Goal: Task Accomplishment & Management: Complete application form

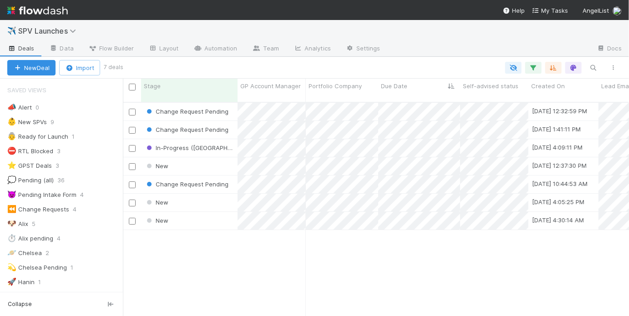
scroll to position [221, 506]
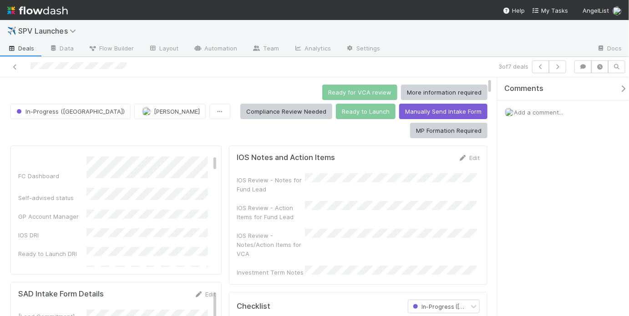
scroll to position [71, 0]
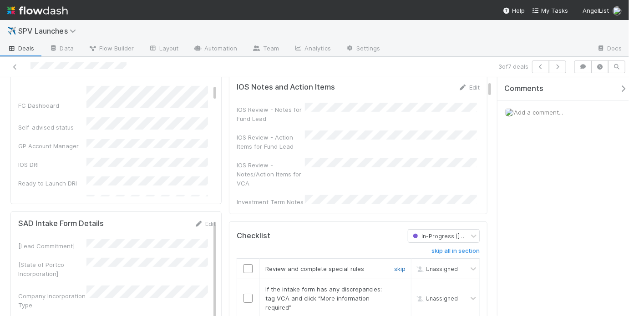
click at [394, 265] on link "skip" at bounding box center [399, 268] width 11 height 7
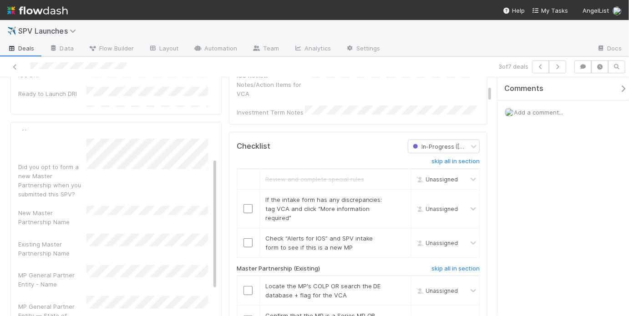
scroll to position [269, 0]
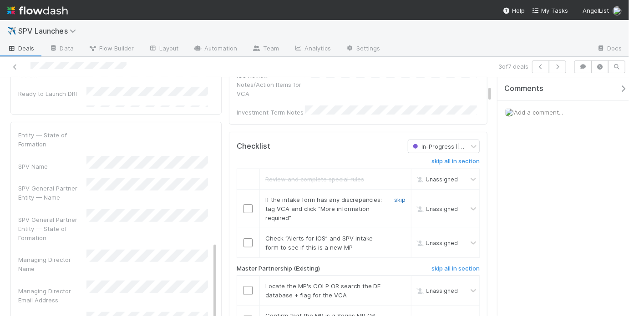
click at [394, 196] on link "skip" at bounding box center [399, 199] width 11 height 7
click at [394, 235] on link "skip" at bounding box center [399, 238] width 11 height 7
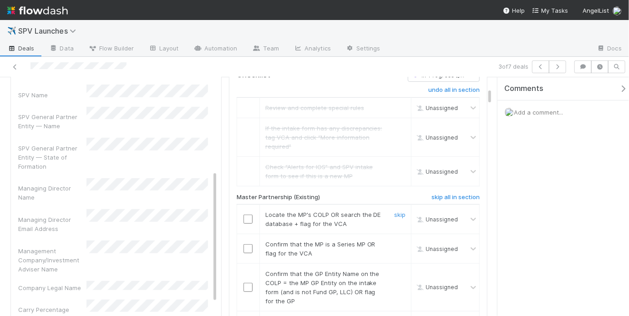
scroll to position [245, 0]
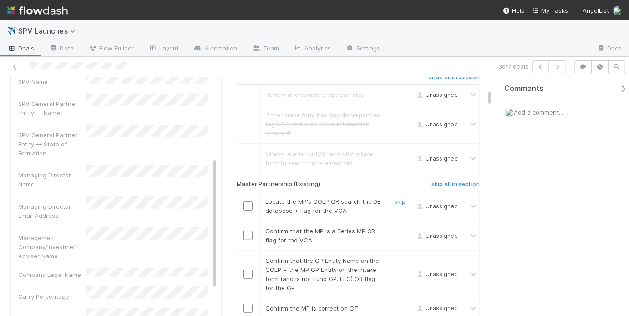
click at [243, 202] on input "checkbox" at bounding box center [247, 206] width 9 height 9
click at [249, 231] on input "checkbox" at bounding box center [247, 235] width 9 height 9
click at [248, 202] on input "checkbox" at bounding box center [247, 206] width 9 height 9
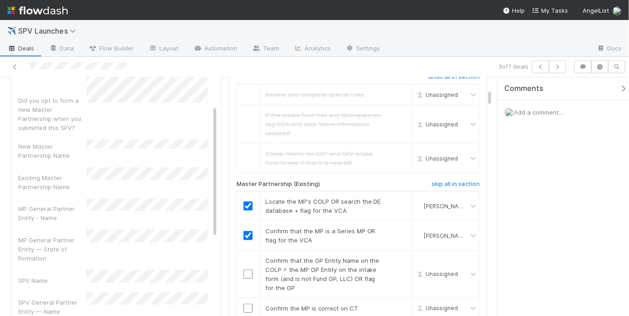
scroll to position [0, 0]
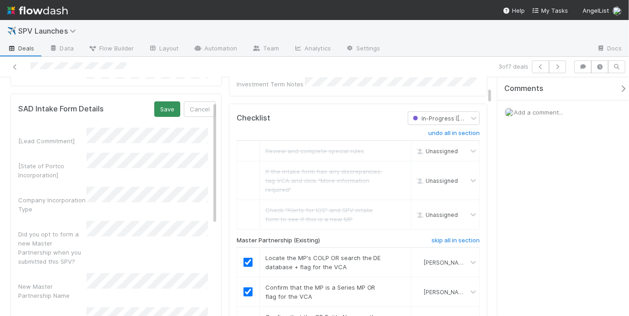
scroll to position [187, 0]
click at [162, 103] on button "Save" at bounding box center [167, 110] width 26 height 15
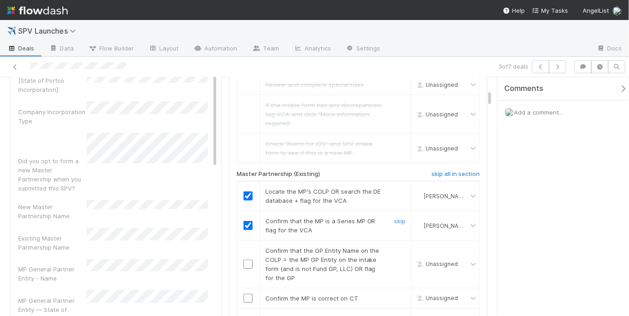
scroll to position [260, 0]
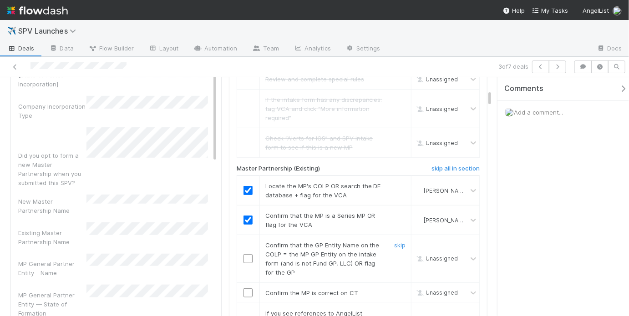
click at [248, 254] on input "checkbox" at bounding box center [247, 258] width 9 height 9
drag, startPoint x: 262, startPoint y: 214, endPoint x: 346, endPoint y: 214, distance: 84.2
click at [346, 242] on span "Confirm that the GP Entity Name on the COLP = the MP GP Entity on the intake fo…" at bounding box center [322, 259] width 114 height 35
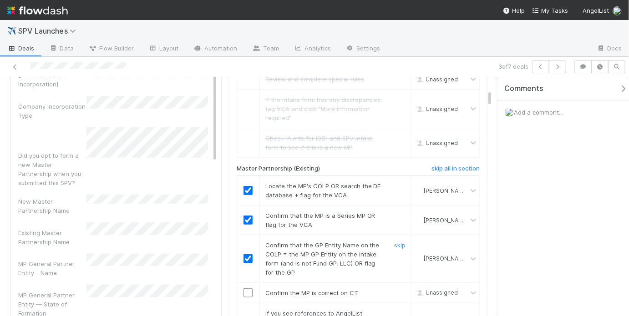
click at [348, 242] on span "Confirm that the GP Entity Name on the COLP = the MP GP Entity on the intake fo…" at bounding box center [322, 259] width 114 height 35
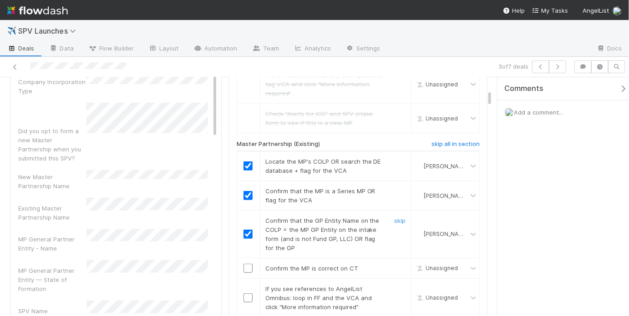
scroll to position [302, 0]
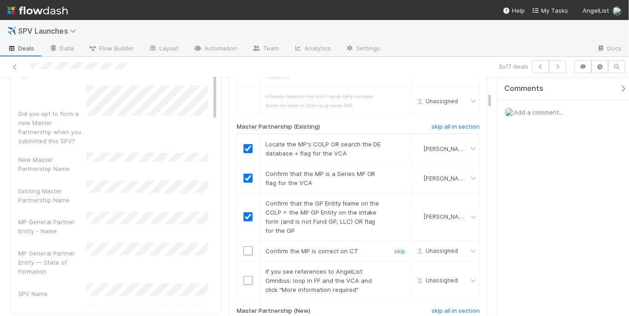
click at [248, 247] on input "checkbox" at bounding box center [247, 251] width 9 height 9
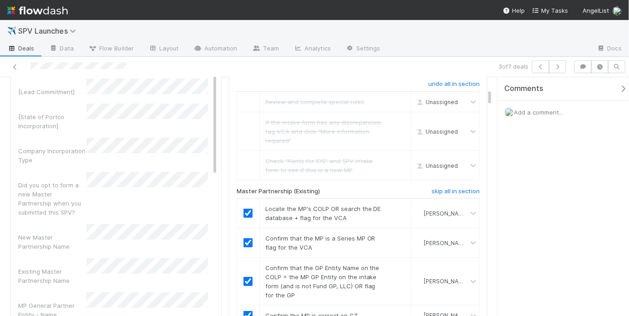
scroll to position [5, 0]
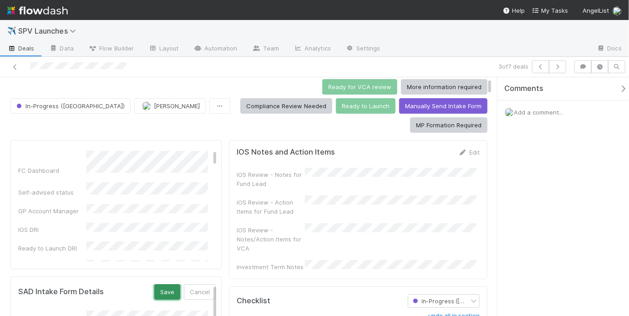
click at [162, 284] on button "Save" at bounding box center [167, 291] width 26 height 15
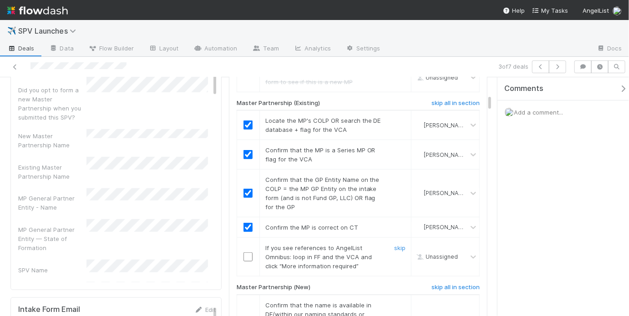
scroll to position [423, 0]
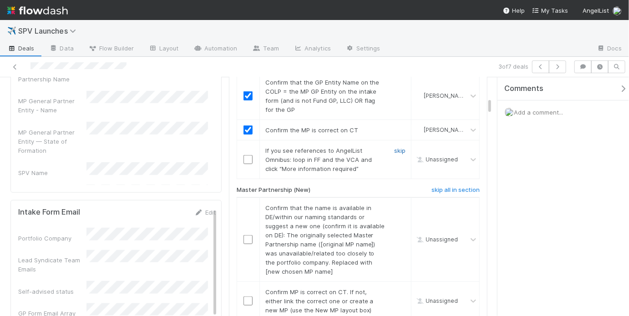
click at [394, 147] on link "skip" at bounding box center [399, 150] width 11 height 7
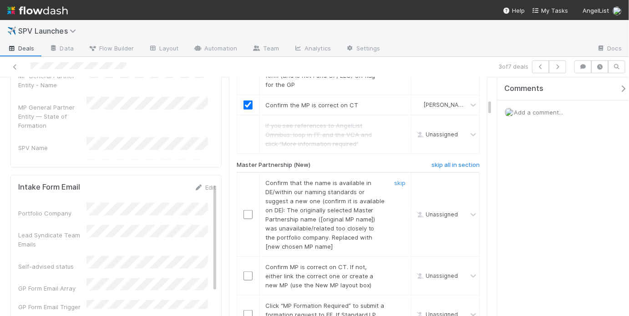
scroll to position [448, 0]
click at [469, 162] on h6 "skip all in section" at bounding box center [455, 165] width 48 height 7
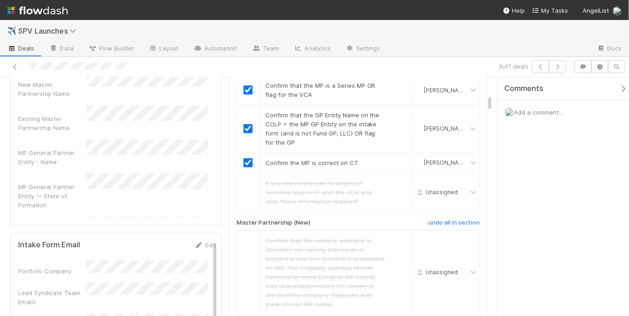
scroll to position [143, 0]
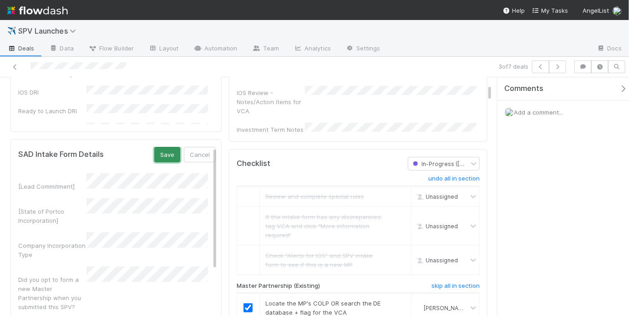
click at [165, 147] on button "Save" at bounding box center [167, 154] width 26 height 15
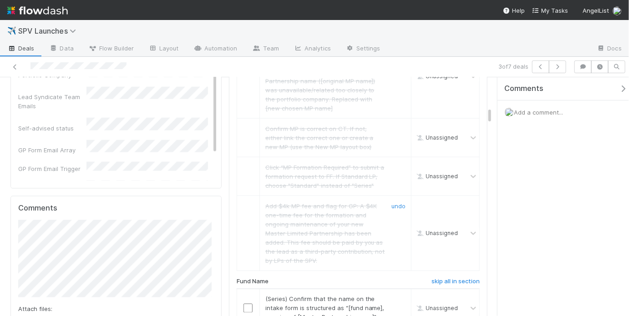
scroll to position [731, 0]
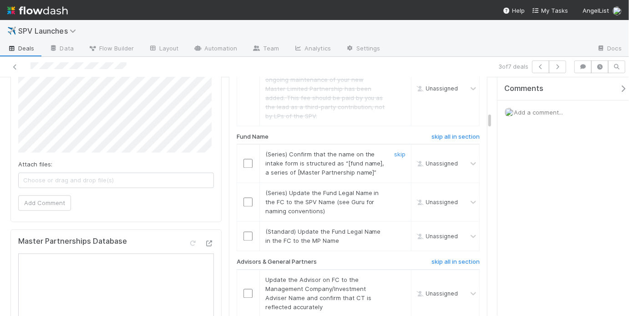
click at [248, 159] on input "checkbox" at bounding box center [247, 163] width 9 height 9
click at [245, 198] on input "checkbox" at bounding box center [247, 202] width 9 height 9
click at [398, 228] on link "skip" at bounding box center [399, 231] width 11 height 7
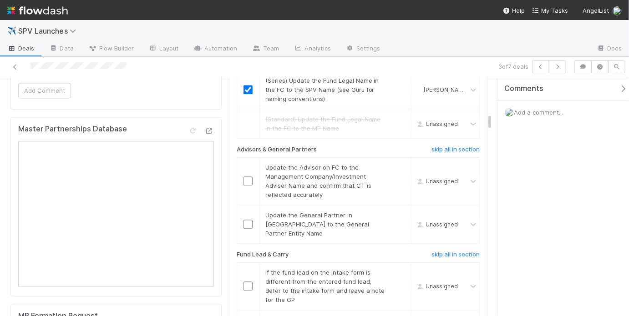
scroll to position [846, 0]
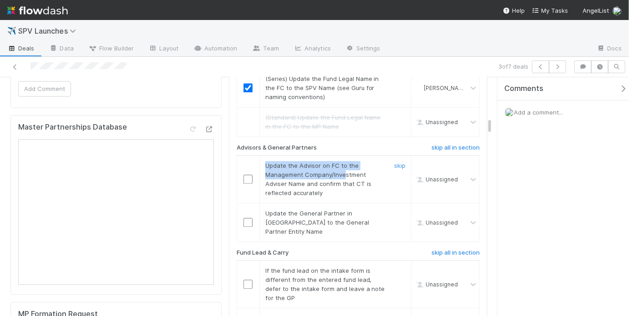
drag, startPoint x: 302, startPoint y: 137, endPoint x: 341, endPoint y: 146, distance: 39.7
click at [341, 162] on span "Update the Advisor on FC to the Management Company/Investment Adviser Name and …" at bounding box center [318, 179] width 106 height 35
click at [345, 162] on span "Update the Advisor on FC to the Management Company/Investment Adviser Name and …" at bounding box center [318, 179] width 106 height 35
click at [248, 175] on input "checkbox" at bounding box center [247, 179] width 9 height 9
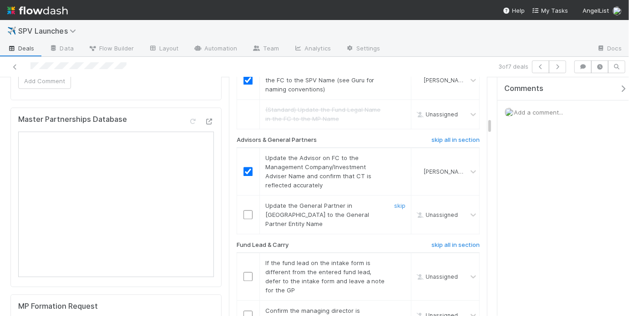
scroll to position [855, 0]
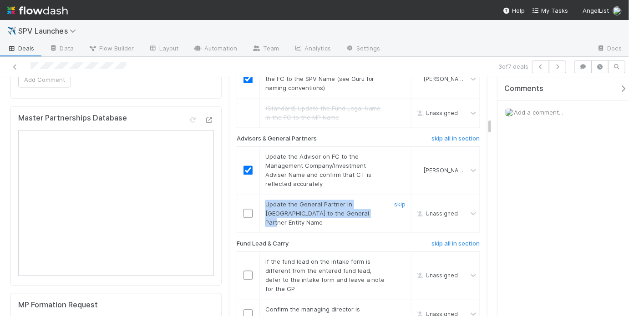
drag, startPoint x: 262, startPoint y: 172, endPoint x: 362, endPoint y: 178, distance: 100.4
click at [361, 200] on div "Update the General Partner in CT to the General Partner Entity Name" at bounding box center [322, 213] width 127 height 27
click at [247, 209] on input "checkbox" at bounding box center [247, 213] width 9 height 9
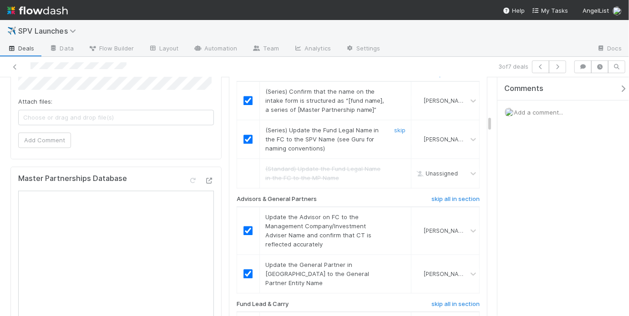
scroll to position [935, 0]
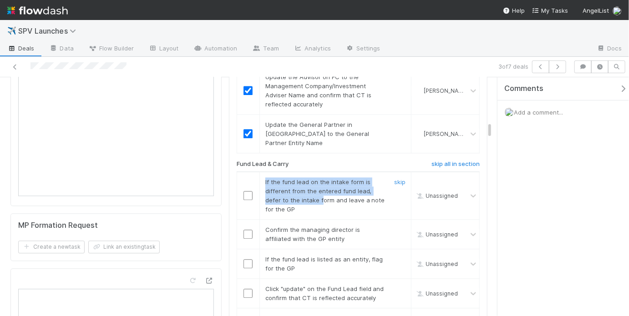
drag, startPoint x: 261, startPoint y: 140, endPoint x: 319, endPoint y: 159, distance: 61.5
click at [319, 177] on div "If the fund lead on the intake form is different from the entered fund lead, de…" at bounding box center [322, 195] width 127 height 36
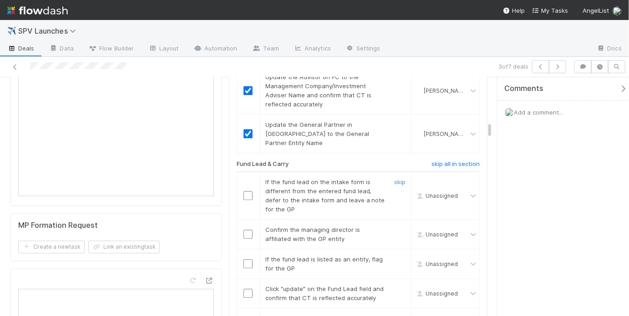
click at [321, 178] on span "If the fund lead on the intake form is different from the entered fund lead, de…" at bounding box center [325, 195] width 120 height 35
drag, startPoint x: 264, startPoint y: 141, endPoint x: 317, endPoint y: 141, distance: 53.7
click at [315, 178] on span "If the fund lead on the intake form is different from the entered fund lead, de…" at bounding box center [325, 195] width 120 height 35
click at [325, 178] on span "If the fund lead on the intake form is different from the entered fund lead, de…" at bounding box center [325, 195] width 120 height 35
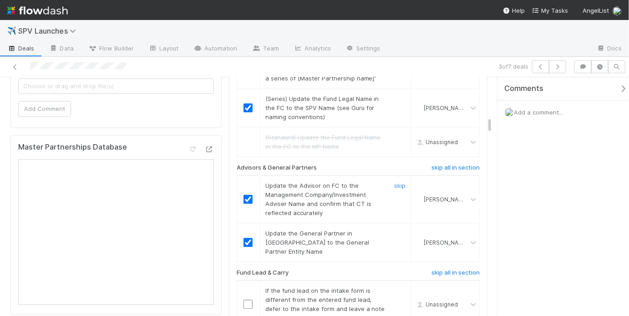
scroll to position [896, 0]
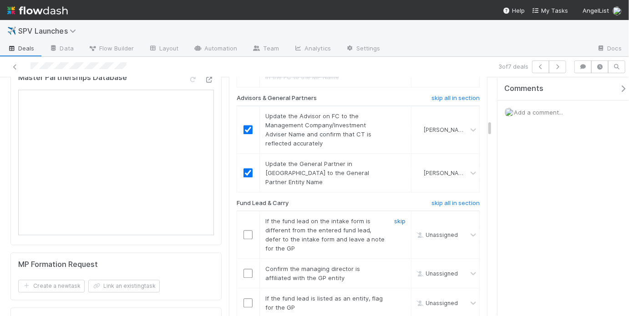
click at [394, 218] on link "skip" at bounding box center [399, 221] width 11 height 7
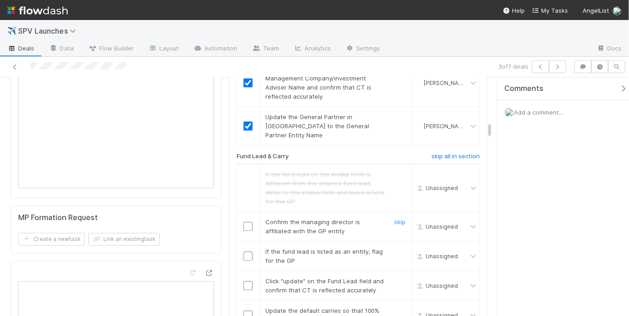
scroll to position [948, 0]
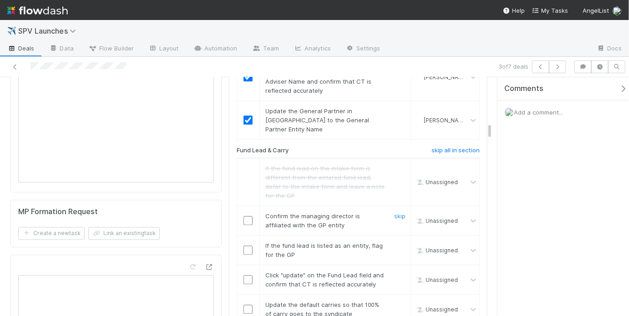
click at [250, 216] on div at bounding box center [248, 220] width 22 height 9
click at [248, 216] on input "checkbox" at bounding box center [247, 220] width 9 height 9
click at [243, 216] on input "checkbox" at bounding box center [247, 220] width 9 height 9
click at [397, 242] on link "skip" at bounding box center [399, 245] width 11 height 7
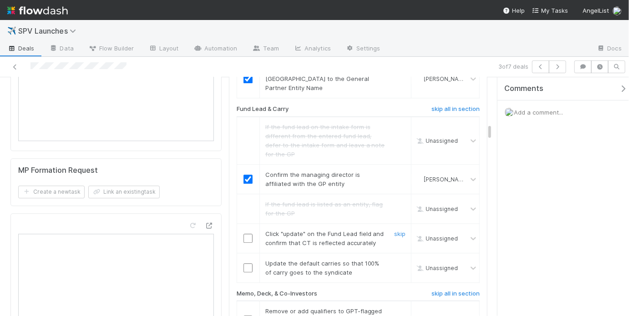
scroll to position [997, 0]
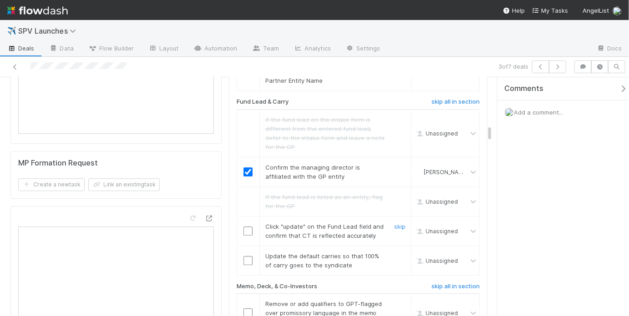
click at [244, 227] on input "checkbox" at bounding box center [247, 231] width 9 height 9
click at [245, 256] on input "checkbox" at bounding box center [247, 260] width 9 height 9
click at [248, 256] on input "checkbox" at bounding box center [247, 260] width 9 height 9
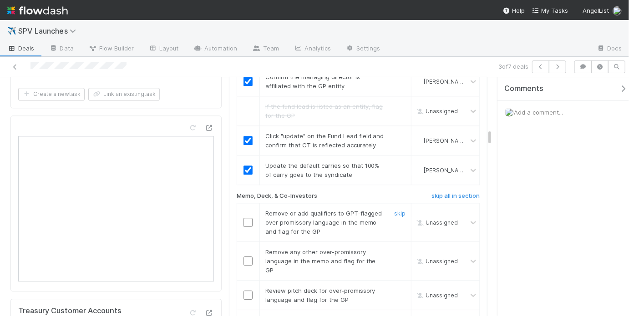
scroll to position [1089, 0]
click at [248, 217] on input "checkbox" at bounding box center [247, 221] width 9 height 9
click at [245, 255] on input "checkbox" at bounding box center [247, 259] width 9 height 9
click at [398, 286] on link "skip" at bounding box center [399, 289] width 11 height 7
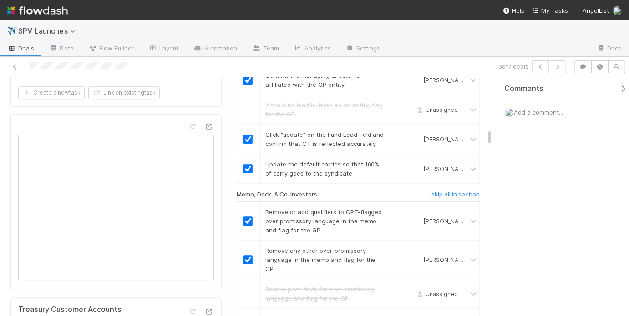
click at [398, 315] on link "skip" at bounding box center [399, 318] width 11 height 7
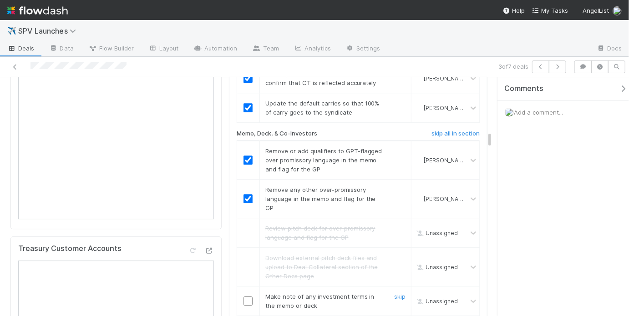
scroll to position [1166, 0]
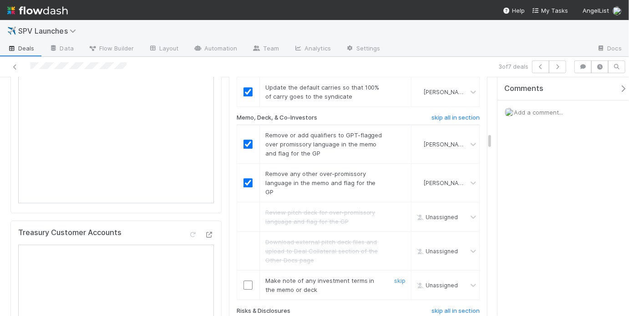
click at [245, 281] on input "checkbox" at bounding box center [247, 285] width 9 height 9
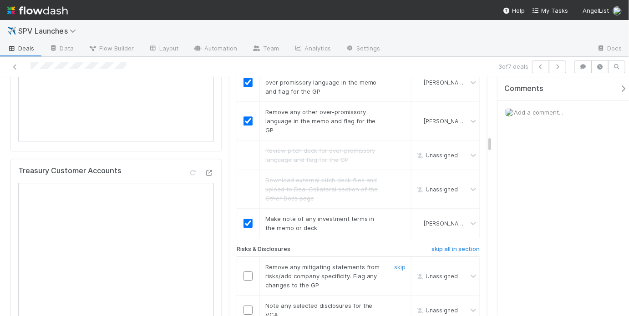
scroll to position [1228, 0]
click at [395, 263] on link "skip" at bounding box center [399, 266] width 11 height 7
click at [394, 302] on link "skip" at bounding box center [399, 305] width 11 height 7
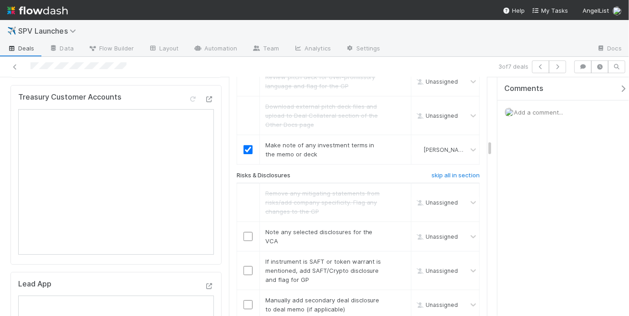
scroll to position [1334, 0]
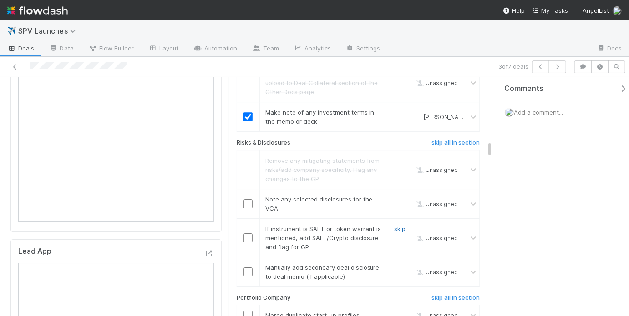
click at [395, 225] on link "skip" at bounding box center [399, 228] width 11 height 7
click at [396, 196] on link "skip" at bounding box center [399, 199] width 11 height 7
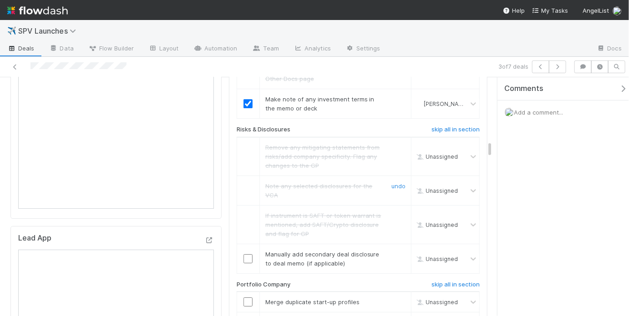
scroll to position [1348, 0]
click at [243, 254] on input "checkbox" at bounding box center [247, 258] width 9 height 9
click at [244, 254] on div "Loading..." at bounding box center [248, 258] width 8 height 8
click at [243, 254] on input "checkbox" at bounding box center [247, 258] width 9 height 9
click at [394, 250] on link "skip" at bounding box center [399, 253] width 11 height 7
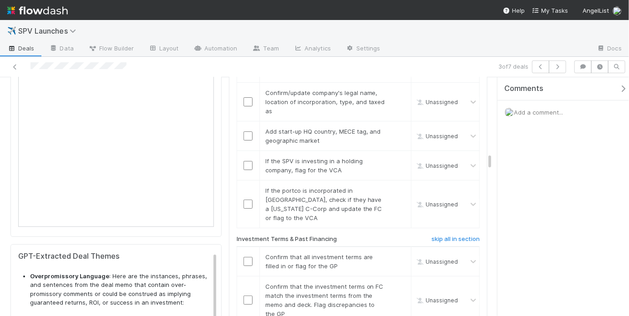
scroll to position [1455, 0]
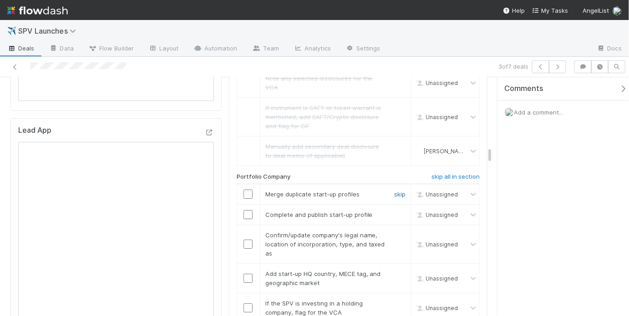
click at [396, 191] on link "skip" at bounding box center [399, 194] width 11 height 7
click at [376, 210] on div "Complete and publish start-up profile" at bounding box center [322, 214] width 127 height 9
click at [394, 211] on link "skip" at bounding box center [399, 214] width 11 height 7
click at [248, 240] on input "checkbox" at bounding box center [247, 244] width 9 height 9
click at [248, 274] on input "checkbox" at bounding box center [247, 278] width 9 height 9
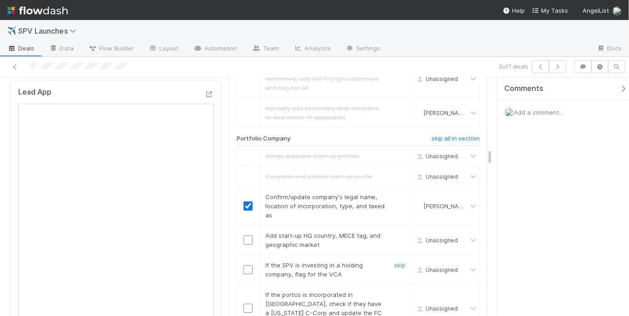
scroll to position [1500, 0]
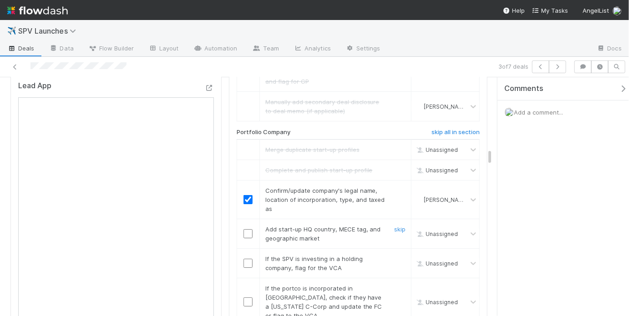
click at [248, 229] on input "checkbox" at bounding box center [247, 233] width 9 height 9
click at [399, 255] on link "skip" at bounding box center [399, 258] width 11 height 7
click at [398, 285] on link "skip" at bounding box center [399, 288] width 11 height 7
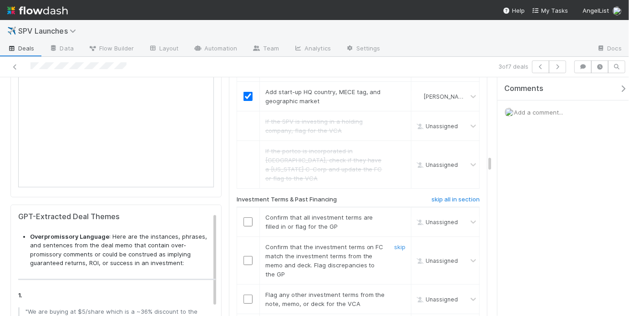
scroll to position [1641, 0]
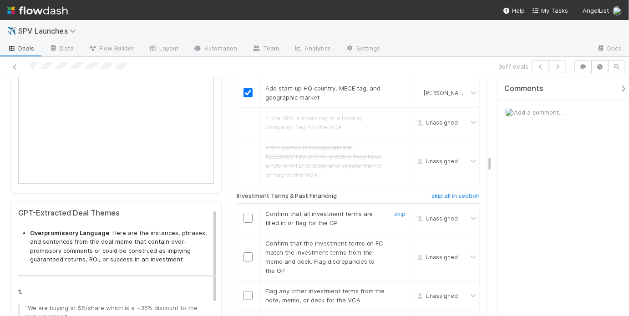
click at [246, 214] on input "checkbox" at bounding box center [247, 218] width 9 height 9
click at [248, 253] on input "checkbox" at bounding box center [247, 257] width 9 height 9
click at [247, 214] on input "checkbox" at bounding box center [247, 218] width 9 height 9
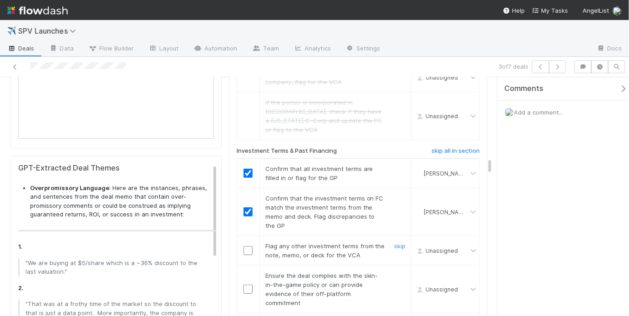
scroll to position [1693, 0]
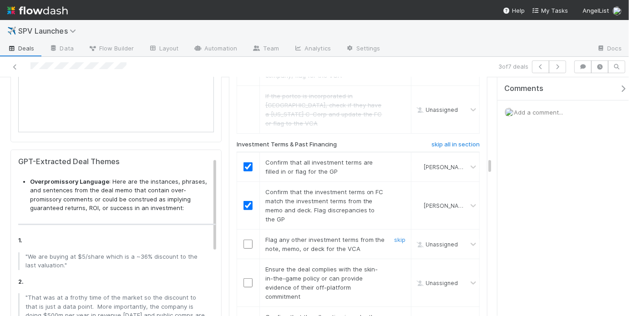
click at [245, 240] on input "checkbox" at bounding box center [247, 244] width 9 height 9
click at [243, 240] on input "checkbox" at bounding box center [247, 244] width 9 height 9
checkbox input "true"
click at [245, 279] on input "checkbox" at bounding box center [247, 283] width 9 height 9
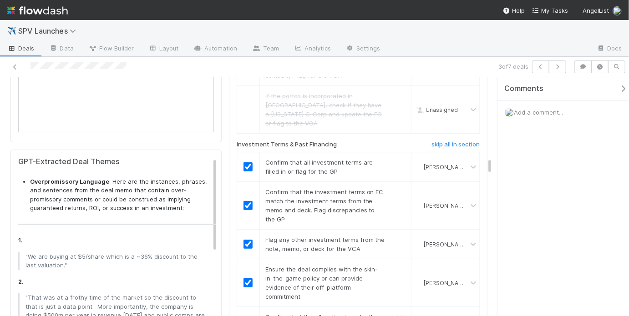
click at [243, 316] on input "checkbox" at bounding box center [247, 321] width 9 height 9
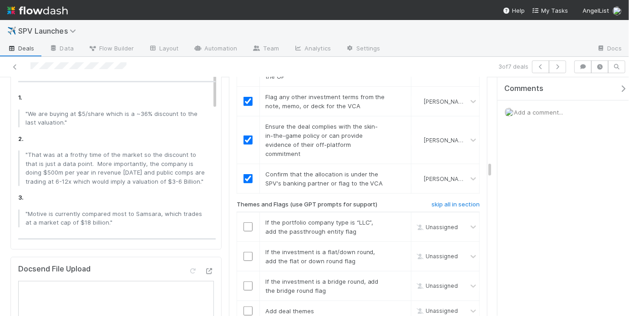
scroll to position [1862, 0]
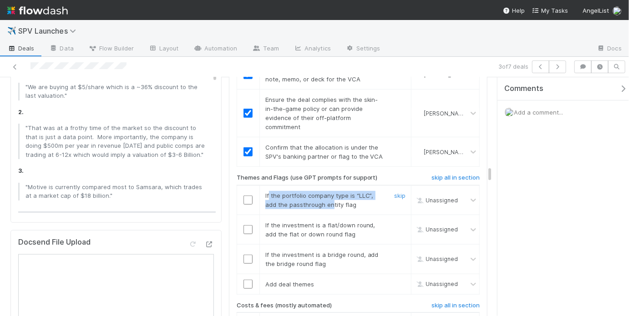
drag, startPoint x: 272, startPoint y: 135, endPoint x: 330, endPoint y: 139, distance: 58.8
click at [330, 191] on div "If the portfolio company type is “LLC”, add the passthrough entity flag" at bounding box center [322, 200] width 127 height 18
click at [348, 192] on span "If the portfolio company type is “LLC”, add the passthrough entity flag" at bounding box center [319, 200] width 108 height 16
click at [398, 192] on link "skip" at bounding box center [399, 195] width 11 height 7
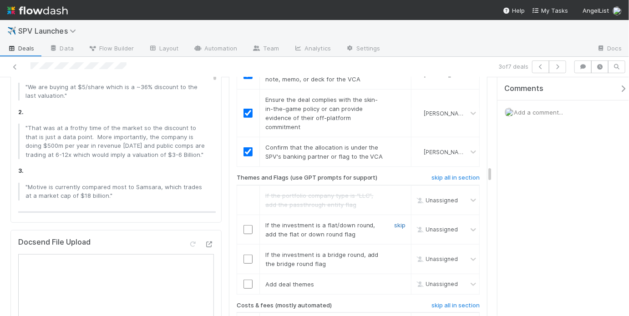
click at [399, 222] on link "skip" at bounding box center [399, 225] width 11 height 7
click at [396, 251] on link "skip" at bounding box center [399, 254] width 11 height 7
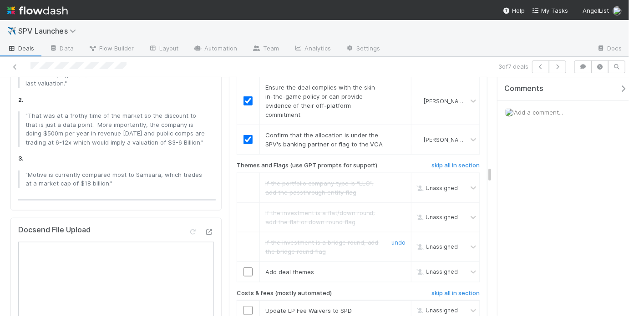
scroll to position [1918, 0]
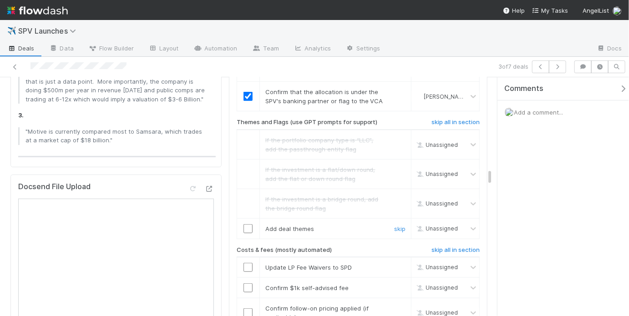
click at [247, 224] on input "checkbox" at bounding box center [247, 228] width 9 height 9
click at [251, 263] on div at bounding box center [248, 267] width 22 height 9
click at [248, 263] on input "checkbox" at bounding box center [247, 267] width 9 height 9
click at [246, 284] on input "checkbox" at bounding box center [247, 288] width 9 height 9
click at [248, 284] on input "checkbox" at bounding box center [247, 288] width 9 height 9
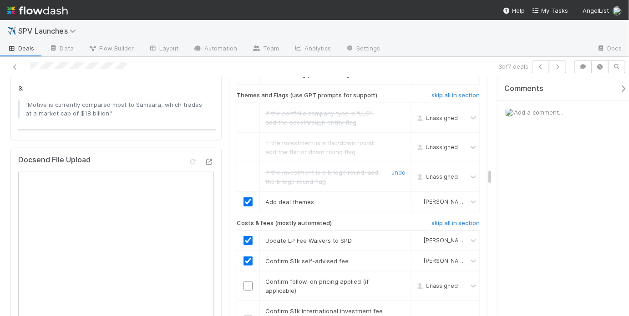
scroll to position [1979, 0]
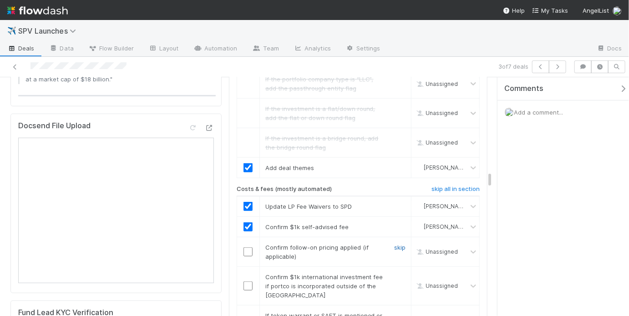
click at [399, 244] on link "skip" at bounding box center [399, 247] width 11 height 7
click at [399, 274] on link "skip" at bounding box center [399, 277] width 11 height 7
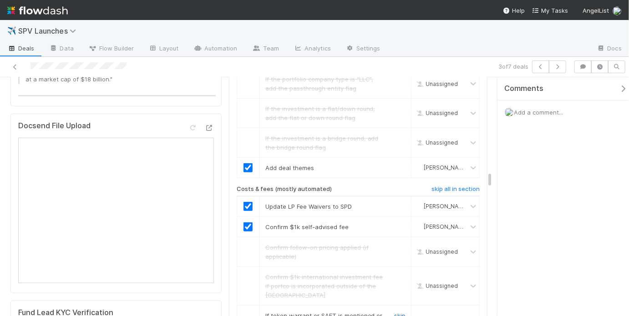
click at [396, 312] on link "skip" at bounding box center [399, 315] width 11 height 7
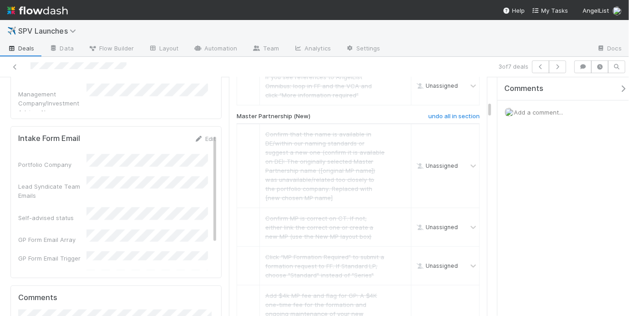
scroll to position [354, 0]
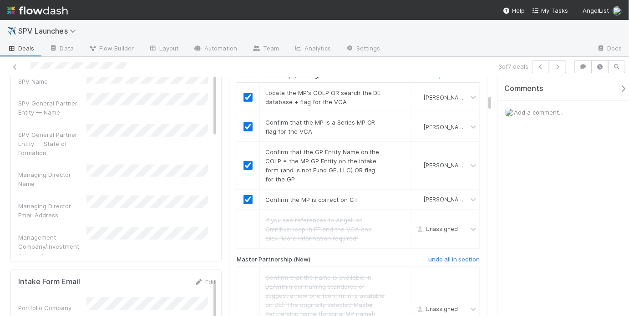
click at [190, 167] on div "[Lead Commitment] [State of Portco Incorporation] Company Incorporation Type Di…" at bounding box center [117, 221] width 198 height 871
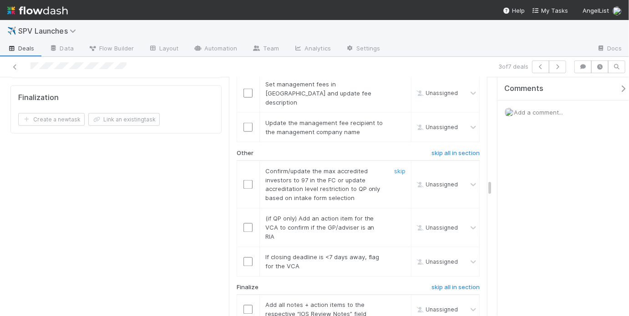
scroll to position [2152, 0]
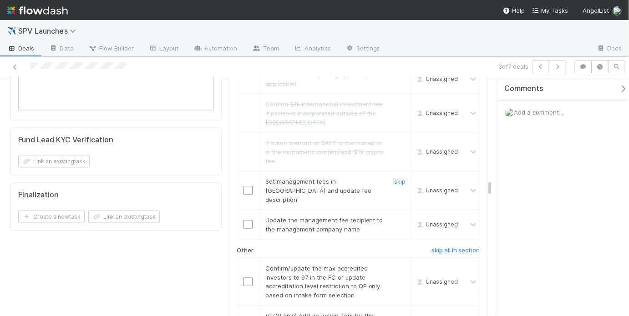
click at [246, 186] on input "checkbox" at bounding box center [247, 190] width 9 height 9
click at [246, 220] on input "checkbox" at bounding box center [247, 224] width 9 height 9
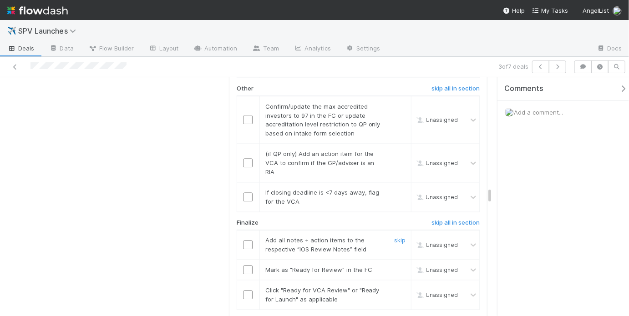
scroll to position [2170, 0]
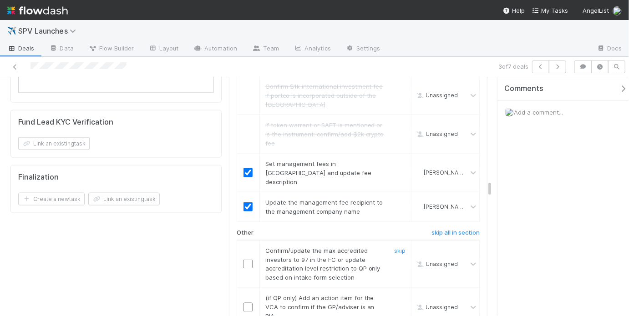
click at [243, 260] on input "checkbox" at bounding box center [247, 264] width 9 height 9
click at [387, 294] on div "skip" at bounding box center [398, 307] width 27 height 27
click at [394, 295] on link "skip" at bounding box center [399, 298] width 11 height 7
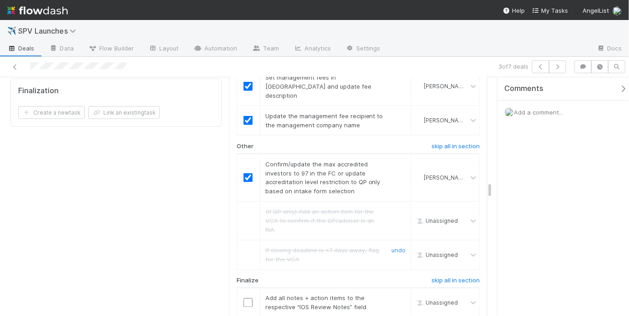
scroll to position [2291, 0]
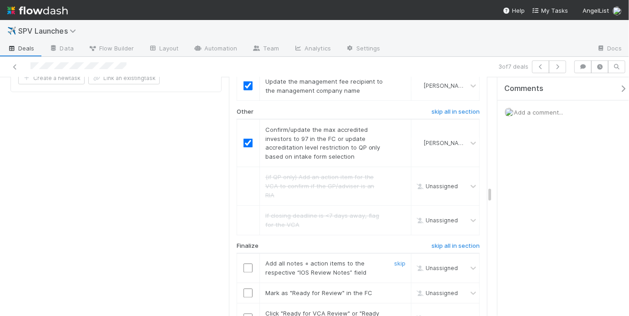
click at [248, 264] on input "checkbox" at bounding box center [247, 268] width 9 height 9
click at [248, 289] on input "checkbox" at bounding box center [247, 293] width 9 height 9
click at [248, 314] on input "checkbox" at bounding box center [247, 318] width 9 height 9
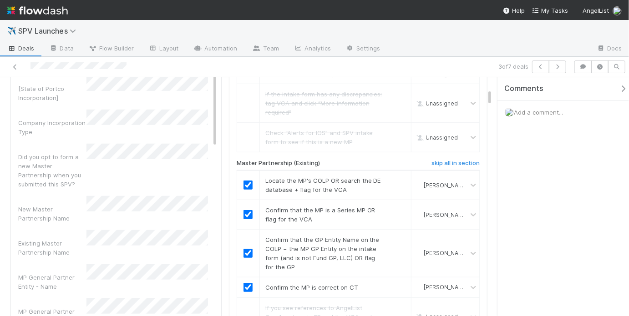
scroll to position [106, 0]
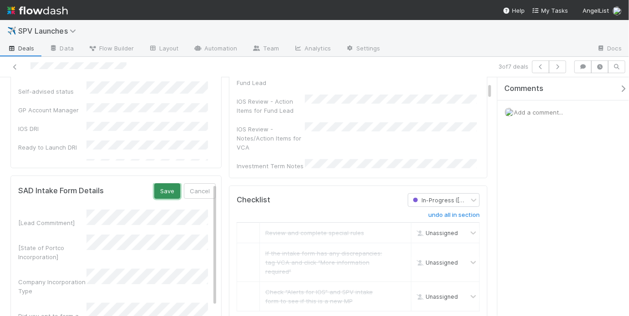
click at [160, 183] on button "Save" at bounding box center [167, 190] width 26 height 15
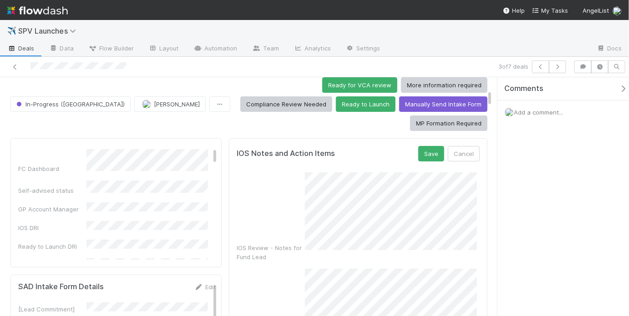
scroll to position [6, 0]
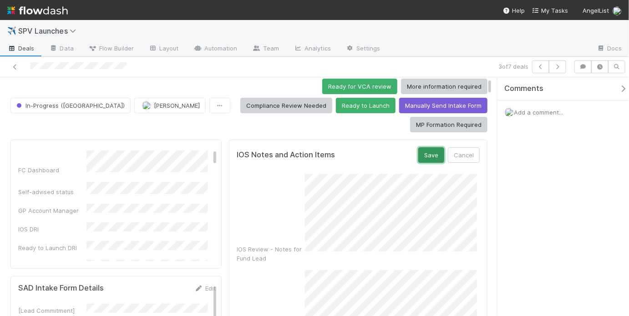
click at [426, 147] on button "Save" at bounding box center [431, 154] width 26 height 15
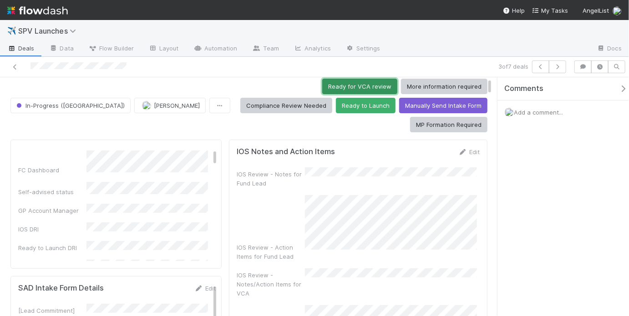
click at [322, 84] on button "Ready for VCA review" at bounding box center [359, 86] width 75 height 15
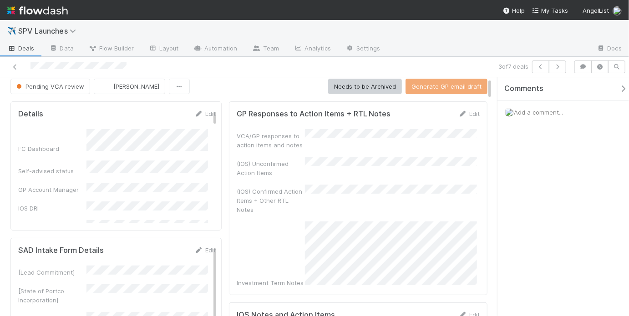
scroll to position [0, 0]
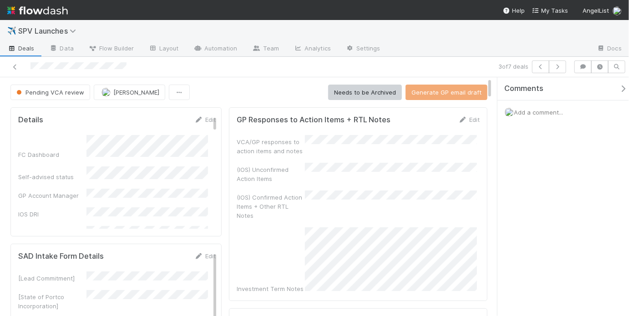
click at [246, 66] on div at bounding box center [146, 67] width 285 height 13
click at [525, 49] on div at bounding box center [489, 49] width 202 height 15
click at [15, 64] on icon at bounding box center [14, 67] width 9 height 6
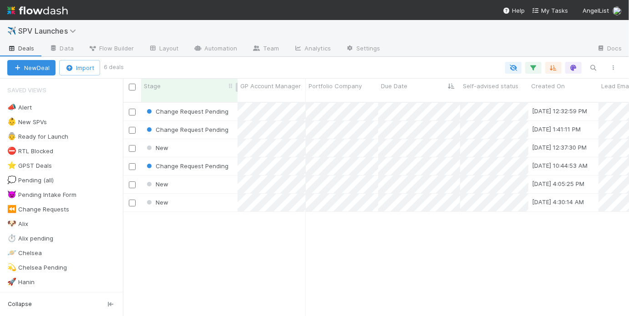
scroll to position [216, 501]
click at [214, 141] on div "New" at bounding box center [189, 148] width 96 height 18
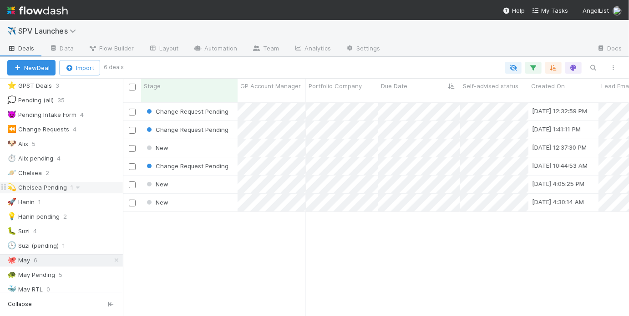
scroll to position [126, 0]
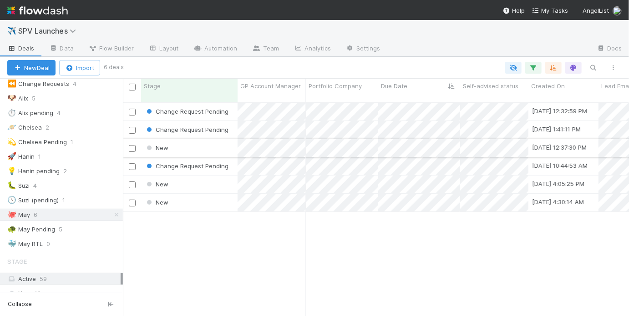
click at [197, 143] on div "New" at bounding box center [189, 148] width 96 height 18
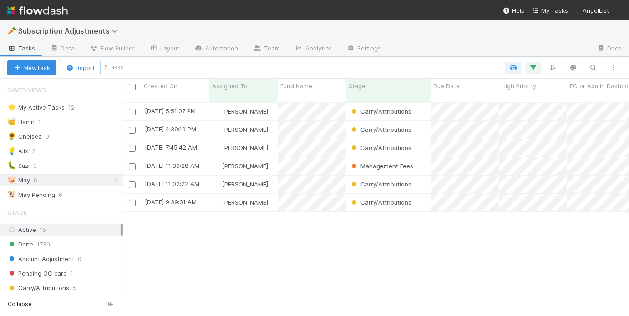
scroll to position [216, 501]
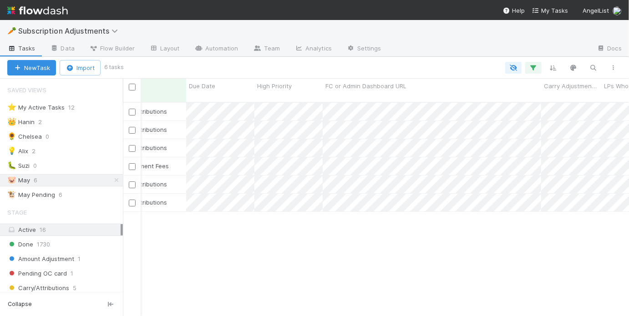
scroll to position [0, 332]
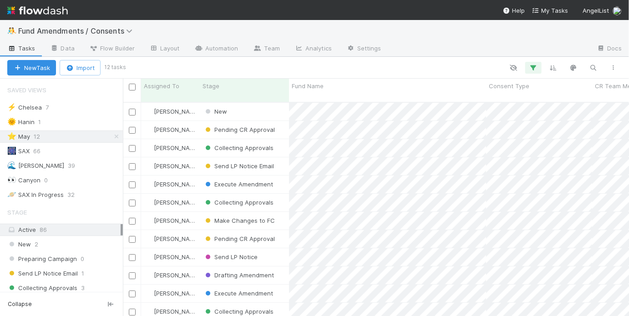
scroll to position [216, 501]
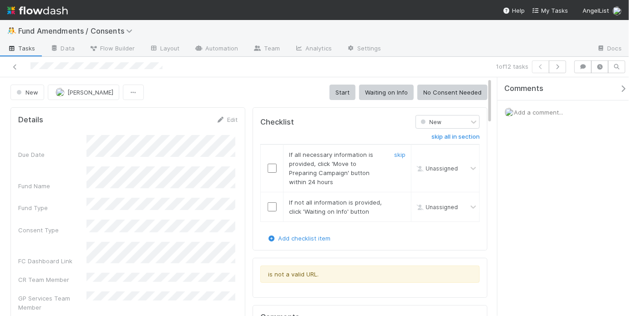
click at [270, 166] on input "checkbox" at bounding box center [272, 168] width 9 height 9
click at [396, 200] on link "skip" at bounding box center [399, 202] width 11 height 7
click at [268, 169] on input "checkbox" at bounding box center [272, 168] width 9 height 9
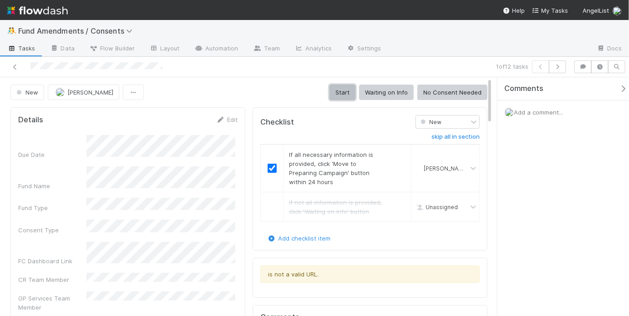
click at [350, 87] on button "Start" at bounding box center [343, 92] width 26 height 15
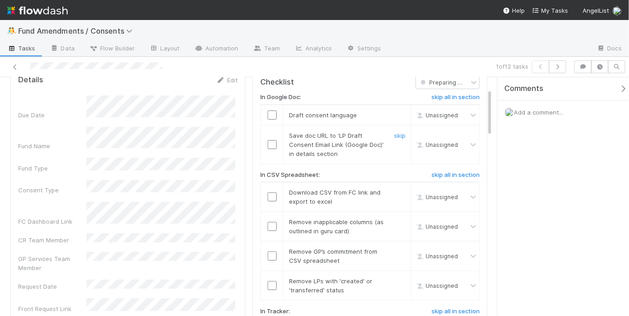
scroll to position [58, 0]
click at [268, 118] on input "checkbox" at bounding box center [272, 115] width 9 height 9
click at [272, 146] on input "checkbox" at bounding box center [272, 145] width 9 height 9
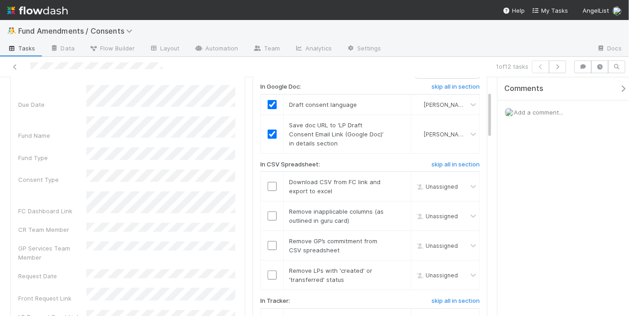
scroll to position [70, 0]
click at [268, 183] on input "checkbox" at bounding box center [272, 185] width 9 height 9
click at [268, 211] on input "checkbox" at bounding box center [272, 215] width 9 height 9
click at [271, 242] on input "checkbox" at bounding box center [272, 244] width 9 height 9
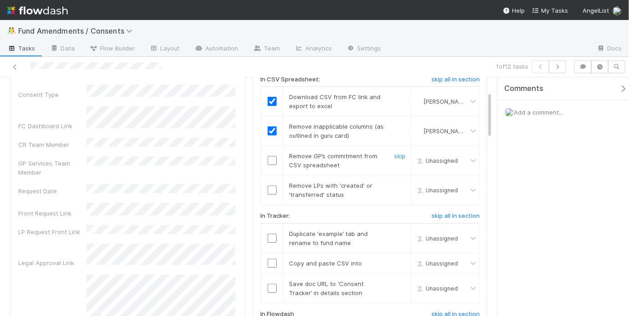
scroll to position [193, 0]
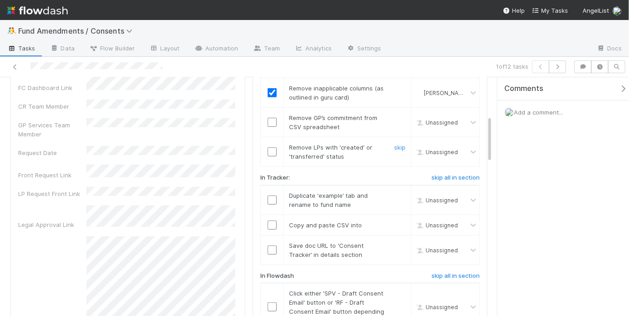
click at [272, 152] on input "checkbox" at bounding box center [272, 151] width 9 height 9
click at [268, 118] on input "checkbox" at bounding box center [272, 122] width 9 height 9
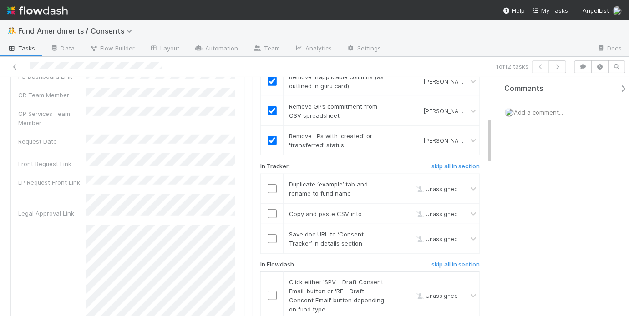
scroll to position [230, 0]
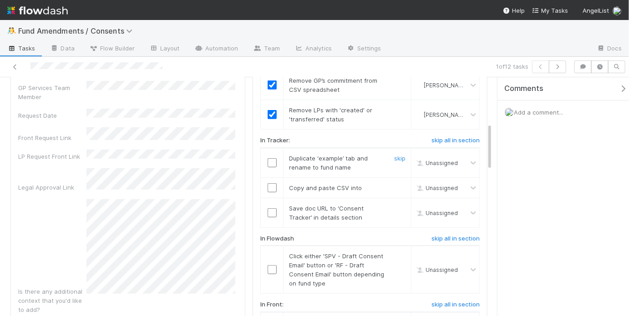
click at [268, 158] on input "checkbox" at bounding box center [272, 162] width 9 height 9
click at [271, 185] on input "checkbox" at bounding box center [272, 187] width 9 height 9
click at [270, 210] on input "checkbox" at bounding box center [272, 212] width 9 height 9
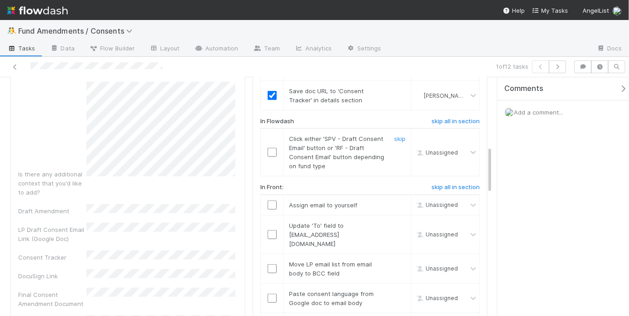
click at [268, 150] on input "checkbox" at bounding box center [272, 152] width 9 height 9
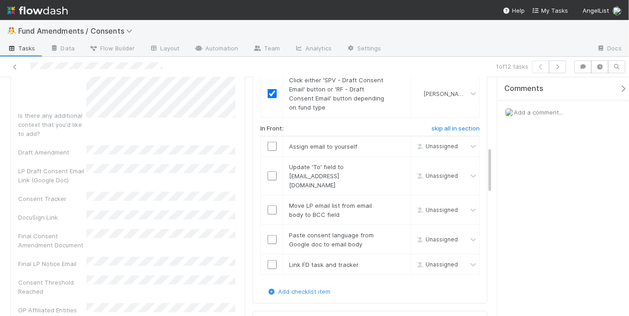
scroll to position [406, 0]
click at [269, 142] on input "checkbox" at bounding box center [272, 146] width 9 height 9
click at [270, 171] on input "checkbox" at bounding box center [272, 175] width 9 height 9
click at [266, 195] on td at bounding box center [272, 210] width 23 height 30
click at [268, 205] on input "checkbox" at bounding box center [272, 209] width 9 height 9
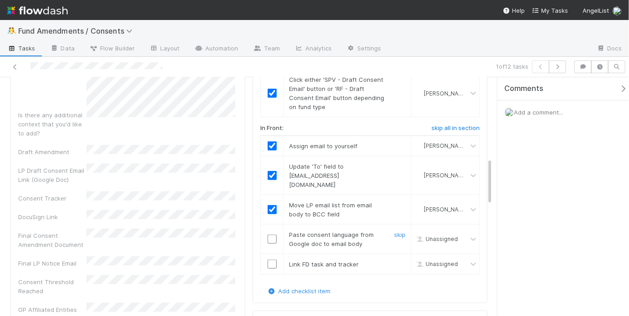
click at [269, 235] on input "checkbox" at bounding box center [272, 239] width 9 height 9
click at [271, 260] on input "checkbox" at bounding box center [272, 264] width 9 height 9
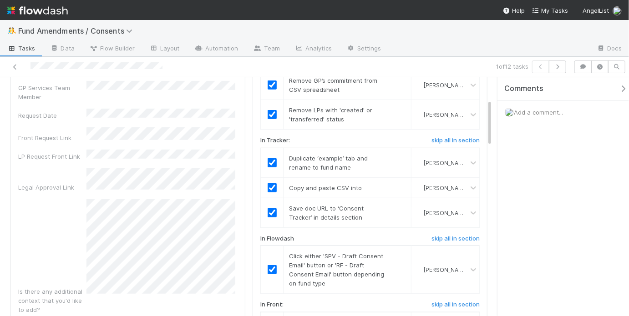
scroll to position [0, 0]
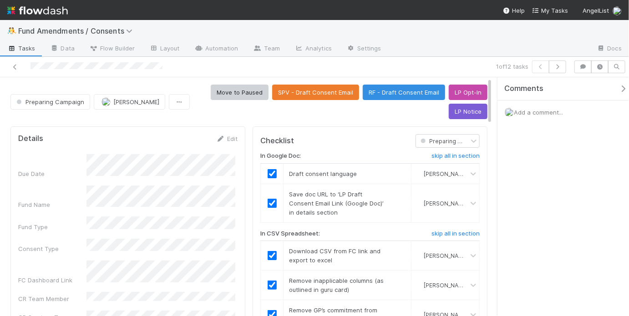
click at [543, 116] on div "Add a comment..." at bounding box center [565, 113] width 137 height 24
click at [544, 113] on span "Add a comment..." at bounding box center [538, 112] width 49 height 7
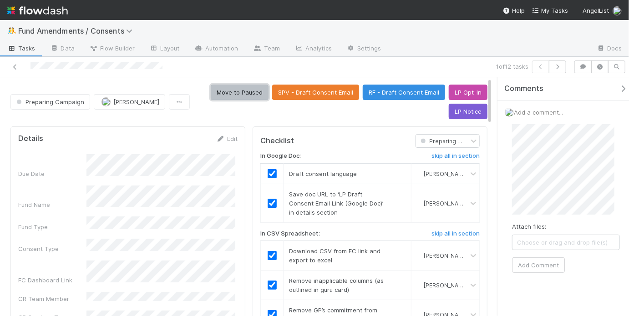
click at [254, 94] on button "Move to Paused" at bounding box center [240, 92] width 58 height 15
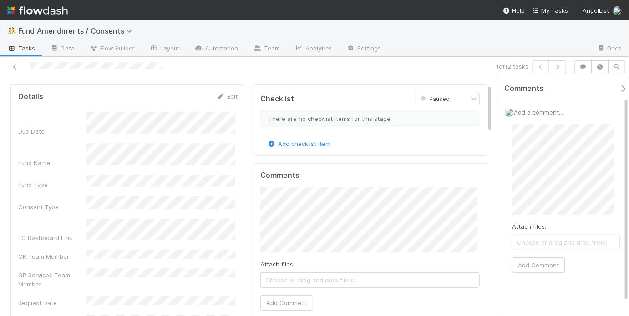
scroll to position [18, 0]
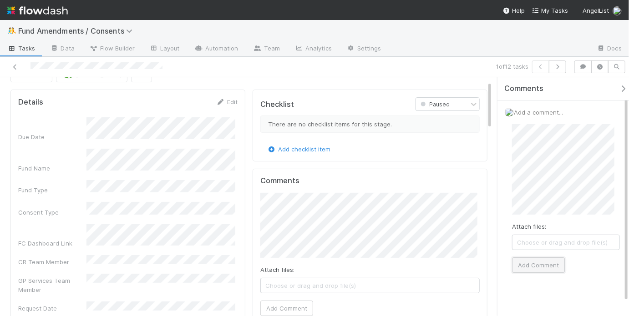
click at [552, 263] on button "Add Comment" at bounding box center [538, 265] width 53 height 15
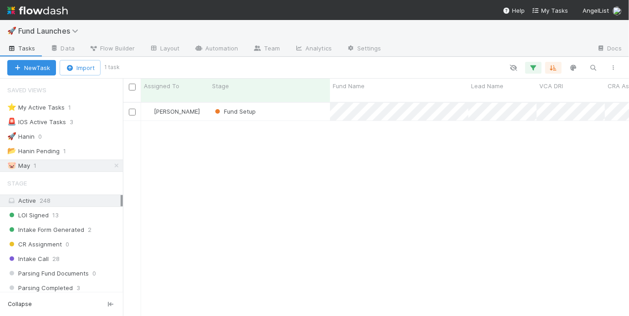
scroll to position [6, 5]
click at [205, 174] on div "May Chang Fund Setup 7/25/25, 12:28:27 PM 8/19/25, 9:06:26 AM 0 1" at bounding box center [376, 213] width 506 height 221
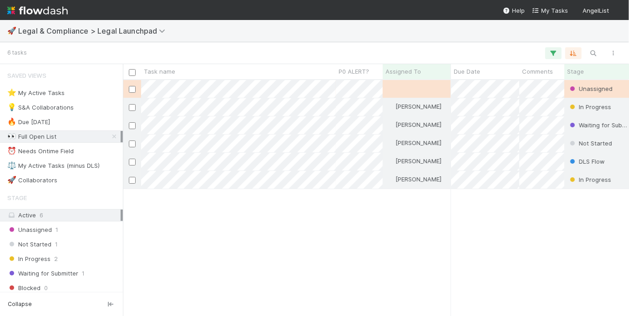
scroll to position [230, 501]
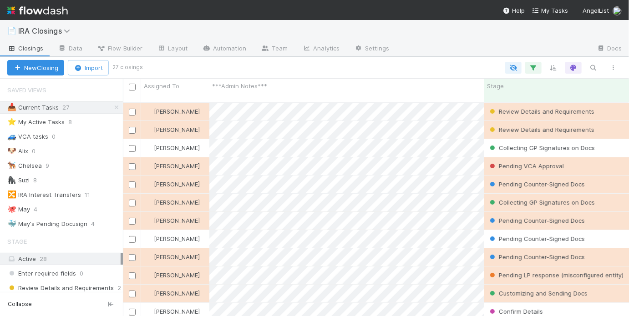
scroll to position [216, 501]
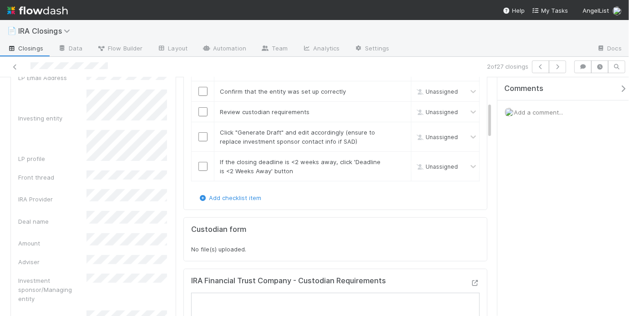
scroll to position [274, 0]
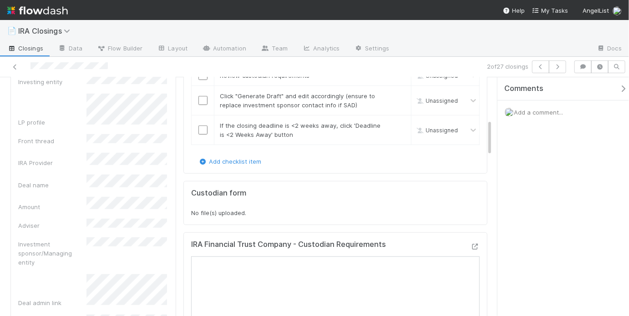
click at [137, 203] on div "Urgent? Due Date ***Admin Notes*** LP name LP Email Address Investing entity LP…" at bounding box center [93, 300] width 150 height 763
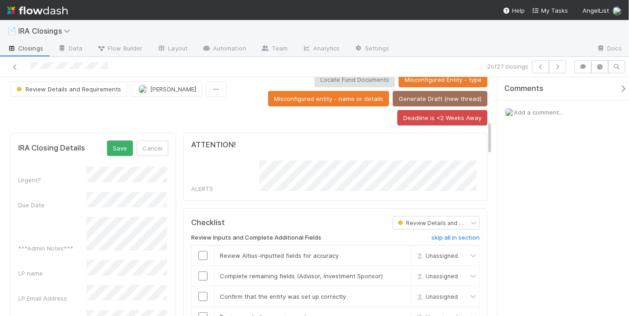
scroll to position [0, 0]
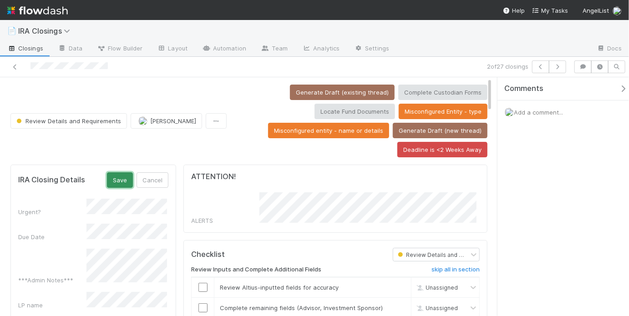
click at [127, 179] on button "Save" at bounding box center [120, 179] width 26 height 15
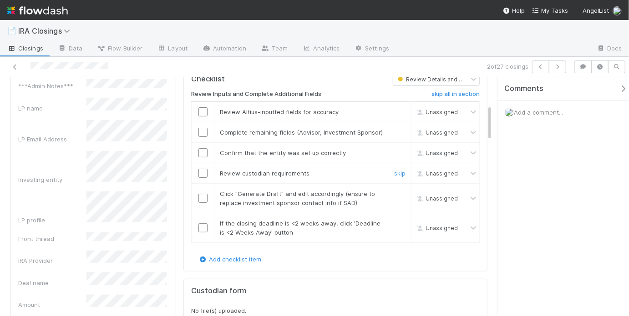
scroll to position [167, 0]
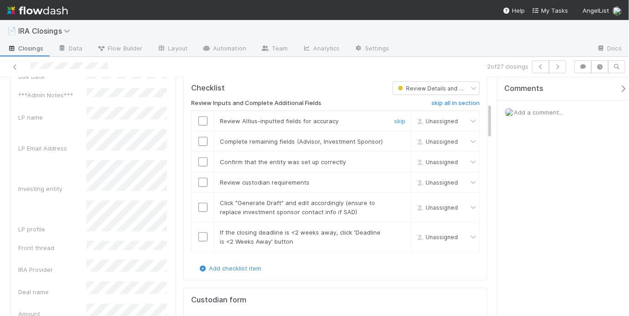
click at [199, 117] on input "checkbox" at bounding box center [202, 121] width 9 height 9
click at [203, 137] on input "checkbox" at bounding box center [202, 141] width 9 height 9
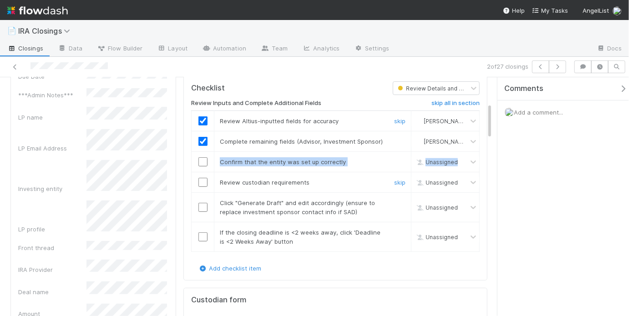
drag, startPoint x: 220, startPoint y: 158, endPoint x: 329, endPoint y: 168, distance: 109.3
click at [329, 168] on tbody "Review Altius-inputted fields for accuracy skip May Chang Complete remaining fi…" at bounding box center [336, 181] width 288 height 141
click at [330, 172] on td "Review custodian requirements skip" at bounding box center [312, 182] width 197 height 20
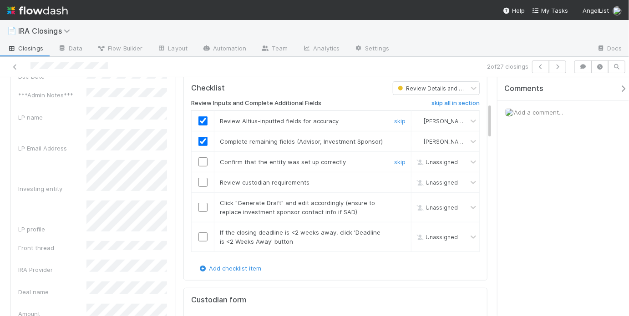
click at [202, 158] on input "checkbox" at bounding box center [202, 161] width 9 height 9
click at [199, 181] on input "checkbox" at bounding box center [202, 182] width 9 height 9
click at [198, 204] on input "checkbox" at bounding box center [202, 207] width 9 height 9
click at [394, 229] on link "skip" at bounding box center [399, 232] width 11 height 7
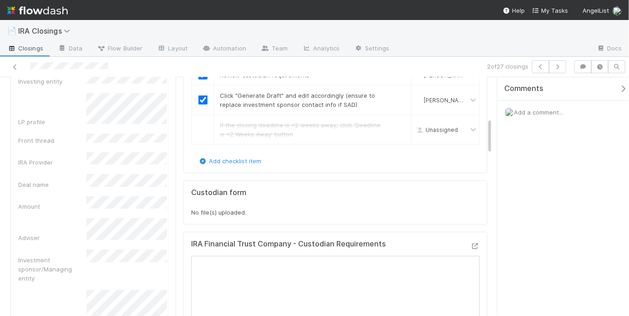
scroll to position [237, 0]
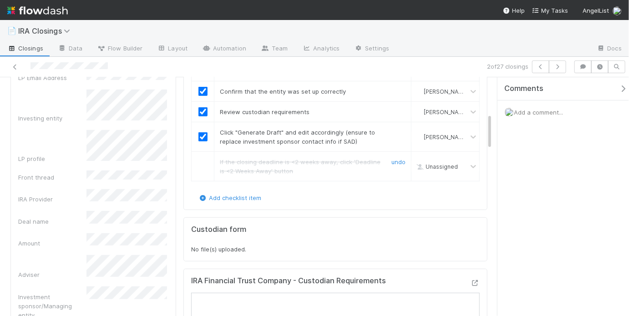
click at [401, 157] on div "undo" at bounding box center [398, 166] width 27 height 18
click at [399, 158] on link "undo" at bounding box center [398, 161] width 14 height 7
click at [203, 163] on input "checkbox" at bounding box center [202, 166] width 9 height 9
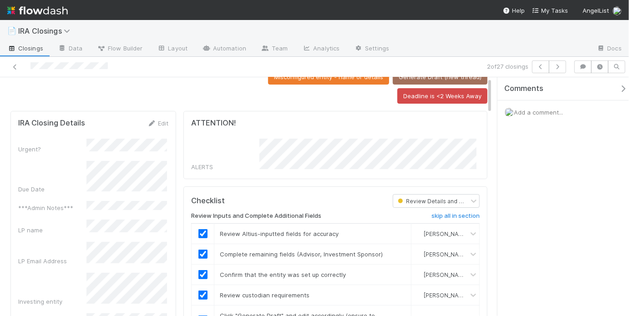
scroll to position [0, 0]
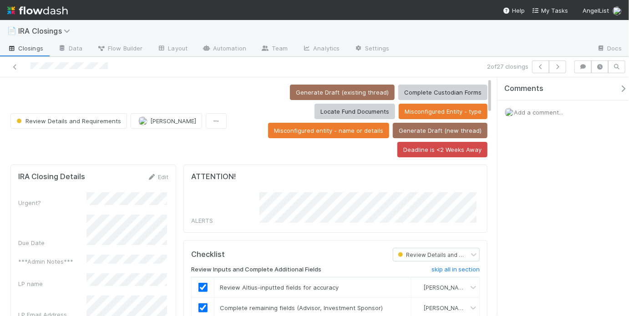
click at [263, 92] on div "Generate Draft (existing thread) Complete Custodian Forms Locate Fund Documents…" at bounding box center [358, 121] width 257 height 73
click at [316, 93] on button "Generate Draft (existing thread)" at bounding box center [342, 92] width 105 height 15
click at [434, 154] on button "Deadline is <2 Weeks Away" at bounding box center [442, 149] width 90 height 15
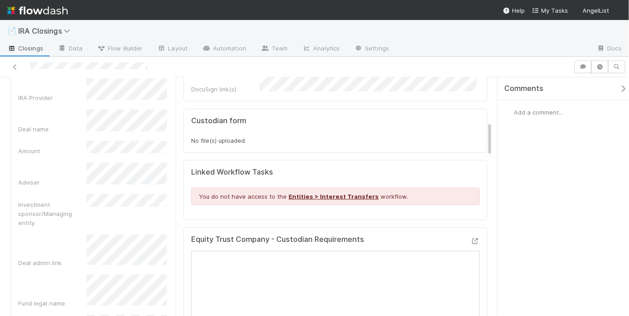
scroll to position [464, 0]
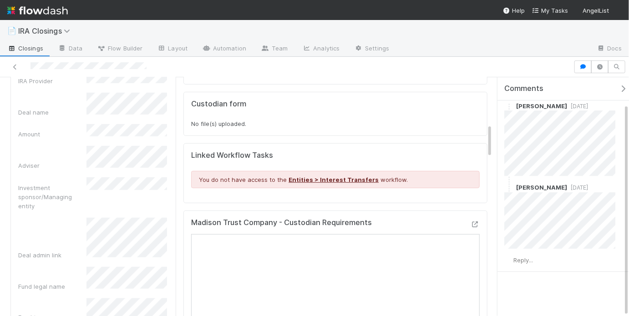
scroll to position [329, 0]
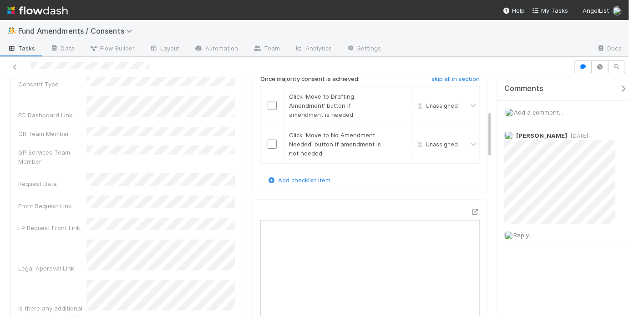
scroll to position [223, 0]
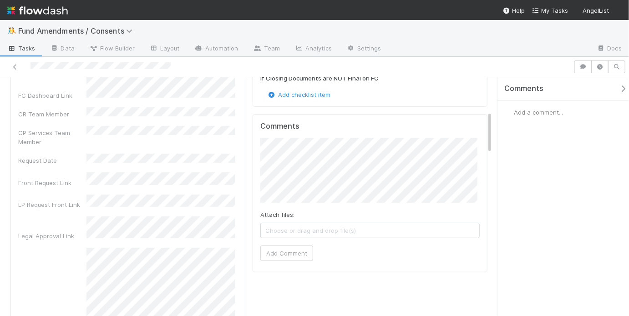
scroll to position [429, 0]
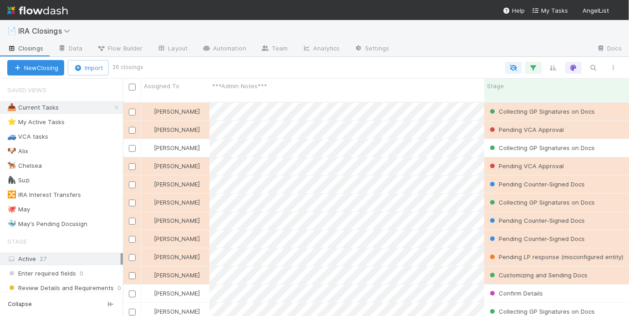
scroll to position [216, 501]
click at [62, 162] on div "🐕‍🦺 Chelsea 9" at bounding box center [65, 165] width 116 height 11
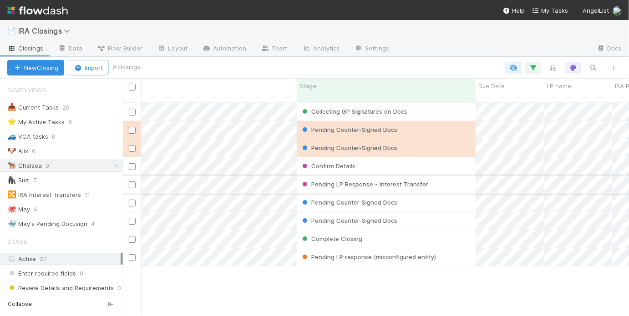
scroll to position [0, 292]
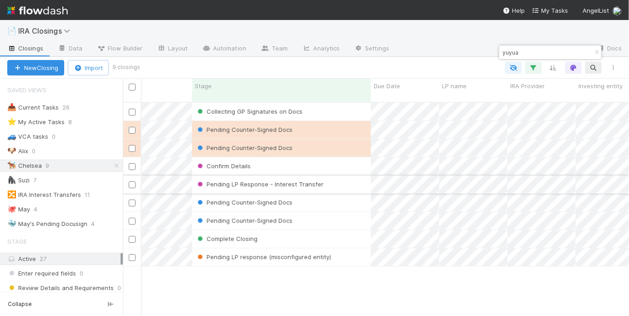
type input "yuyuan"
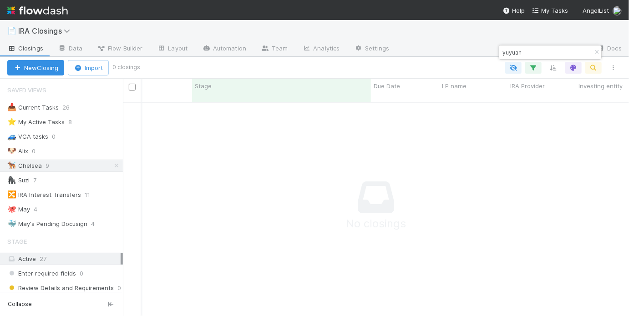
scroll to position [210, 501]
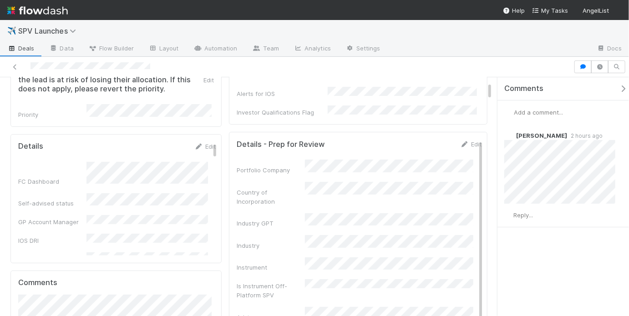
scroll to position [54, 0]
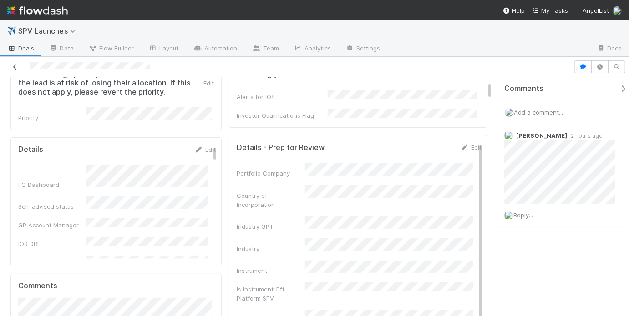
click at [18, 69] on icon at bounding box center [14, 67] width 9 height 6
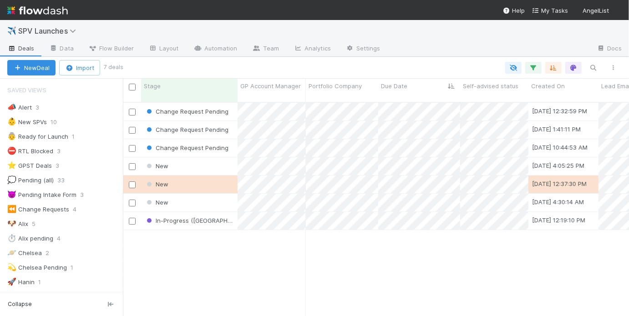
scroll to position [216, 501]
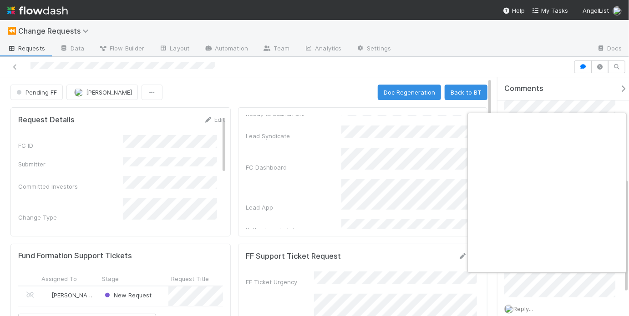
scroll to position [0, 1]
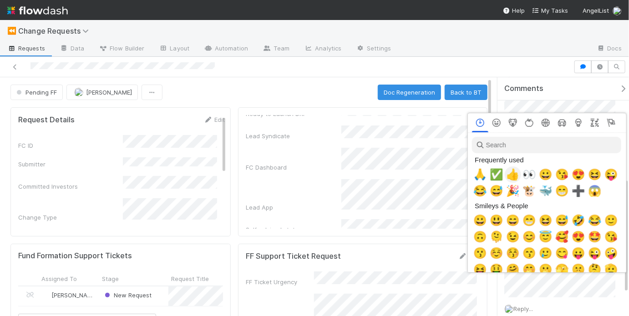
click at [512, 174] on span "👍" at bounding box center [513, 174] width 14 height 13
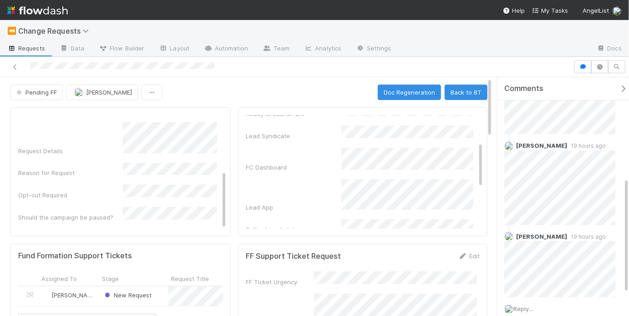
scroll to position [67, 0]
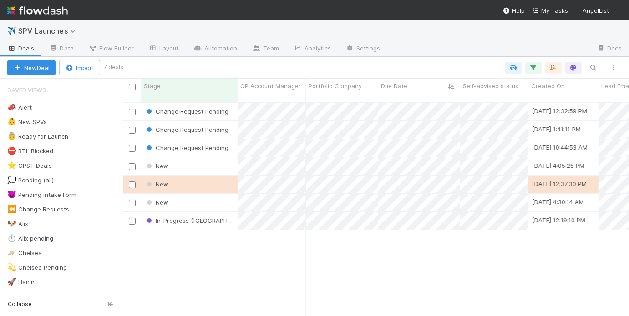
scroll to position [216, 501]
click at [200, 158] on div "New" at bounding box center [189, 166] width 96 height 18
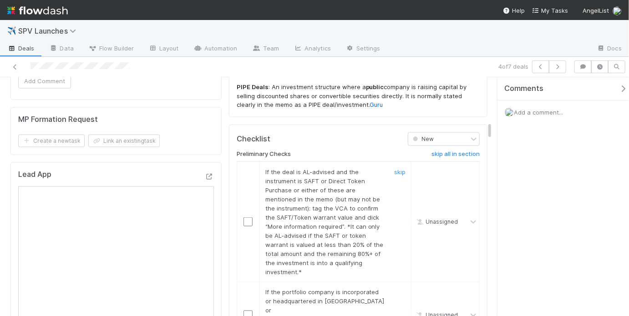
scroll to position [621, 0]
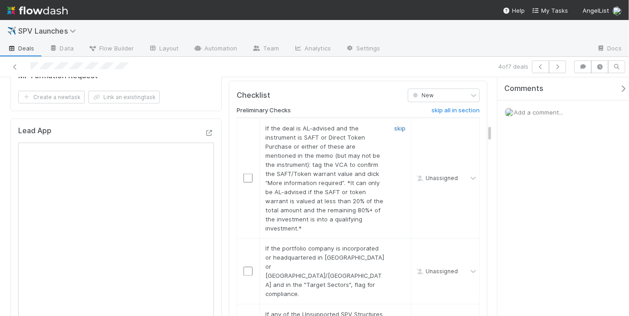
click at [397, 125] on link "skip" at bounding box center [399, 128] width 11 height 7
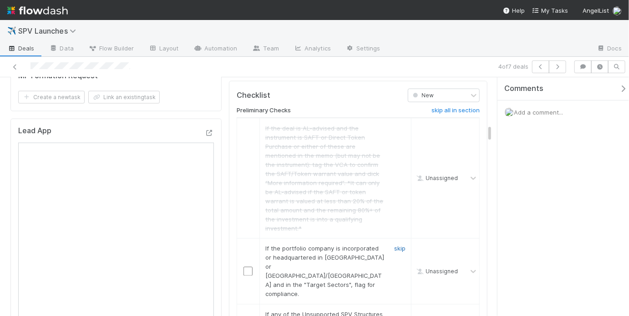
click at [395, 245] on link "skip" at bounding box center [399, 248] width 11 height 7
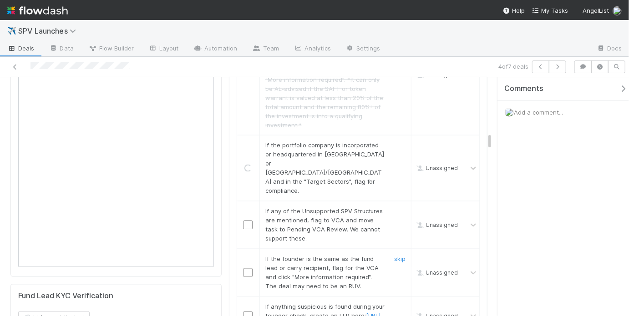
scroll to position [730, 0]
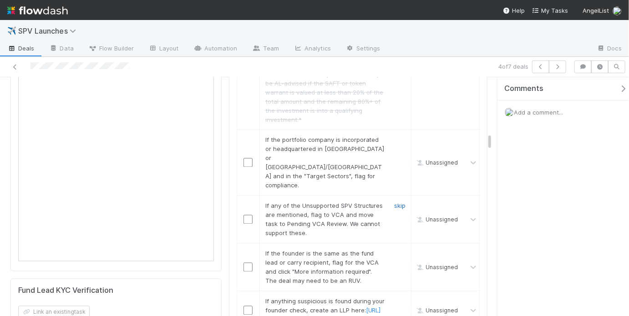
click at [396, 203] on link "skip" at bounding box center [399, 206] width 11 height 7
click at [396, 137] on link "skip" at bounding box center [399, 140] width 11 height 7
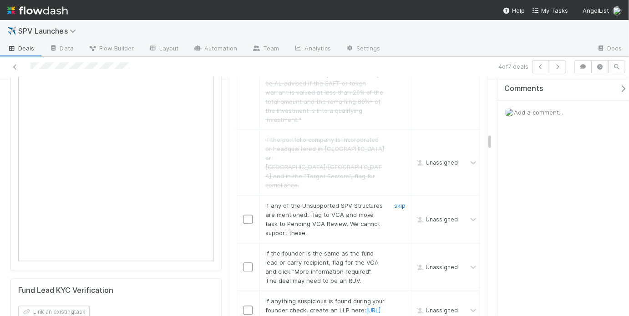
click at [394, 203] on link "skip" at bounding box center [399, 206] width 11 height 7
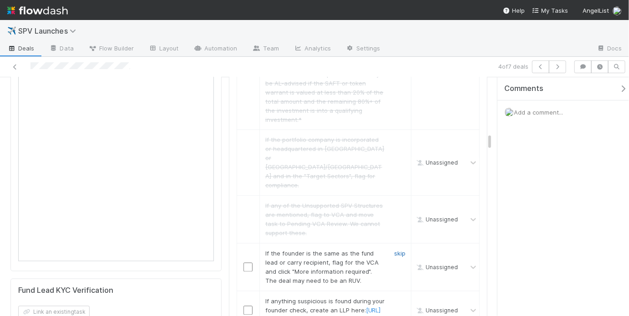
click at [396, 250] on link "skip" at bounding box center [399, 253] width 11 height 7
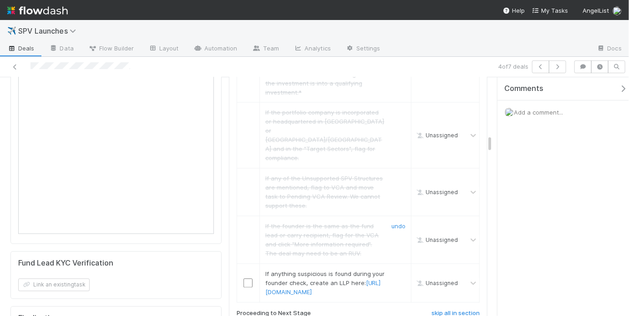
scroll to position [776, 0]
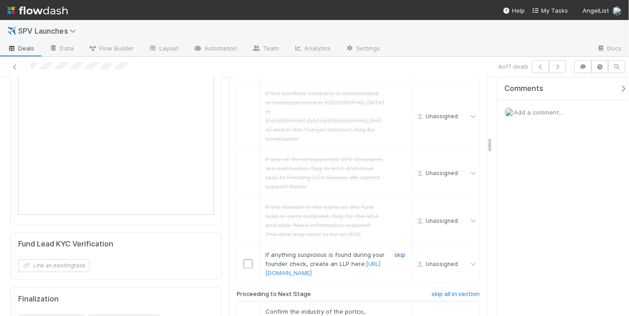
click at [396, 252] on link "skip" at bounding box center [399, 255] width 11 height 7
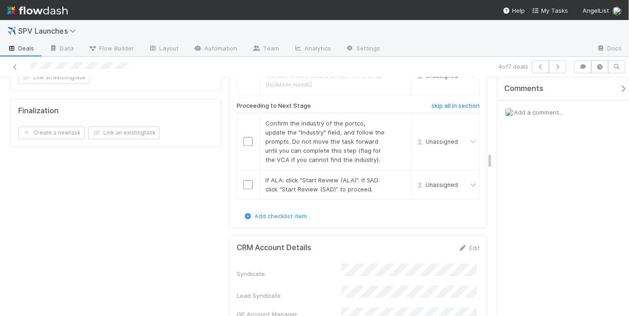
scroll to position [959, 0]
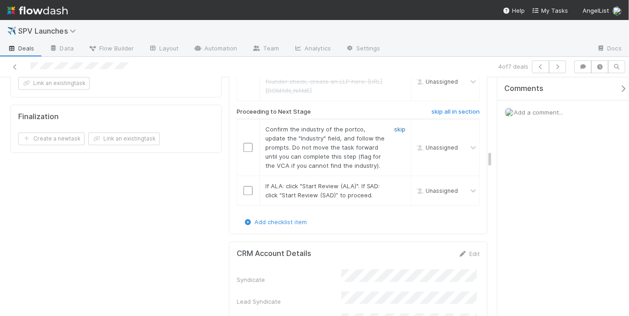
click at [394, 126] on link "skip" at bounding box center [399, 129] width 11 height 7
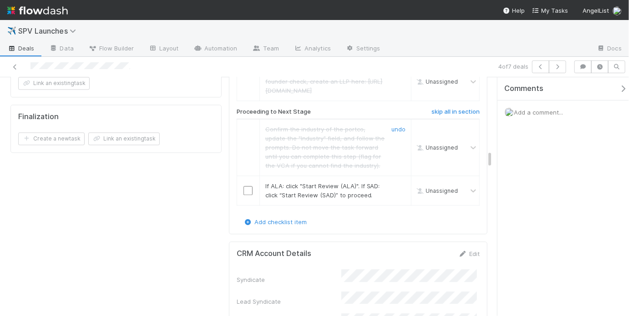
click at [392, 126] on link "undo" at bounding box center [398, 129] width 14 height 7
click at [398, 126] on link "undo" at bounding box center [398, 129] width 14 height 7
click at [245, 131] on td at bounding box center [248, 147] width 23 height 57
click at [391, 126] on link "undo" at bounding box center [398, 129] width 14 height 7
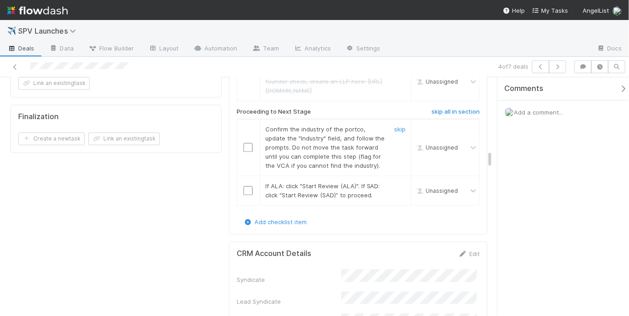
click at [247, 143] on input "checkbox" at bounding box center [247, 147] width 9 height 9
click at [245, 186] on input "checkbox" at bounding box center [247, 190] width 9 height 9
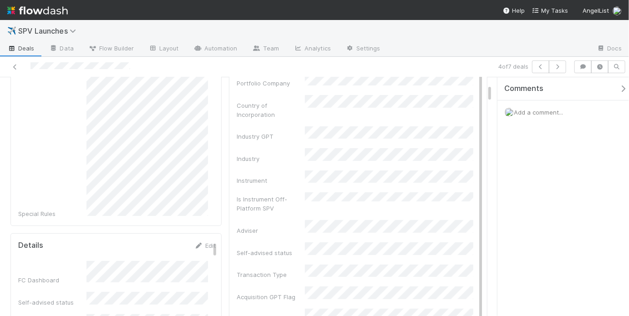
scroll to position [0, 0]
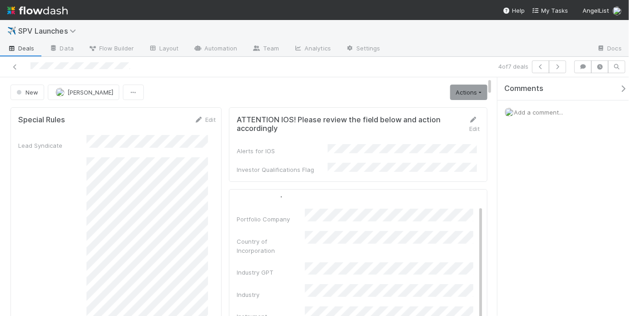
click at [483, 93] on div "New May Chang Actions Start Review (ALA) Move to Ice Box Needs to be Archived A…" at bounding box center [249, 92] width 491 height 15
click at [471, 93] on link "Actions" at bounding box center [468, 92] width 37 height 15
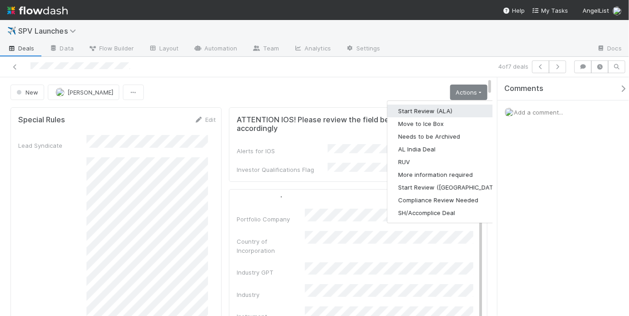
click at [439, 112] on button "Start Review (ALA)" at bounding box center [449, 111] width 124 height 13
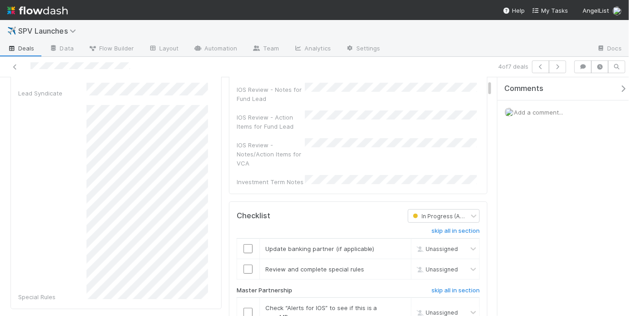
scroll to position [76, 0]
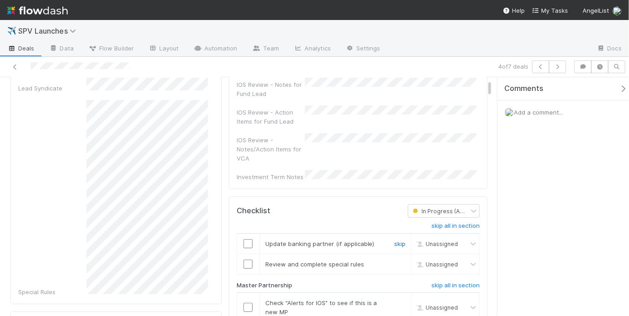
click at [396, 240] on link "skip" at bounding box center [399, 243] width 11 height 7
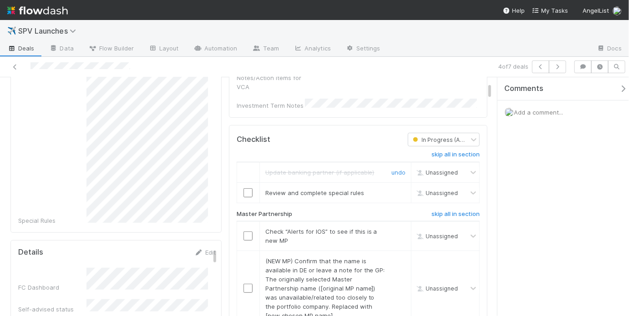
scroll to position [151, 0]
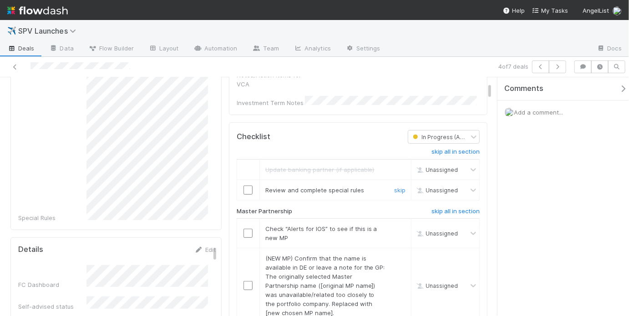
click at [247, 186] on input "checkbox" at bounding box center [247, 190] width 9 height 9
click at [557, 66] on icon "button" at bounding box center [557, 66] width 9 height 5
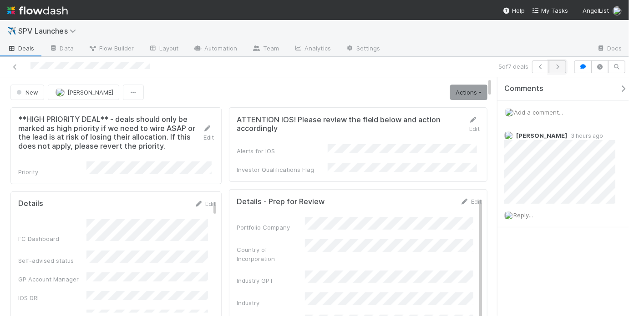
click at [562, 66] on icon "button" at bounding box center [557, 66] width 9 height 5
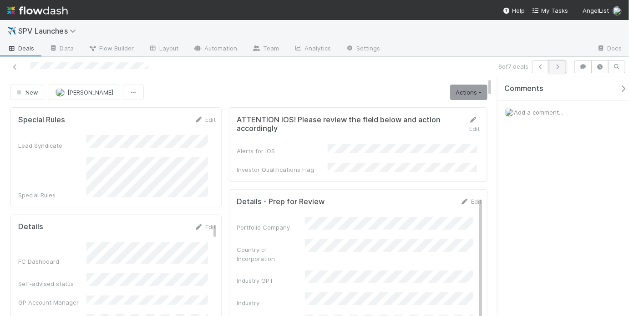
click at [563, 64] on button "button" at bounding box center [557, 67] width 17 height 13
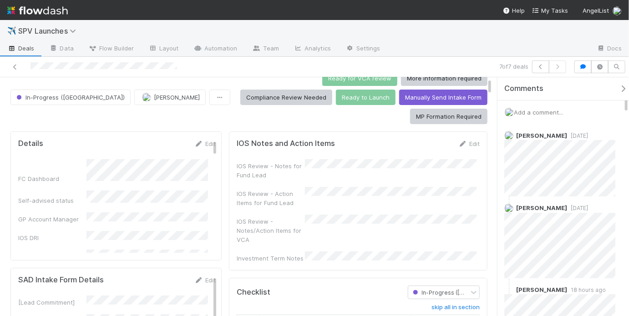
scroll to position [15, 0]
click at [536, 65] on button "button" at bounding box center [540, 67] width 17 height 13
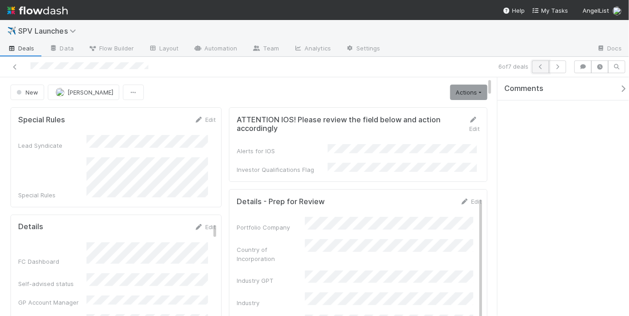
click at [539, 67] on icon "button" at bounding box center [540, 66] width 9 height 5
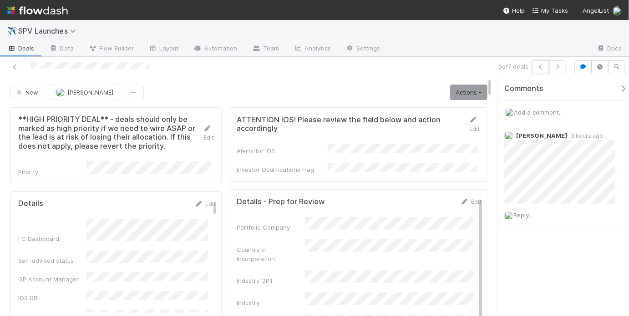
click at [539, 67] on icon "button" at bounding box center [540, 66] width 9 height 5
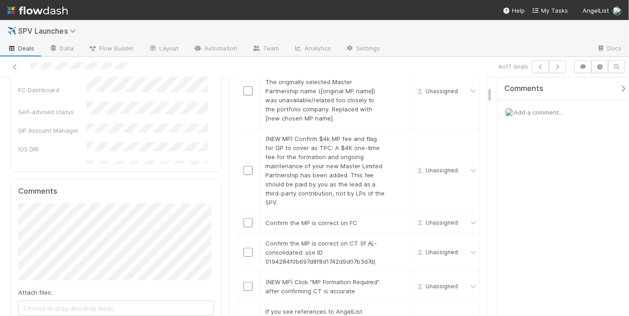
scroll to position [194, 0]
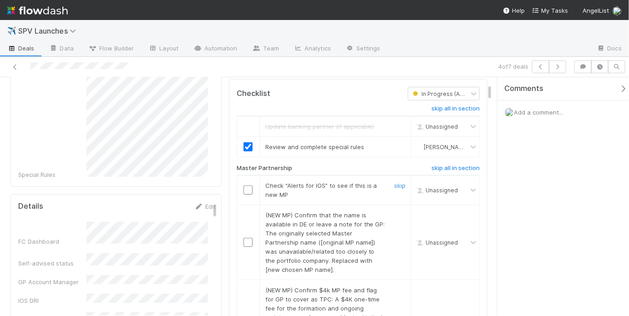
click at [244, 186] on input "checkbox" at bounding box center [247, 190] width 9 height 9
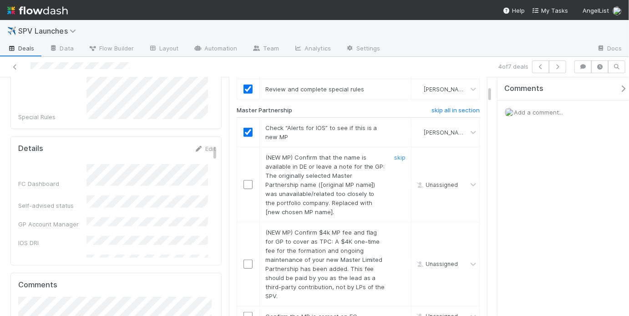
scroll to position [252, 0]
click at [394, 153] on link "skip" at bounding box center [399, 156] width 11 height 7
click at [394, 228] on link "skip" at bounding box center [399, 231] width 11 height 7
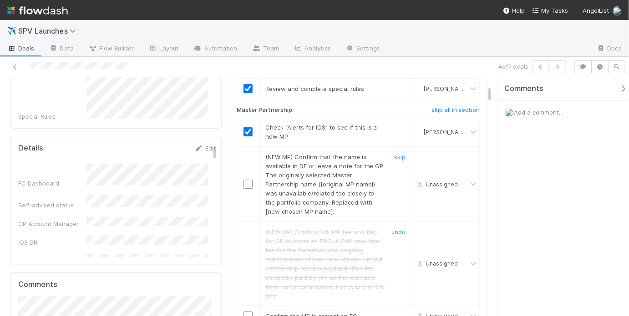
click at [396, 147] on td "(NEW MP) Confirm that the name is available in DE or leave a note for the GP: T…" at bounding box center [335, 184] width 152 height 75
click at [396, 153] on link "skip" at bounding box center [399, 156] width 11 height 7
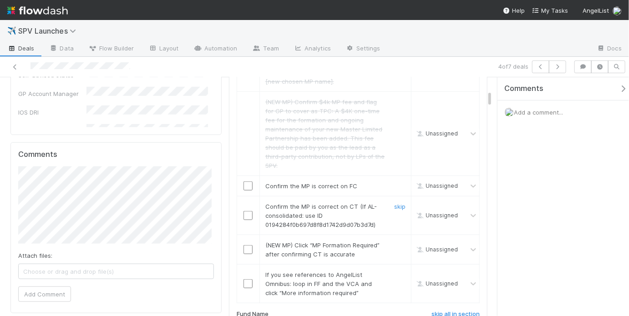
scroll to position [395, 0]
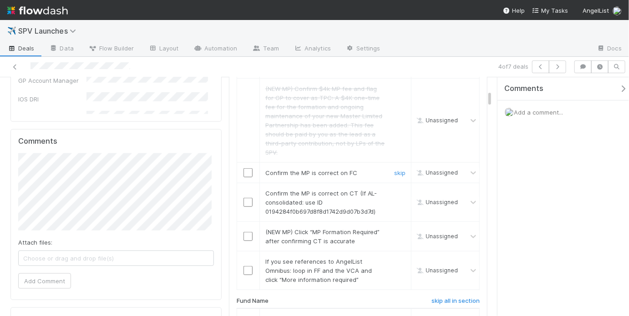
click at [244, 168] on input "checkbox" at bounding box center [247, 172] width 9 height 9
click at [244, 185] on td at bounding box center [248, 202] width 23 height 39
click at [244, 198] on input "checkbox" at bounding box center [247, 202] width 9 height 9
click at [245, 198] on input "checkbox" at bounding box center [247, 202] width 9 height 9
click at [394, 228] on link "skip" at bounding box center [399, 231] width 11 height 7
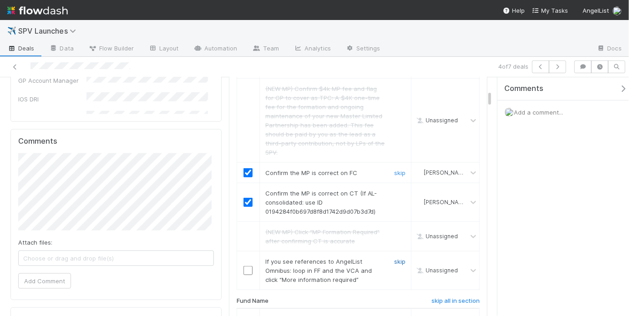
click at [395, 258] on link "skip" at bounding box center [399, 261] width 11 height 7
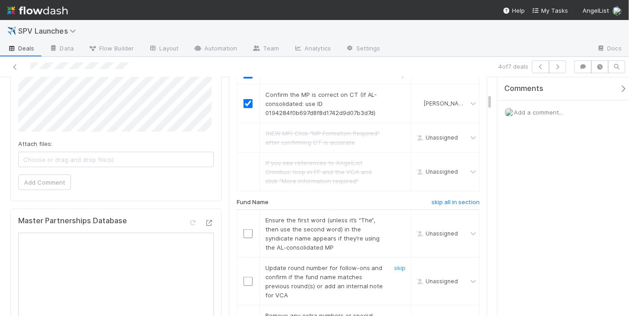
scroll to position [495, 0]
click at [394, 216] on link "skip" at bounding box center [399, 219] width 11 height 7
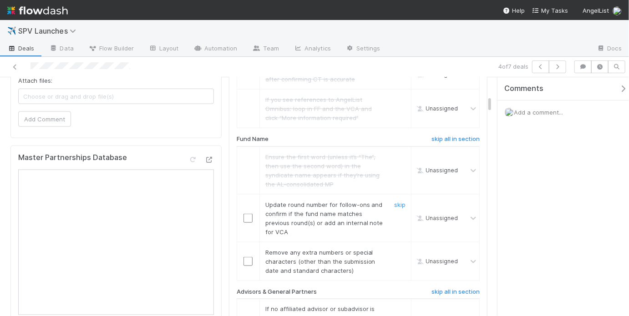
scroll to position [558, 0]
click at [395, 201] on link "skip" at bounding box center [399, 204] width 11 height 7
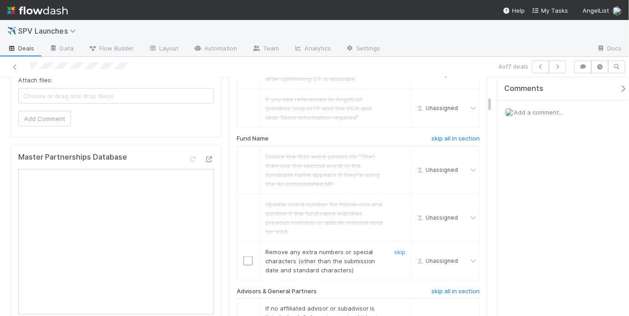
click at [388, 248] on div "skip" at bounding box center [398, 261] width 27 height 27
click at [394, 248] on link "skip" at bounding box center [399, 251] width 11 height 7
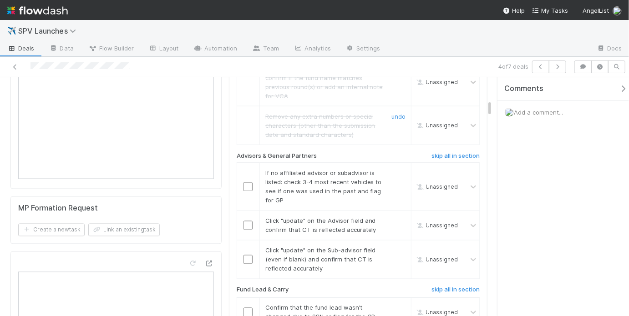
scroll to position [696, 0]
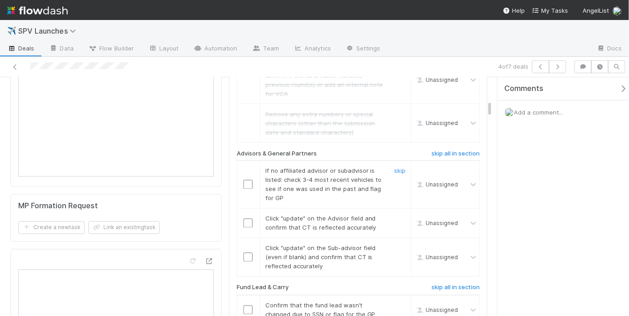
click at [248, 180] on input "checkbox" at bounding box center [247, 184] width 9 height 9
click at [248, 219] on input "checkbox" at bounding box center [247, 223] width 9 height 9
drag, startPoint x: 247, startPoint y: 245, endPoint x: 247, endPoint y: 240, distance: 5.0
click at [247, 253] on input "checkbox" at bounding box center [247, 257] width 9 height 9
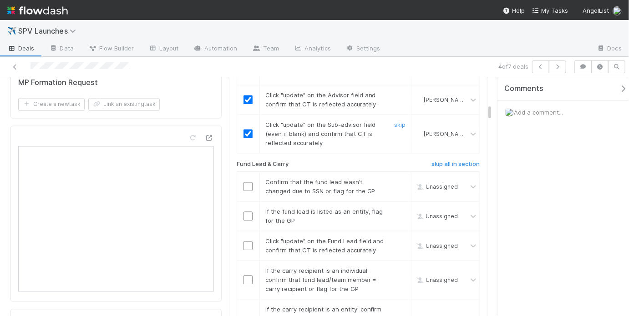
scroll to position [820, 0]
click at [248, 182] on input "checkbox" at bounding box center [247, 186] width 9 height 9
click at [394, 208] on link "skip" at bounding box center [399, 211] width 11 height 7
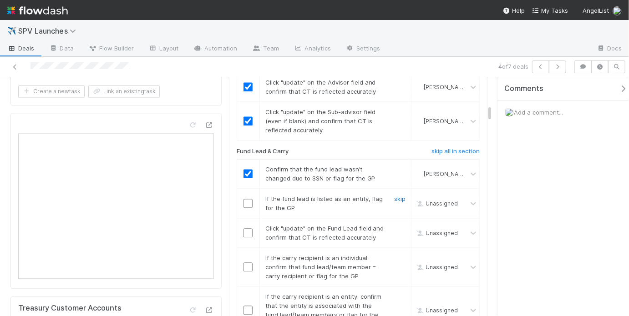
click at [396, 196] on link "skip" at bounding box center [399, 199] width 11 height 7
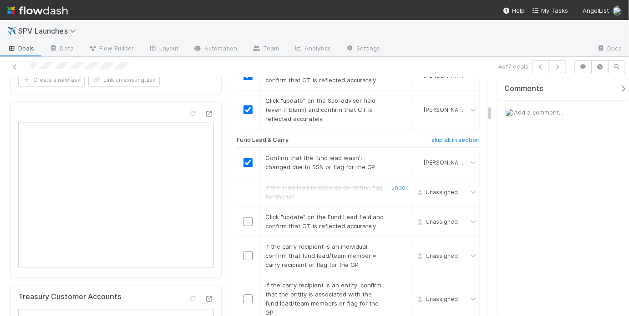
scroll to position [844, 0]
click at [245, 217] on input "checkbox" at bounding box center [247, 221] width 9 height 9
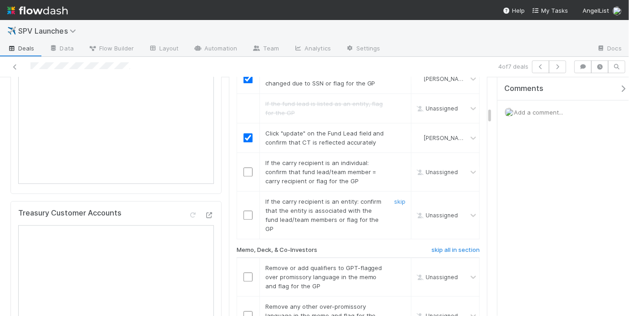
scroll to position [939, 0]
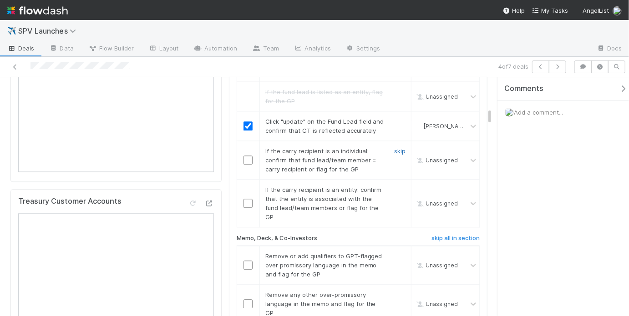
click at [394, 147] on link "skip" at bounding box center [399, 150] width 11 height 7
click at [245, 199] on input "checkbox" at bounding box center [247, 203] width 9 height 9
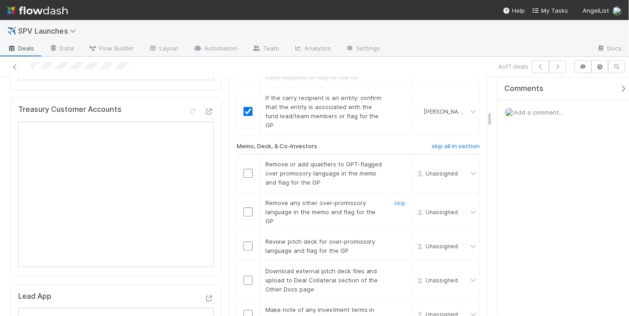
scroll to position [1042, 0]
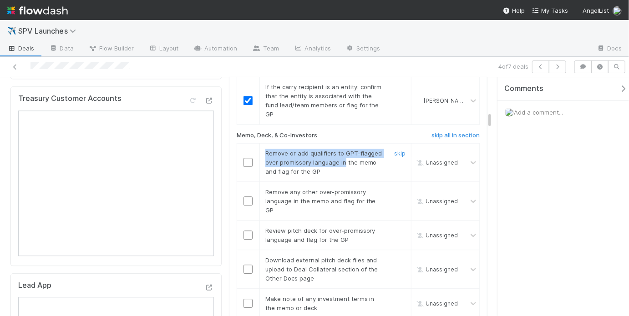
drag, startPoint x: 263, startPoint y: 128, endPoint x: 341, endPoint y: 143, distance: 79.7
click at [341, 150] on span "Remove or add qualifiers to GPT-flagged over promissory language in the memo an…" at bounding box center [323, 162] width 117 height 25
click at [345, 149] on div "Remove or add qualifiers to GPT-flagged over promissory language in the memo an…" at bounding box center [322, 162] width 127 height 27
drag, startPoint x: 262, startPoint y: 131, endPoint x: 344, endPoint y: 149, distance: 83.5
click at [343, 149] on div "Remove or add qualifiers to GPT-flagged over promissory language in the memo an…" at bounding box center [322, 162] width 127 height 27
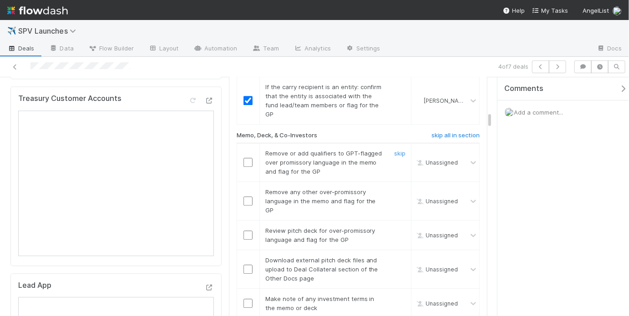
click at [344, 150] on div "Remove or add qualifiers to GPT-flagged over promissory language in the memo an…" at bounding box center [322, 162] width 127 height 27
click at [247, 158] on input "checkbox" at bounding box center [247, 162] width 9 height 9
click at [244, 197] on input "checkbox" at bounding box center [247, 201] width 9 height 9
click at [399, 227] on link "skip" at bounding box center [399, 230] width 11 height 7
click at [245, 158] on input "checkbox" at bounding box center [247, 162] width 9 height 9
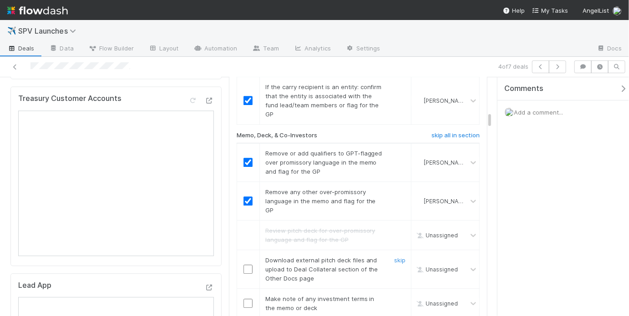
click at [401, 256] on div "skip" at bounding box center [398, 269] width 27 height 27
click at [399, 257] on link "skip" at bounding box center [399, 260] width 11 height 7
click at [244, 299] on input "checkbox" at bounding box center [247, 303] width 9 height 9
click at [397, 257] on link "skip" at bounding box center [399, 260] width 11 height 7
click at [243, 299] on input "checkbox" at bounding box center [247, 303] width 9 height 9
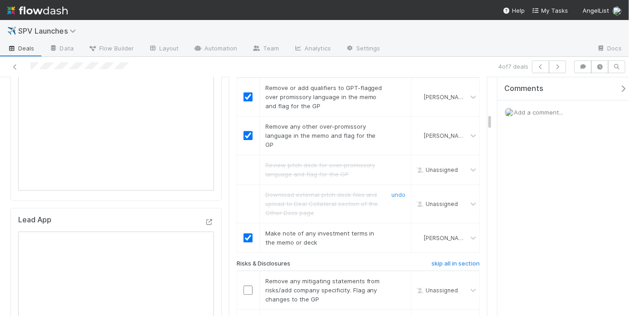
scroll to position [1261, 0]
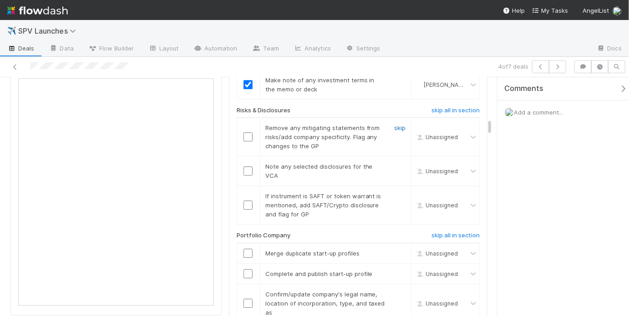
click at [394, 124] on link "skip" at bounding box center [399, 127] width 11 height 7
click at [398, 163] on link "skip" at bounding box center [399, 166] width 11 height 7
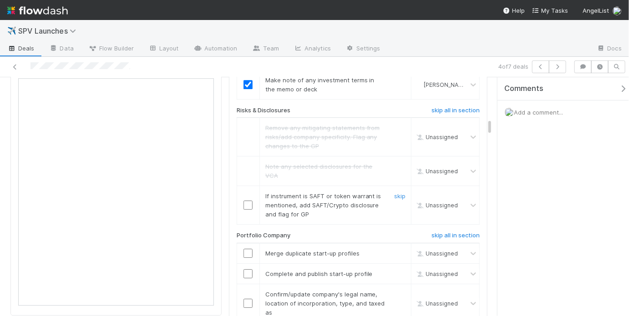
click at [391, 192] on div "skip" at bounding box center [398, 205] width 27 height 27
click at [394, 193] on link "skip" at bounding box center [399, 196] width 11 height 7
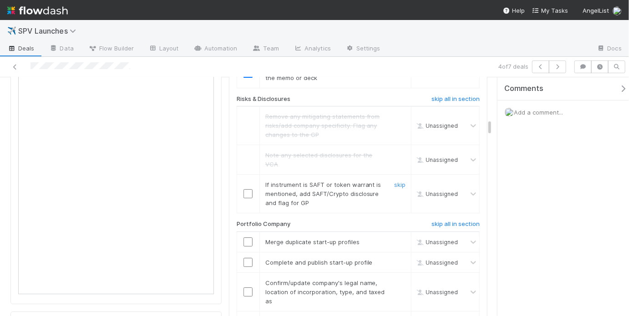
scroll to position [1274, 0]
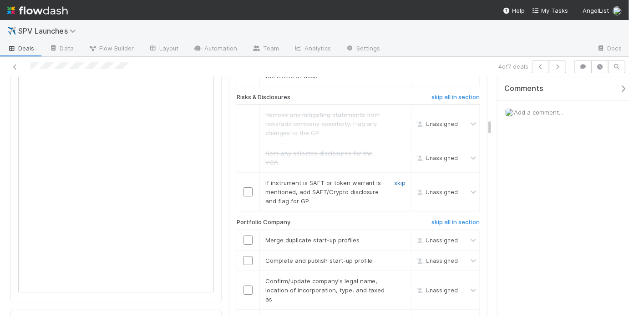
click at [394, 179] on link "skip" at bounding box center [399, 182] width 11 height 7
click at [391, 236] on div "skip" at bounding box center [398, 240] width 27 height 9
click at [394, 237] on link "skip" at bounding box center [399, 240] width 11 height 7
click at [396, 257] on link "skip" at bounding box center [399, 260] width 11 height 7
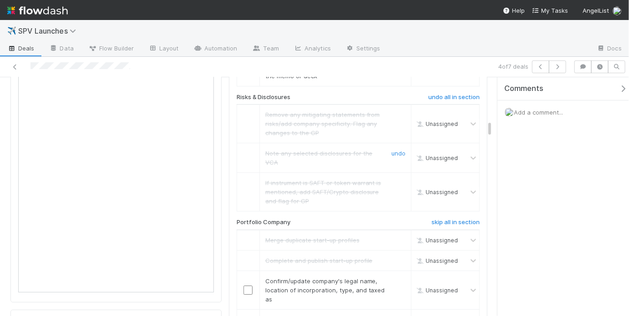
scroll to position [1418, 0]
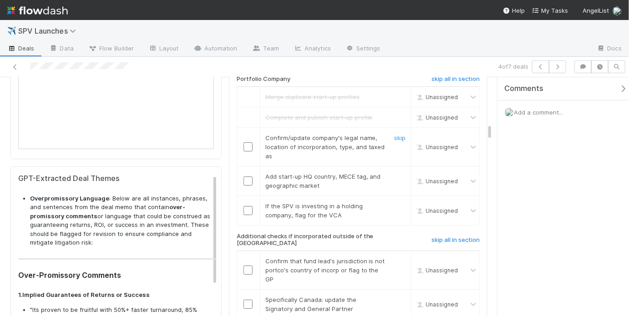
click at [247, 142] on input "checkbox" at bounding box center [247, 146] width 9 height 9
click at [245, 177] on input "checkbox" at bounding box center [247, 181] width 9 height 9
click at [401, 202] on div "skip" at bounding box center [398, 211] width 27 height 18
click at [398, 203] on link "skip" at bounding box center [399, 206] width 11 height 7
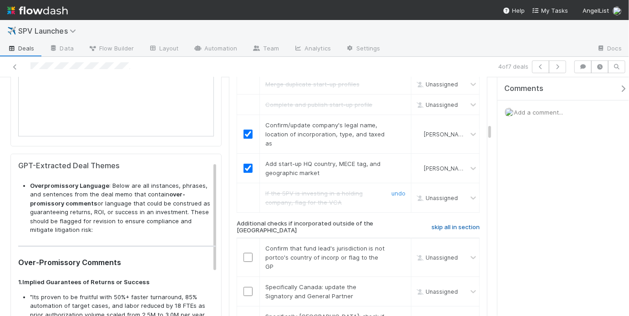
scroll to position [1432, 0]
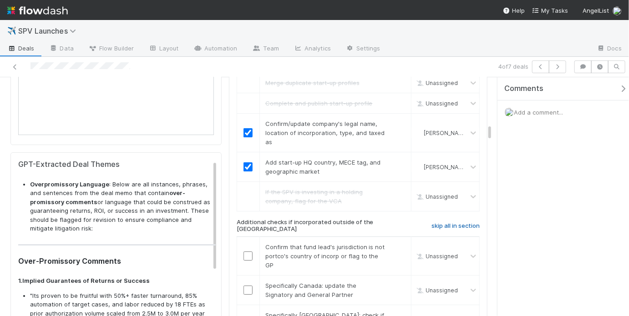
click at [453, 223] on h6 "skip all in section" at bounding box center [455, 226] width 48 height 7
click at [463, 223] on h6 "skip all in section" at bounding box center [455, 226] width 48 height 7
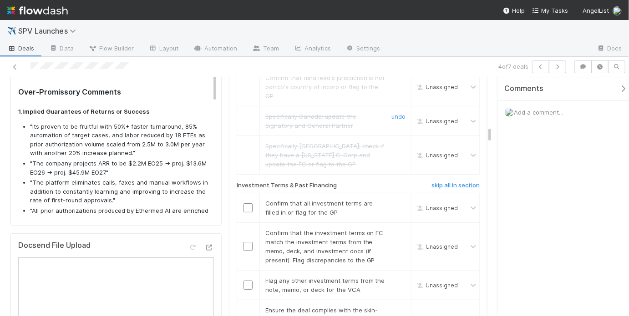
scroll to position [1651, 0]
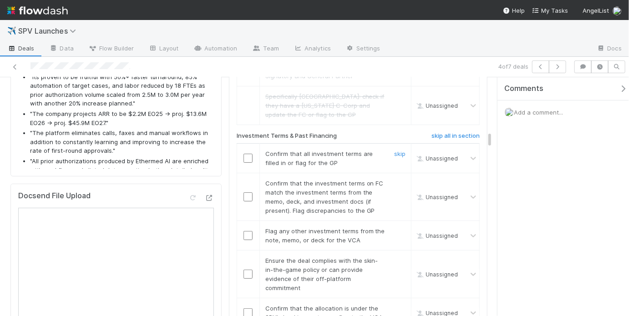
click at [246, 154] on input "checkbox" at bounding box center [247, 158] width 9 height 9
click at [249, 193] on input "checkbox" at bounding box center [247, 197] width 9 height 9
click at [394, 228] on link "skip" at bounding box center [399, 231] width 11 height 7
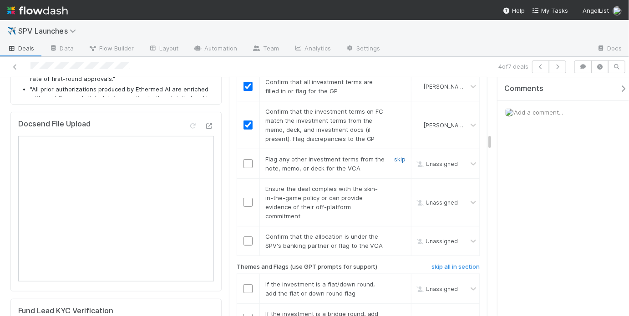
click at [395, 156] on link "skip" at bounding box center [399, 159] width 11 height 7
click at [246, 198] on input "checkbox" at bounding box center [247, 202] width 9 height 9
checkbox input "true"
click at [251, 237] on div at bounding box center [248, 241] width 22 height 9
click at [249, 237] on input "checkbox" at bounding box center [247, 241] width 9 height 9
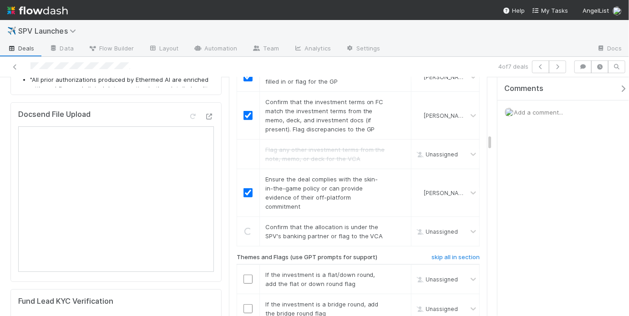
scroll to position [1735, 0]
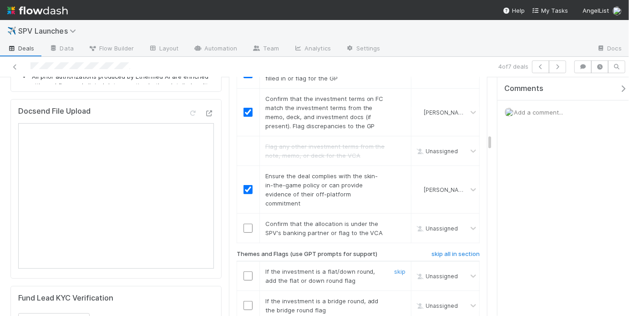
click at [394, 268] on link "skip" at bounding box center [399, 271] width 11 height 7
click at [396, 298] on link "skip" at bounding box center [399, 301] width 11 height 7
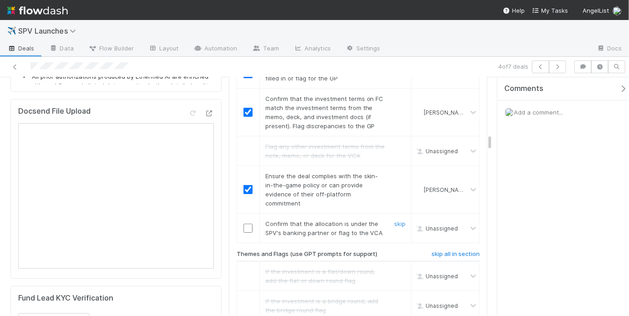
click at [245, 224] on input "checkbox" at bounding box center [247, 228] width 9 height 9
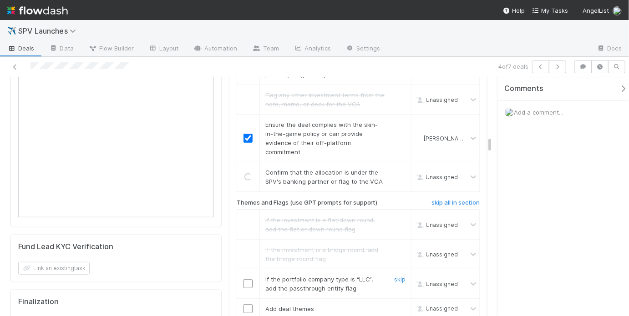
scroll to position [1880, 0]
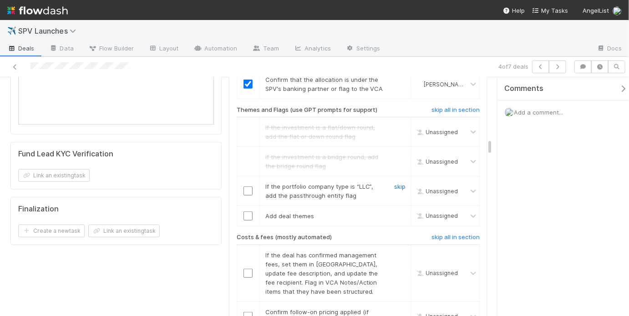
click at [395, 183] on link "skip" at bounding box center [399, 186] width 11 height 7
click at [395, 213] on link "skip" at bounding box center [399, 216] width 11 height 7
click at [397, 183] on link "skip" at bounding box center [399, 186] width 11 height 7
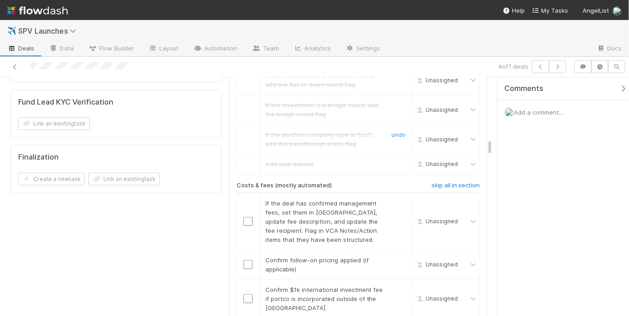
scroll to position [1936, 0]
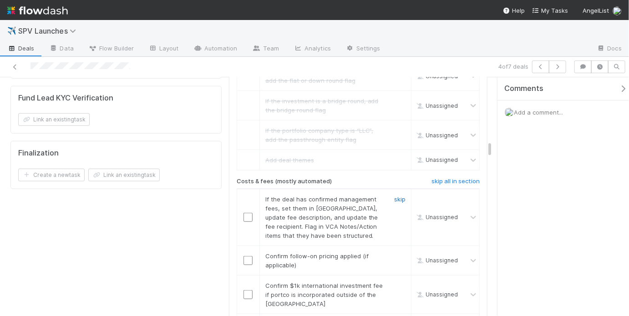
click at [399, 196] on link "skip" at bounding box center [399, 199] width 11 height 7
click at [394, 253] on link "skip" at bounding box center [399, 256] width 11 height 7
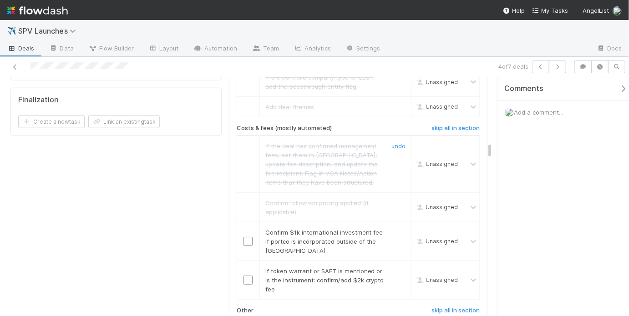
scroll to position [1992, 0]
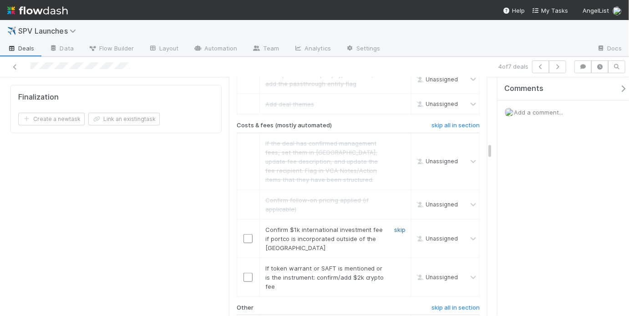
click at [398, 226] on link "skip" at bounding box center [399, 229] width 11 height 7
click at [395, 265] on link "skip" at bounding box center [399, 268] width 11 height 7
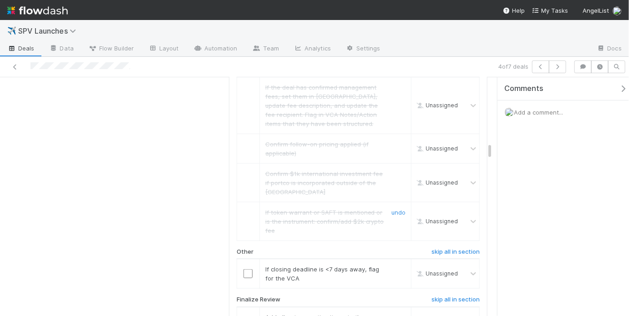
scroll to position [2147, 0]
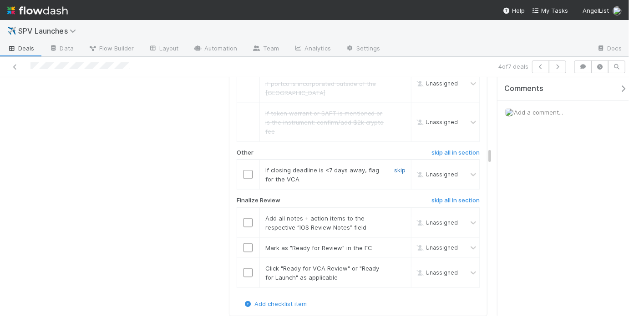
click at [395, 167] on link "skip" at bounding box center [399, 170] width 11 height 7
click at [246, 218] on input "checkbox" at bounding box center [247, 222] width 9 height 9
click at [244, 243] on input "checkbox" at bounding box center [247, 247] width 9 height 9
click at [248, 269] on input "checkbox" at bounding box center [247, 273] width 9 height 9
click at [395, 167] on link "skip" at bounding box center [399, 170] width 11 height 7
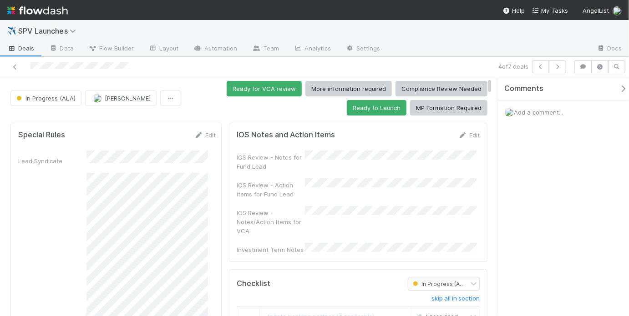
scroll to position [0, 0]
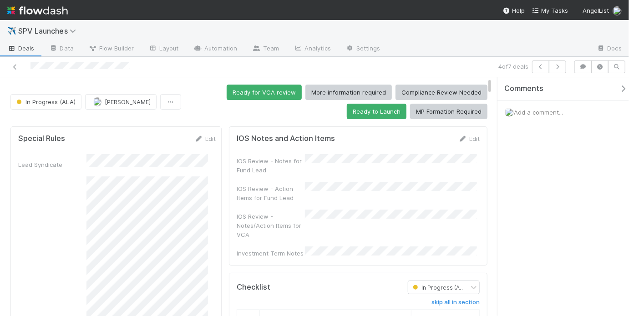
click at [357, 142] on div "IOS Notes and Action Items Edit" at bounding box center [358, 138] width 243 height 9
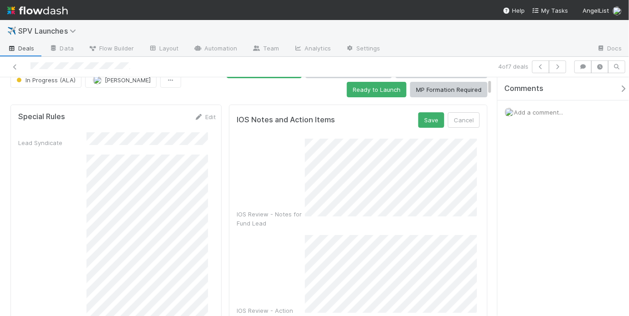
scroll to position [65, 0]
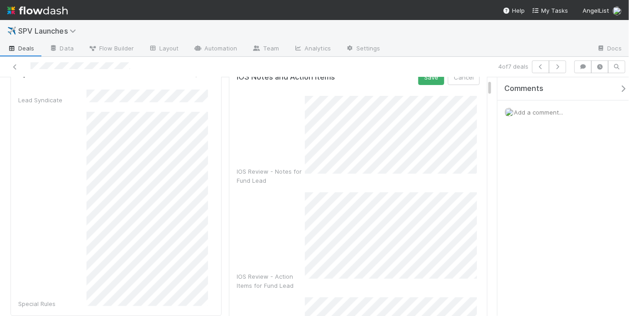
click at [296, 244] on div "IOS Review - Action Items for Fund Lead" at bounding box center [358, 242] width 243 height 98
click at [284, 212] on div "IOS Review - Action Items for Fund Lead" at bounding box center [358, 237] width 243 height 89
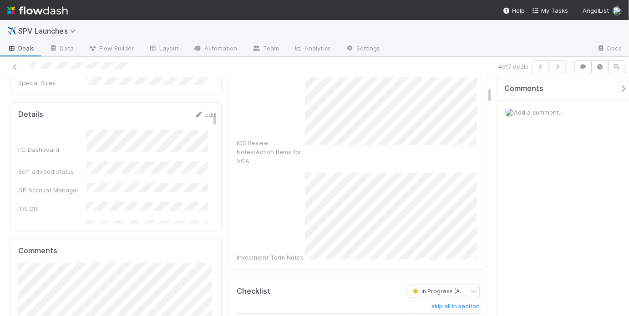
scroll to position [0, 0]
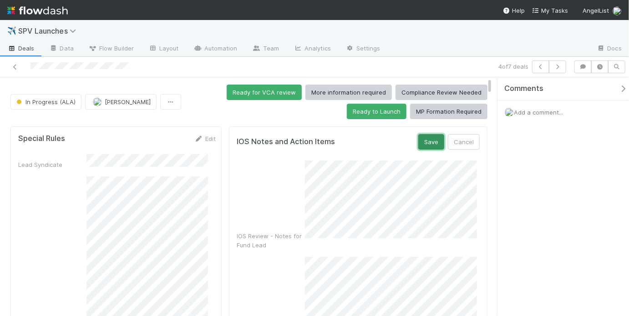
click at [419, 141] on button "Save" at bounding box center [431, 141] width 26 height 15
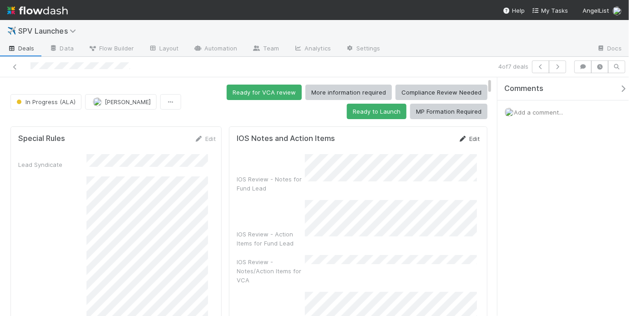
click at [461, 136] on icon at bounding box center [462, 139] width 9 height 6
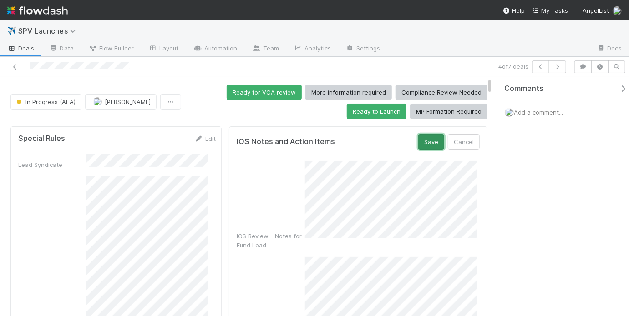
click at [430, 143] on button "Save" at bounding box center [431, 141] width 26 height 15
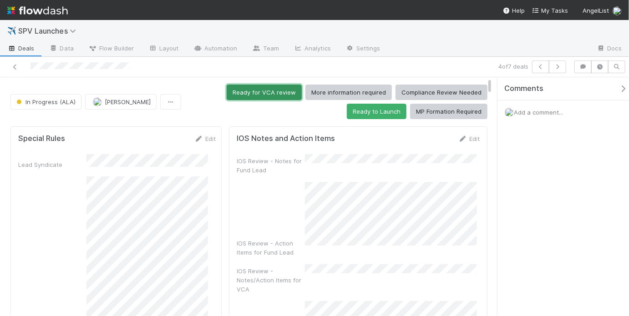
click at [253, 95] on button "Ready for VCA review" at bounding box center [264, 92] width 75 height 15
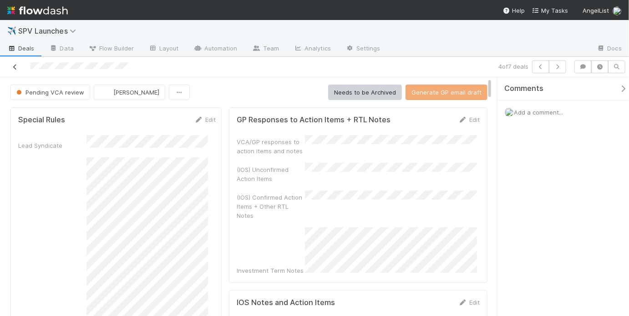
click at [15, 64] on icon at bounding box center [14, 67] width 9 height 6
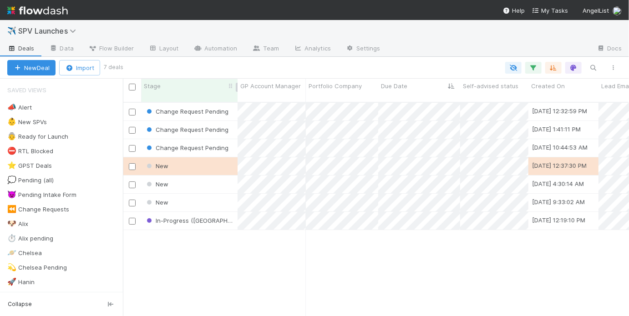
scroll to position [216, 501]
click at [211, 160] on div "New" at bounding box center [189, 166] width 96 height 18
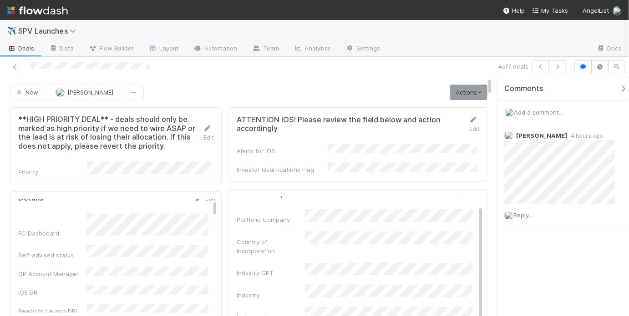
scroll to position [9, 0]
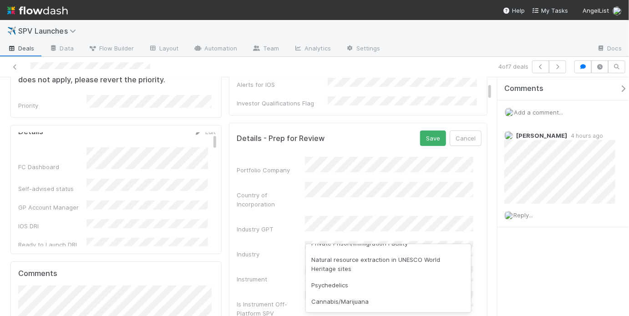
scroll to position [0, 0]
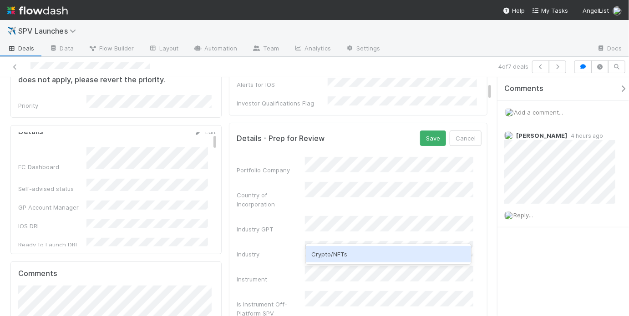
click at [347, 255] on div "Crypto/NFTs" at bounding box center [388, 254] width 165 height 16
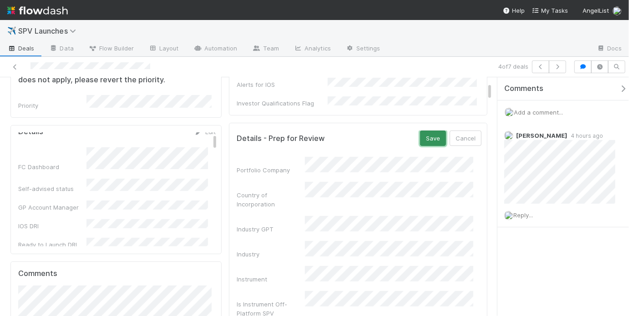
click at [424, 132] on button "Save" at bounding box center [433, 138] width 26 height 15
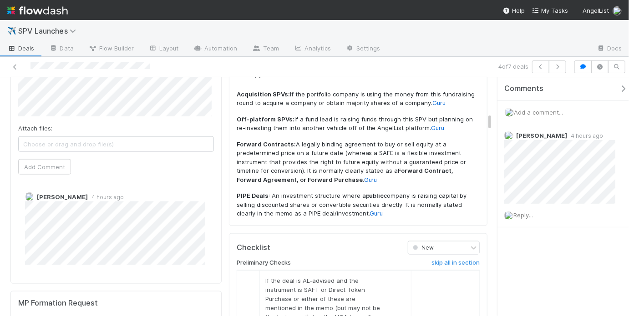
scroll to position [616, 0]
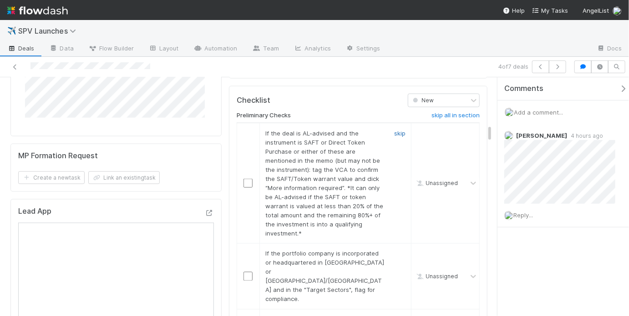
click at [396, 130] on link "skip" at bounding box center [399, 133] width 11 height 7
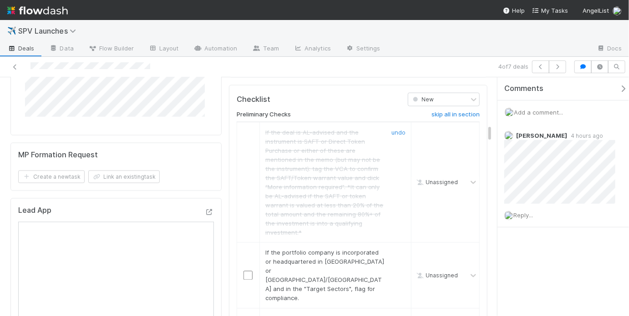
scroll to position [617, 0]
click at [394, 249] on link "skip" at bounding box center [399, 252] width 11 height 7
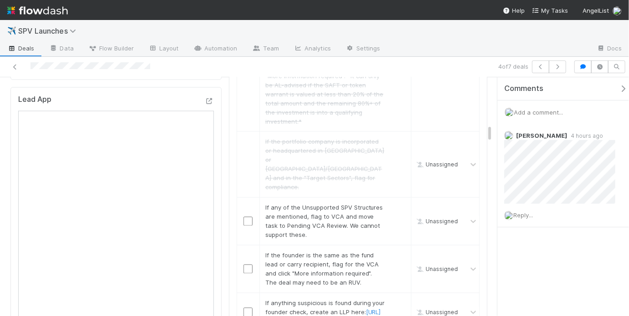
scroll to position [773, 0]
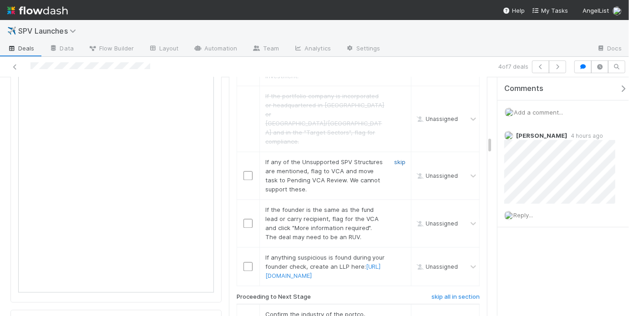
click at [400, 159] on link "skip" at bounding box center [399, 162] width 11 height 7
click at [396, 207] on link "skip" at bounding box center [399, 210] width 11 height 7
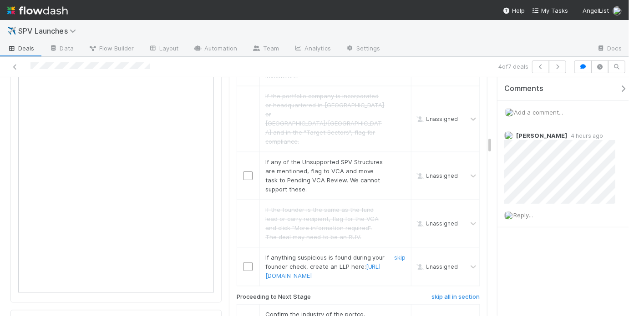
drag, startPoint x: 397, startPoint y: 234, endPoint x: 395, endPoint y: 209, distance: 25.1
click at [397, 254] on link "skip" at bounding box center [399, 257] width 11 height 7
click at [397, 159] on link "skip" at bounding box center [399, 162] width 11 height 7
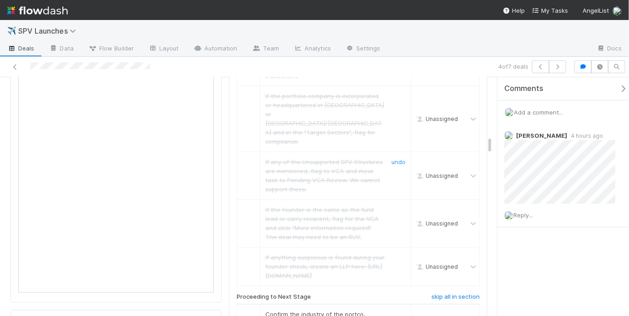
scroll to position [919, 0]
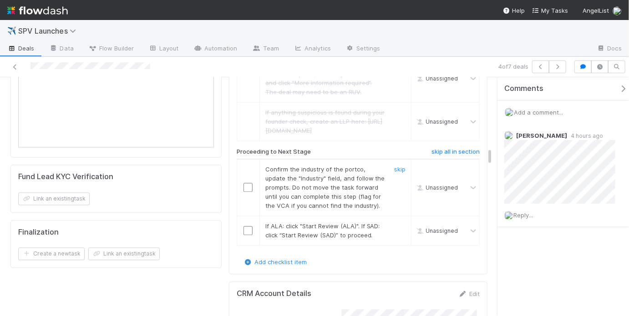
click at [246, 183] on input "checkbox" at bounding box center [247, 187] width 9 height 9
click at [243, 226] on input "checkbox" at bounding box center [247, 230] width 9 height 9
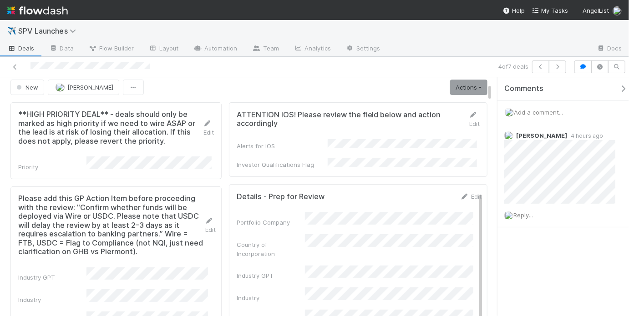
scroll to position [0, 0]
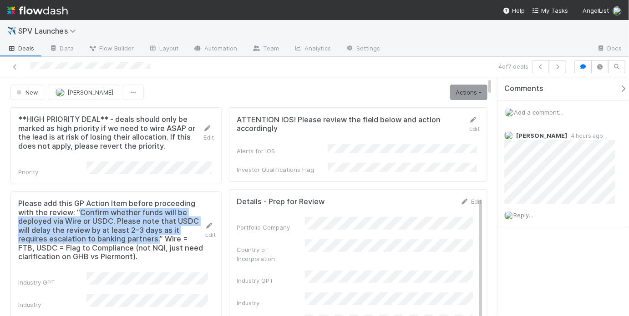
drag, startPoint x: 81, startPoint y: 210, endPoint x: 165, endPoint y: 235, distance: 87.5
click at [165, 235] on h5 "Please add this GP Action Item before proceeding with the review: "Confirm whet…" at bounding box center [111, 230] width 187 height 62
copy h5 "Confirm whether funds will be deployed via Wire or USDC. Please note that USDC …"
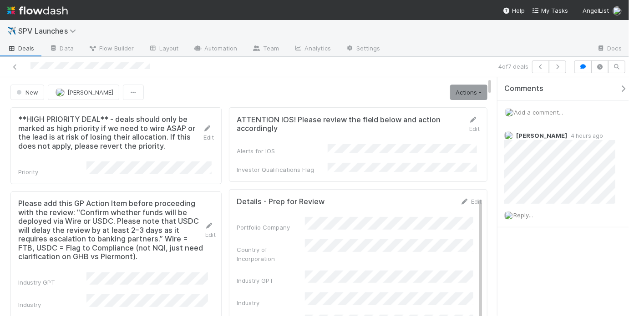
click at [541, 115] on span "Add a comment..." at bounding box center [538, 112] width 49 height 7
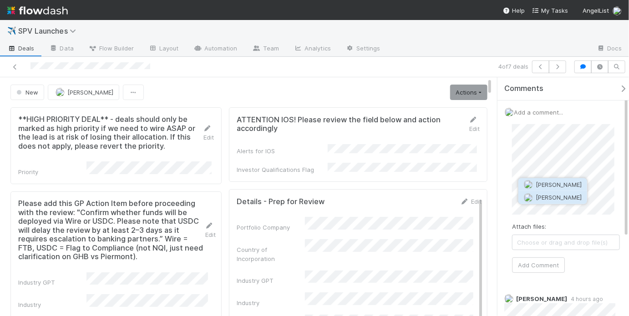
click at [542, 199] on span "[PERSON_NAME]" at bounding box center [559, 197] width 46 height 7
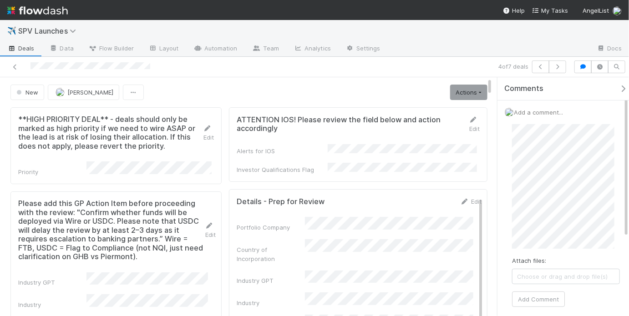
drag, startPoint x: 55, startPoint y: 201, endPoint x: 105, endPoint y: 208, distance: 50.9
click at [105, 208] on h5 "Please add this GP Action Item before proceeding with the review: "Confirm whet…" at bounding box center [111, 230] width 187 height 62
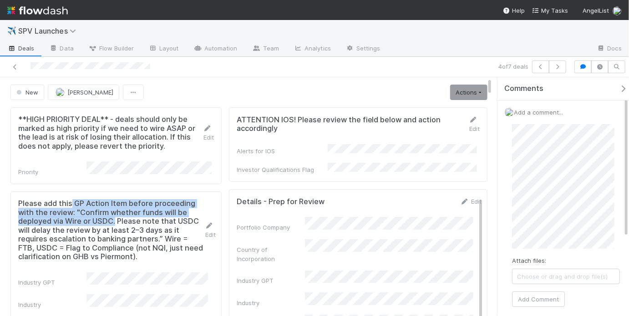
drag, startPoint x: 78, startPoint y: 198, endPoint x: 116, endPoint y: 218, distance: 42.6
click at [116, 218] on h5 "Please add this GP Action Item before proceeding with the review: "Confirm whet…" at bounding box center [111, 230] width 187 height 62
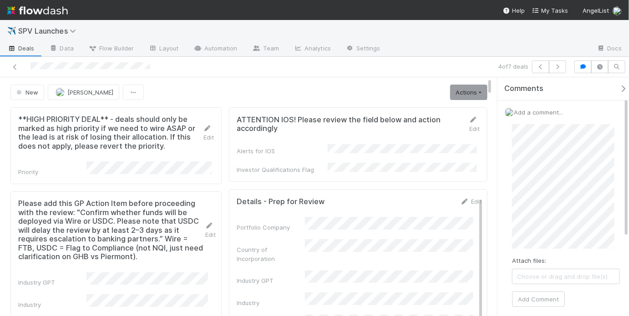
click at [127, 223] on h5 "Please add this GP Action Item before proceeding with the review: "Confirm whet…" at bounding box center [111, 230] width 187 height 62
click at [537, 294] on button "Add Comment" at bounding box center [538, 299] width 53 height 15
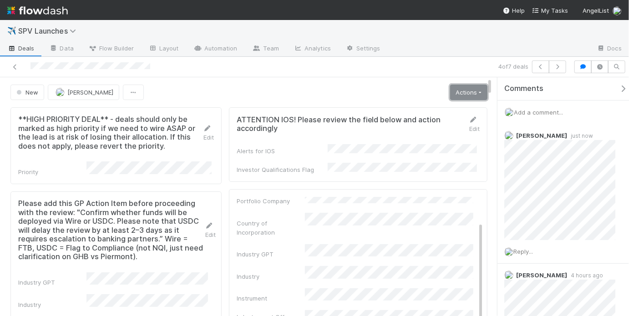
click at [463, 89] on link "Actions" at bounding box center [468, 92] width 37 height 15
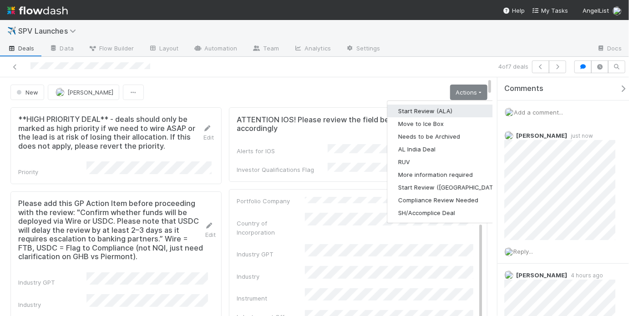
click at [430, 106] on button "Start Review (ALA)" at bounding box center [449, 111] width 124 height 13
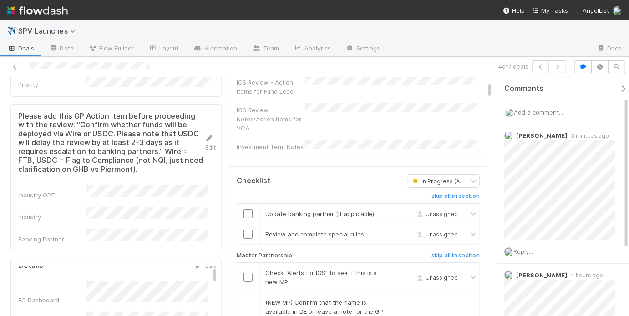
scroll to position [116, 0]
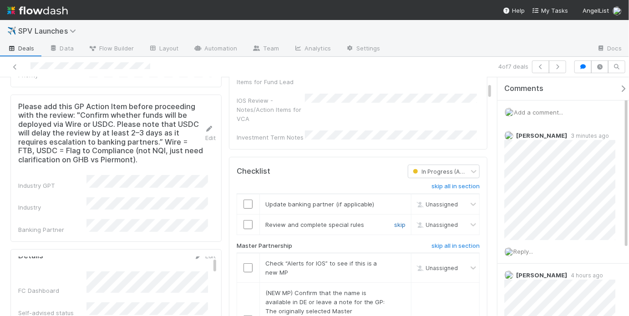
click at [395, 221] on link "skip" at bounding box center [399, 224] width 11 height 7
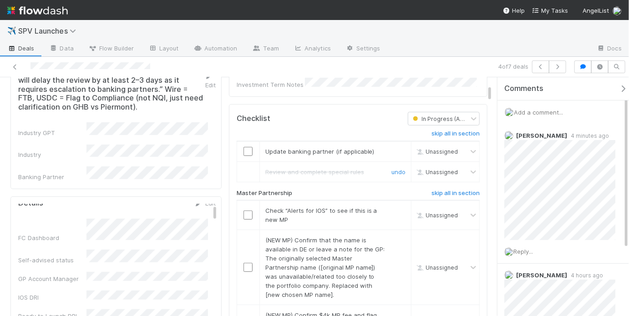
scroll to position [169, 0]
click at [245, 210] on input "checkbox" at bounding box center [247, 214] width 9 height 9
click at [397, 236] on link "skip" at bounding box center [399, 239] width 11 height 7
checkbox input "true"
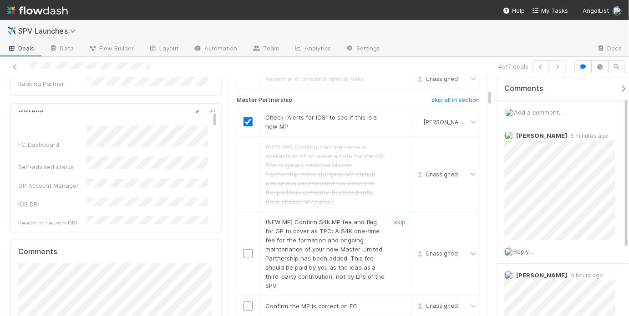
scroll to position [271, 0]
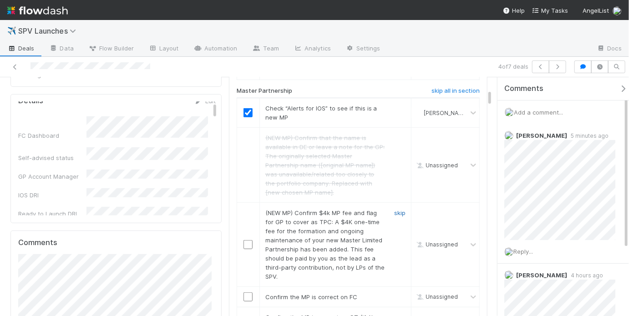
click at [395, 209] on link "skip" at bounding box center [399, 212] width 11 height 7
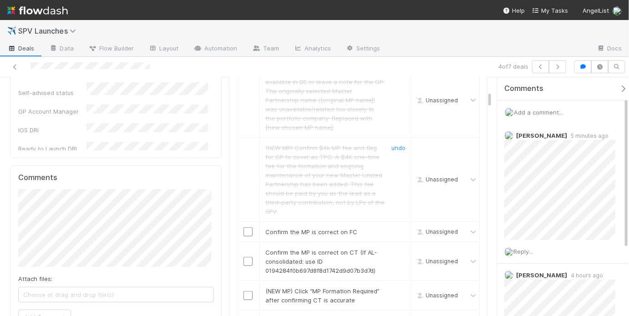
scroll to position [343, 0]
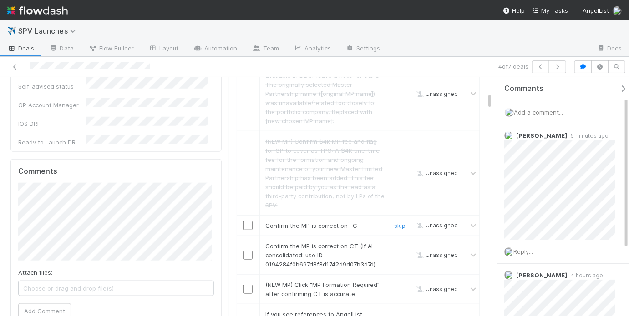
click at [243, 221] on input "checkbox" at bounding box center [247, 225] width 9 height 9
click at [245, 251] on input "checkbox" at bounding box center [247, 255] width 9 height 9
click at [245, 221] on input "checkbox" at bounding box center [247, 225] width 9 height 9
click at [244, 251] on input "checkbox" at bounding box center [247, 255] width 9 height 9
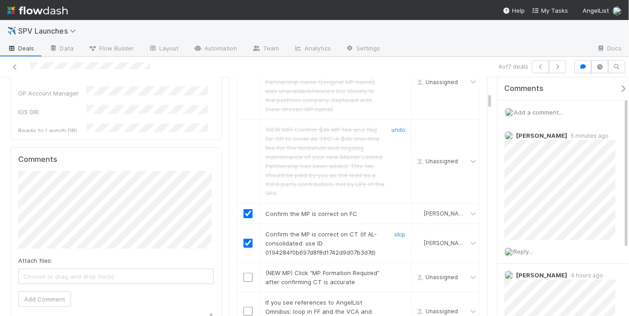
scroll to position [409, 0]
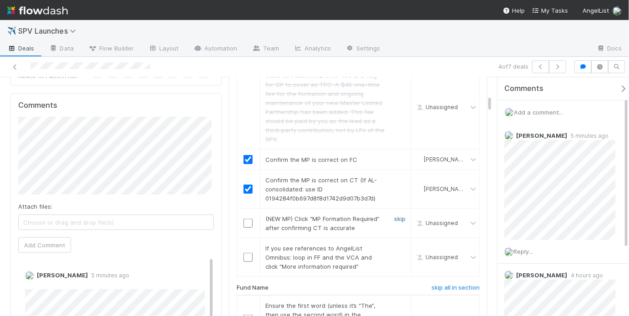
click at [397, 215] on link "skip" at bounding box center [399, 218] width 11 height 7
click at [396, 245] on link "skip" at bounding box center [399, 248] width 11 height 7
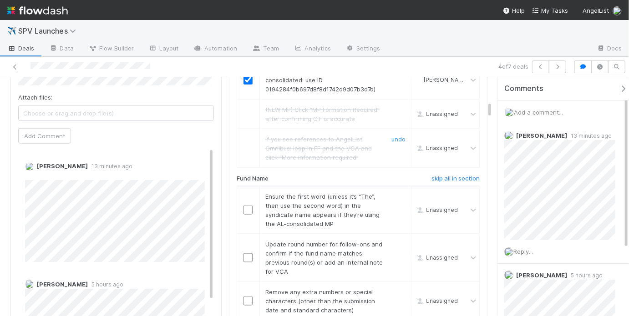
scroll to position [542, 0]
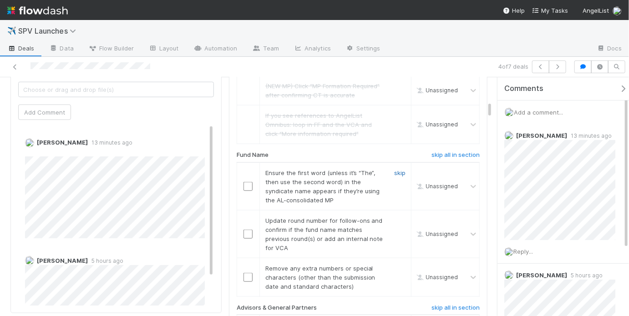
click at [396, 169] on link "skip" at bounding box center [399, 172] width 11 height 7
click at [395, 217] on link "skip" at bounding box center [399, 220] width 11 height 7
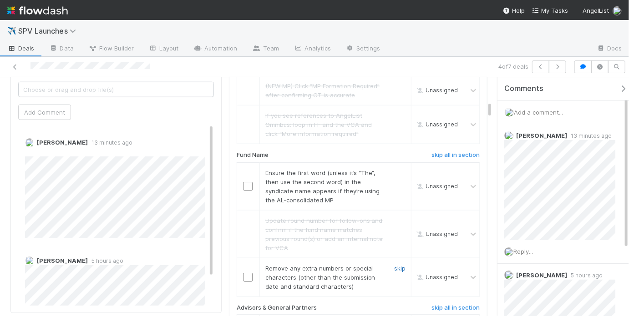
click at [399, 265] on link "skip" at bounding box center [399, 268] width 11 height 7
click at [397, 169] on link "skip" at bounding box center [399, 172] width 11 height 7
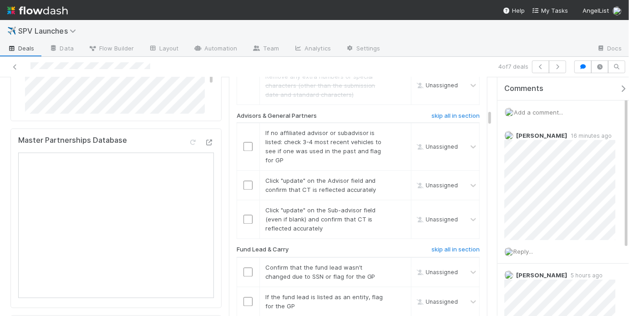
scroll to position [742, 0]
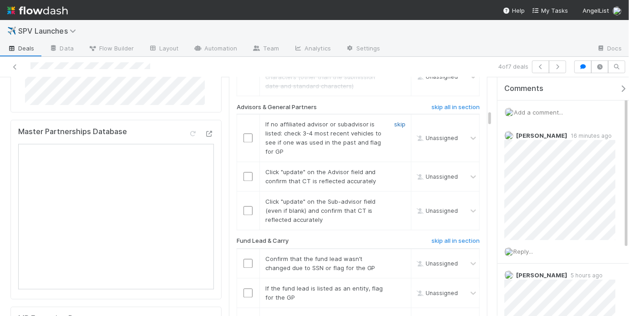
click at [398, 121] on link "skip" at bounding box center [399, 124] width 11 height 7
click at [248, 172] on input "checkbox" at bounding box center [247, 176] width 9 height 9
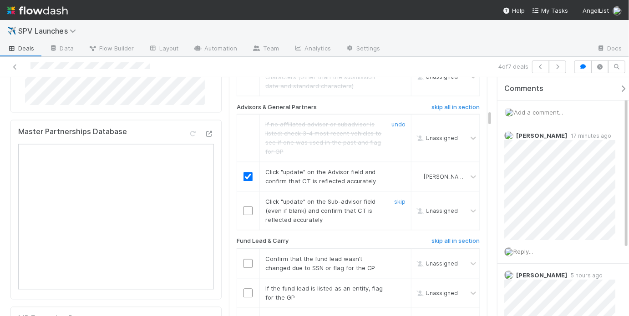
click at [243, 207] on input "checkbox" at bounding box center [247, 211] width 9 height 9
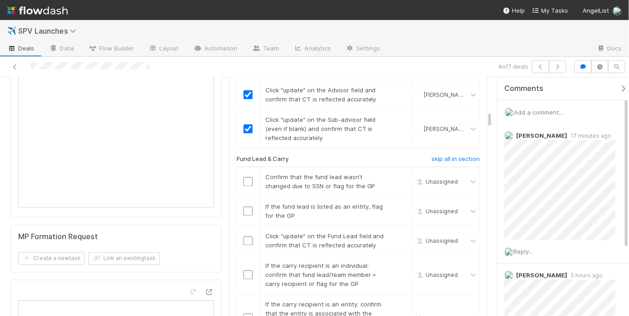
scroll to position [864, 0]
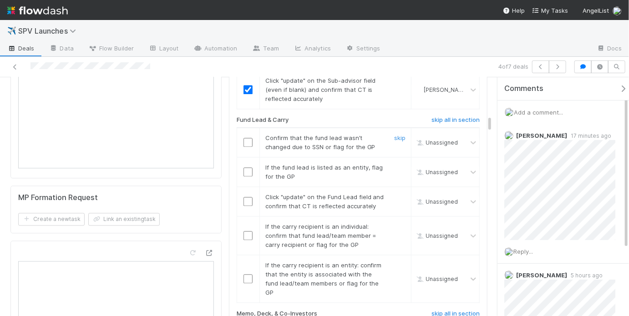
click at [246, 138] on input "checkbox" at bounding box center [247, 142] width 9 height 9
click at [249, 127] on td at bounding box center [248, 142] width 23 height 30
click at [248, 138] on input "checkbox" at bounding box center [247, 142] width 9 height 9
click at [397, 164] on link "skip" at bounding box center [399, 167] width 11 height 7
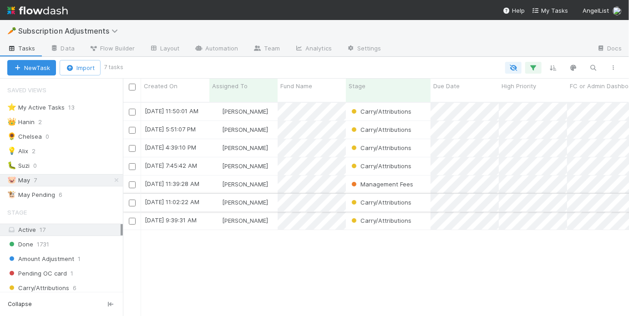
scroll to position [216, 501]
click at [428, 199] on div "Carry/Attributions" at bounding box center [388, 203] width 85 height 18
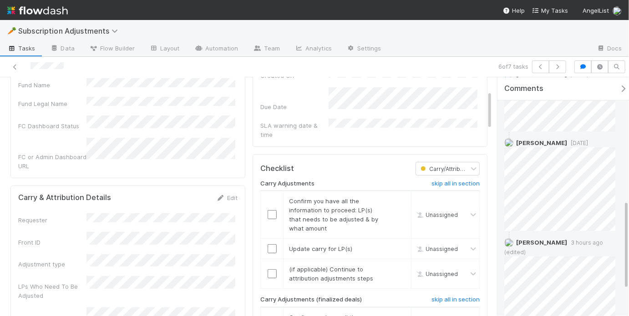
scroll to position [397, 0]
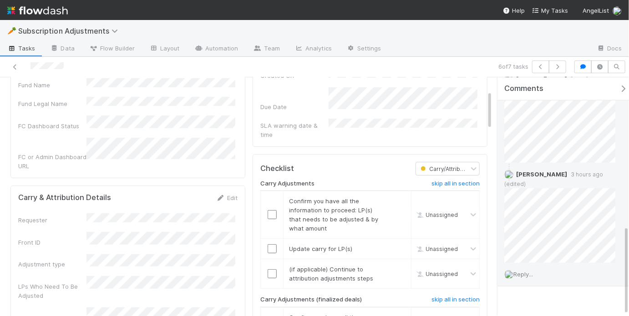
click at [531, 271] on span "Reply..." at bounding box center [523, 274] width 20 height 7
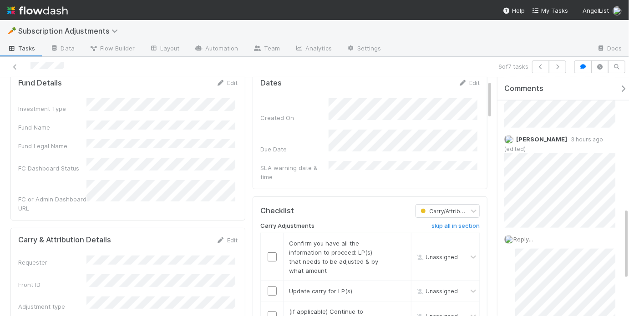
scroll to position [15, 0]
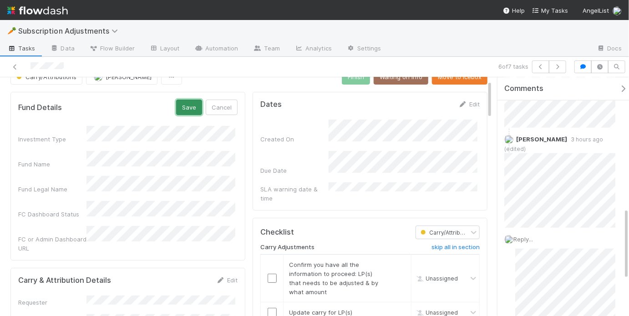
click at [189, 109] on button "Save" at bounding box center [189, 107] width 26 height 15
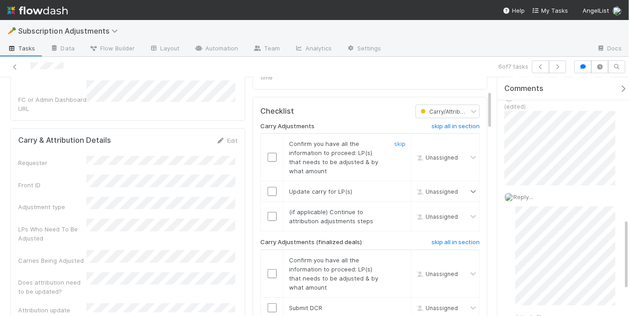
scroll to position [138, 0]
click at [431, 122] on h6 "skip all in section" at bounding box center [455, 125] width 48 height 7
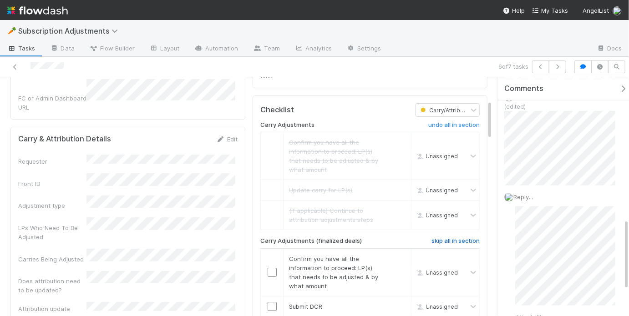
click at [441, 238] on h6 "skip all in section" at bounding box center [455, 241] width 48 height 7
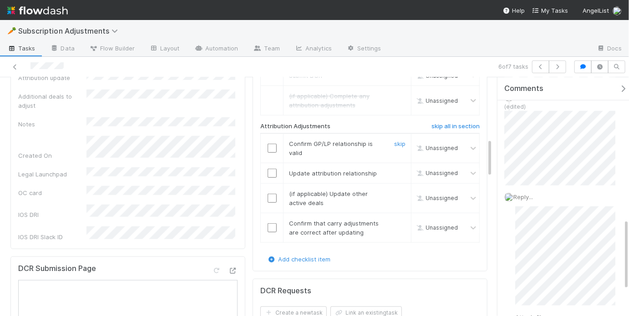
click at [264, 144] on div at bounding box center [272, 148] width 22 height 9
click at [268, 144] on input "checkbox" at bounding box center [272, 148] width 9 height 9
click at [268, 169] on input "checkbox" at bounding box center [272, 173] width 9 height 9
click at [398, 190] on link "skip" at bounding box center [399, 193] width 11 height 7
click at [269, 223] on input "checkbox" at bounding box center [272, 227] width 9 height 9
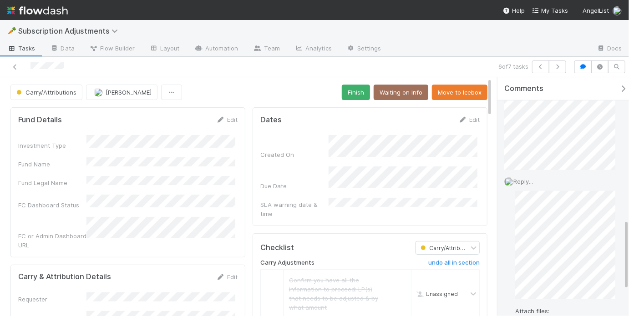
scroll to position [522, 0]
click at [533, 310] on button "Add Reply" at bounding box center [535, 317] width 41 height 15
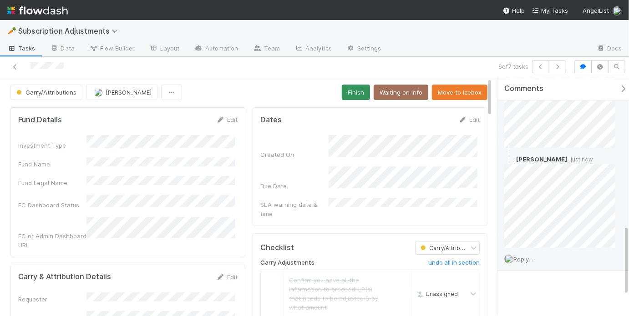
scroll to position [501, 0]
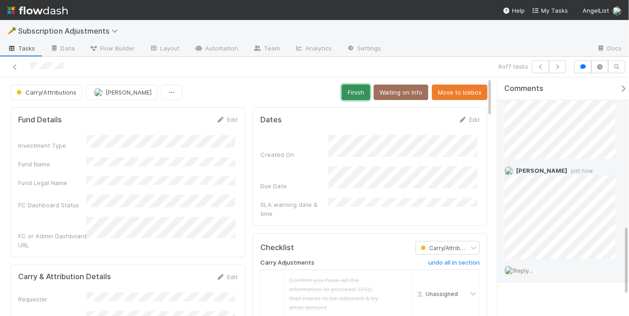
click at [354, 90] on button "Finish" at bounding box center [356, 92] width 28 height 15
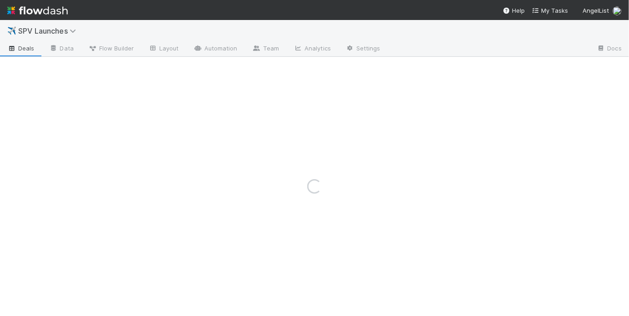
click at [53, 13] on img at bounding box center [37, 10] width 61 height 15
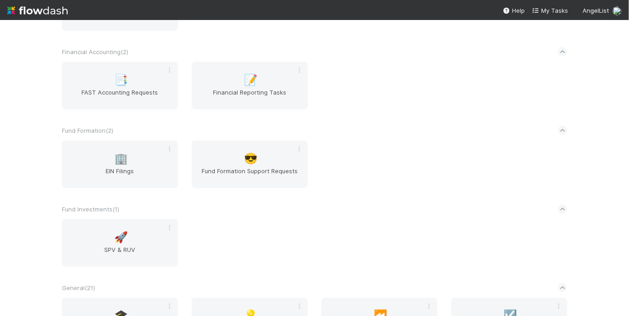
scroll to position [715, 0]
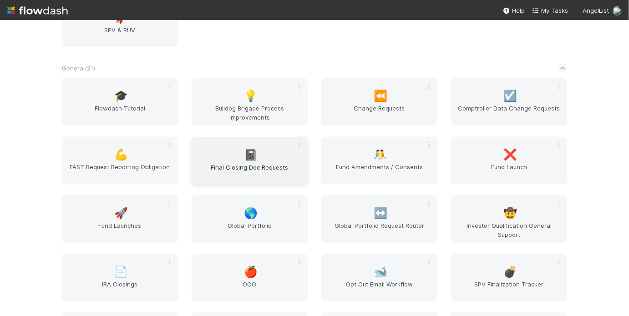
click at [217, 164] on span "Final Closing Doc Requests" at bounding box center [249, 172] width 109 height 18
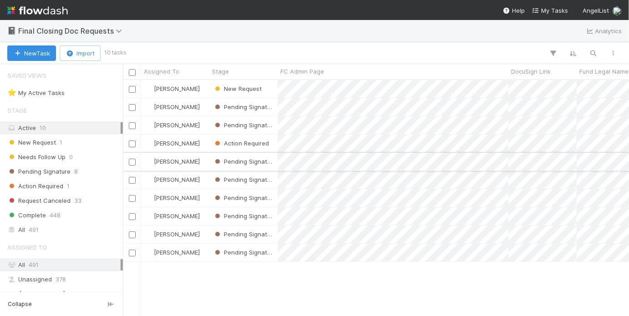
scroll to position [230, 501]
click at [378, 280] on div "[PERSON_NAME] New Request [DATE] 10:33:44 AM [DATE] 10:33:44 AM 1 0 0 0 0 0 [PE…" at bounding box center [376, 198] width 506 height 236
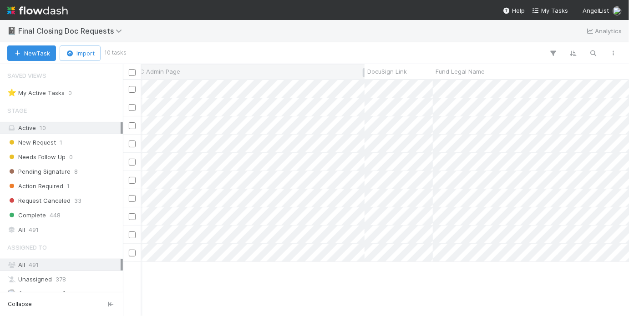
scroll to position [0, 195]
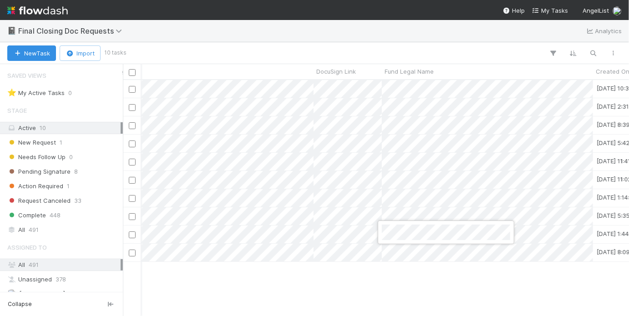
click at [567, 232] on div at bounding box center [314, 158] width 629 height 316
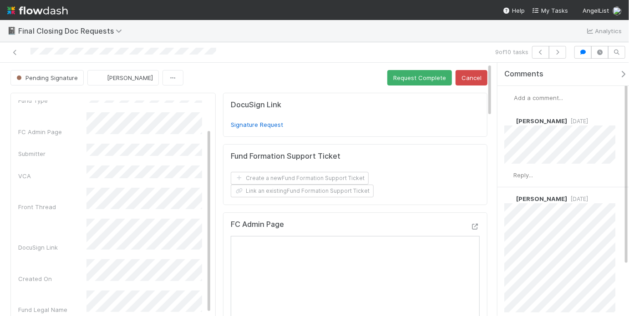
scroll to position [33, 0]
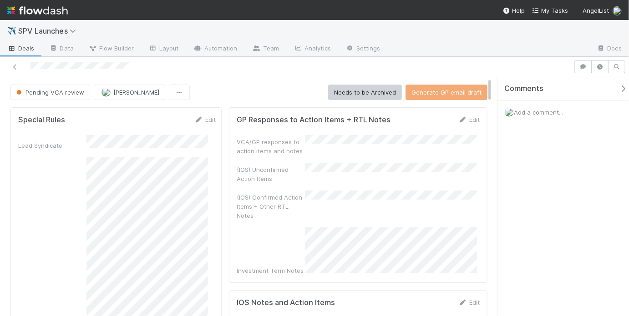
click at [560, 109] on span "Add a comment..." at bounding box center [538, 112] width 49 height 7
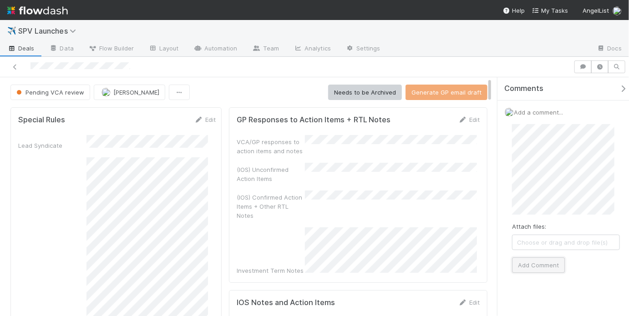
click at [543, 263] on button "Add Comment" at bounding box center [538, 265] width 53 height 15
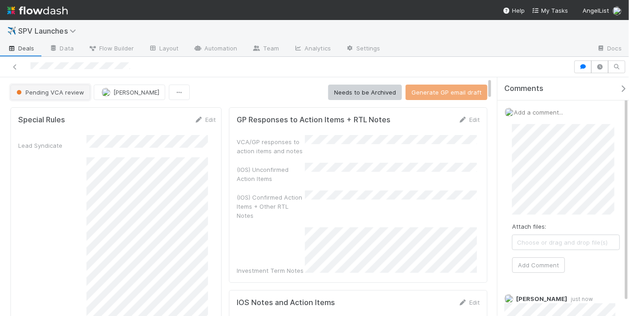
click at [68, 89] on span "Pending VCA review" at bounding box center [50, 92] width 70 height 7
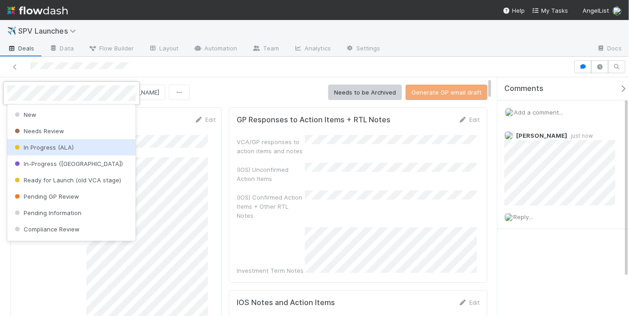
click at [62, 148] on span "In Progress (ALA)" at bounding box center [43, 147] width 61 height 7
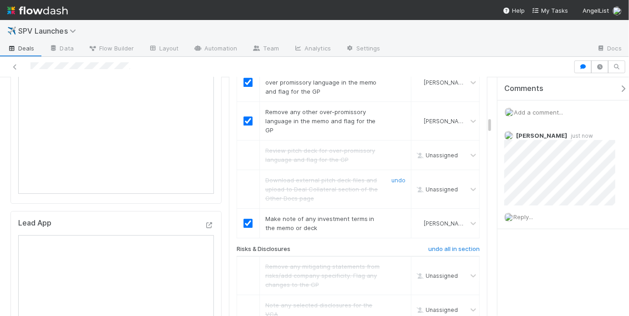
scroll to position [1215, 0]
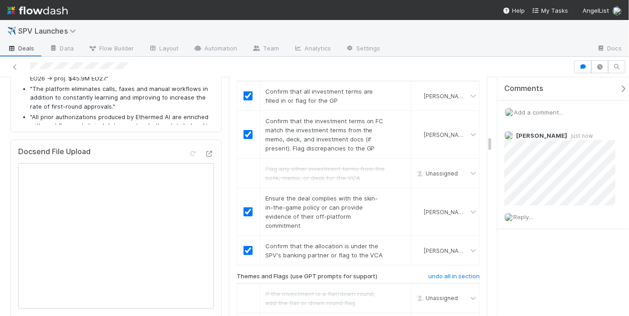
click at [150, 103] on li ""The platform eliminates calls, faxes and manual workflows in addition to const…" at bounding box center [123, 98] width 186 height 27
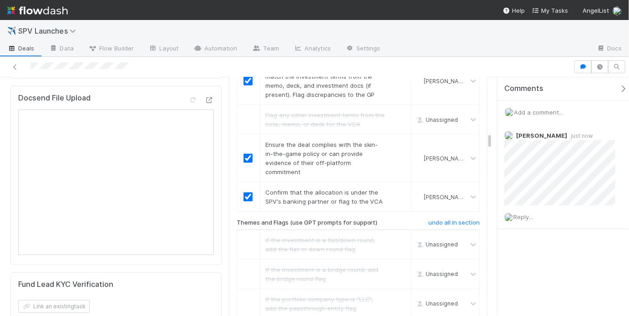
scroll to position [1640, 0]
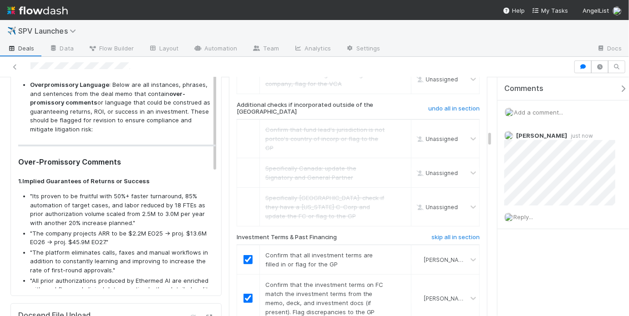
click at [162, 177] on h4 "1. Implied Guarantees of Returns or Success" at bounding box center [117, 180] width 198 height 7
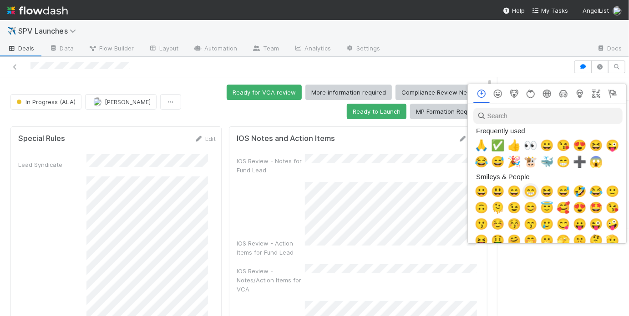
scroll to position [0, 1]
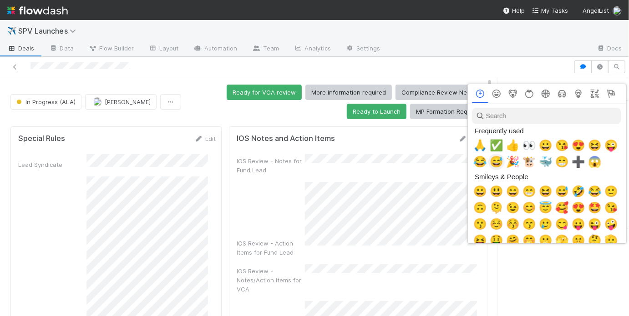
click at [493, 152] on span "✅" at bounding box center [497, 145] width 14 height 13
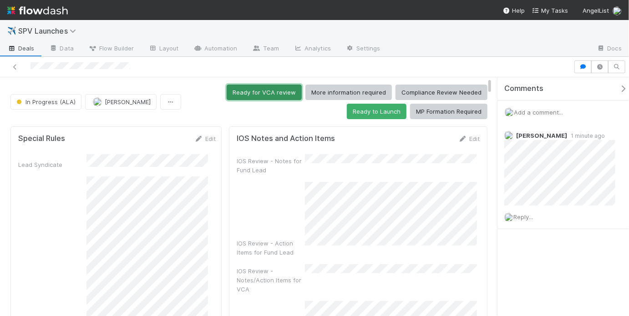
click at [280, 92] on button "Ready for VCA review" at bounding box center [264, 92] width 75 height 15
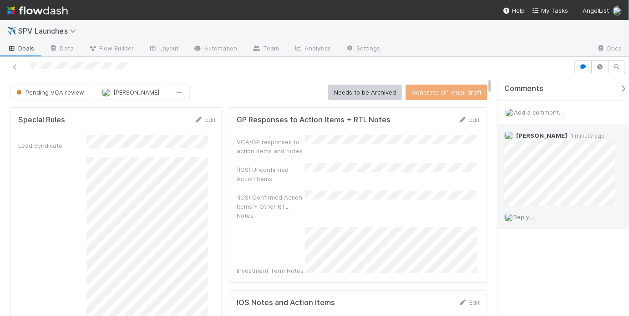
click at [531, 213] on span "Reply..." at bounding box center [523, 216] width 20 height 7
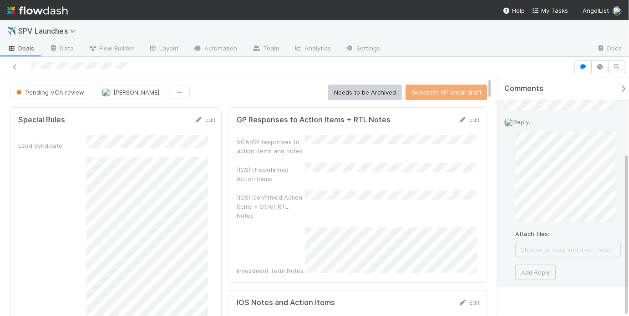
scroll to position [110, 0]
click at [533, 254] on button "Add Reply" at bounding box center [535, 257] width 41 height 15
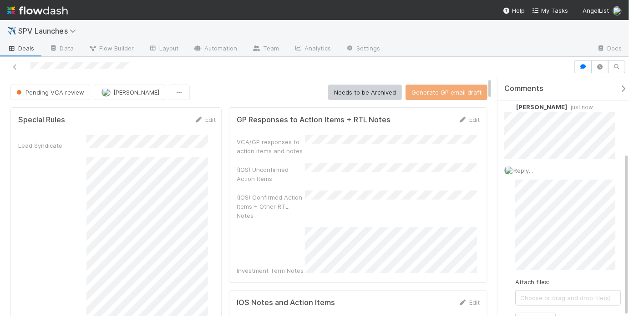
scroll to position [20, 0]
